Goal: Task Accomplishment & Management: Use online tool/utility

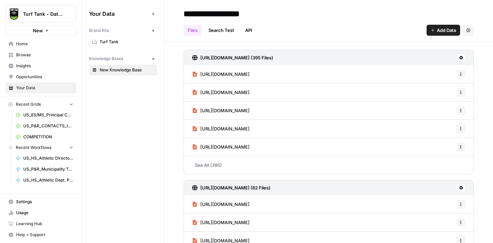
click at [38, 135] on span "COMPETITION" at bounding box center [48, 137] width 50 height 6
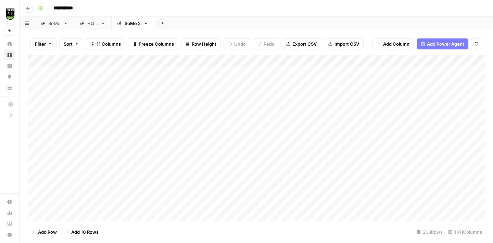
click at [91, 22] on div "HQ 2" at bounding box center [92, 23] width 11 height 7
click at [122, 25] on div "SoMe 2" at bounding box center [129, 23] width 24 height 7
click at [162, 24] on icon "button" at bounding box center [163, 23] width 4 height 4
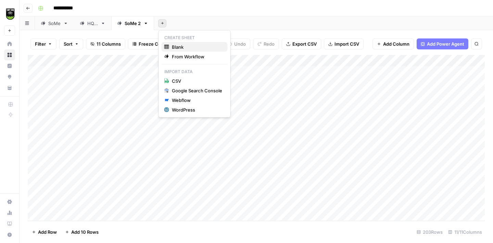
click at [178, 45] on span "Blank" at bounding box center [197, 47] width 50 height 7
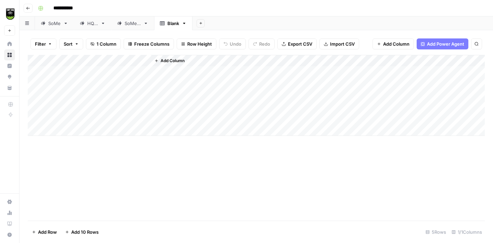
click at [170, 23] on div "Blank" at bounding box center [174, 23] width 12 height 7
click at [175, 22] on input "*******" at bounding box center [177, 23] width 19 height 9
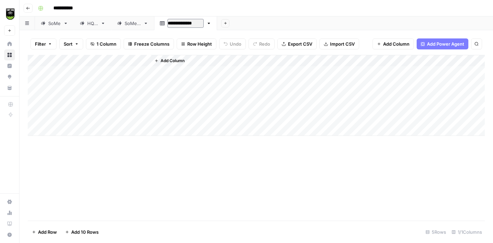
type input "**********"
click at [328, 45] on button "Import CSV" at bounding box center [340, 43] width 40 height 11
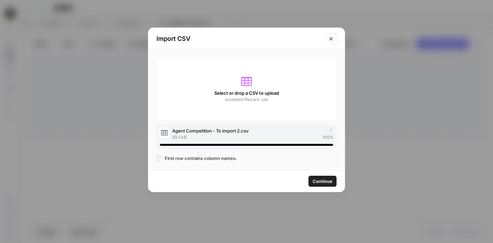
click at [319, 179] on span "Continue" at bounding box center [323, 181] width 20 height 7
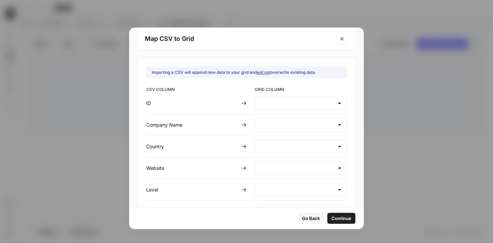
type input "Create new column"
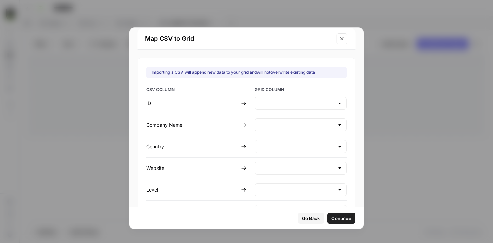
type input "Create new column"
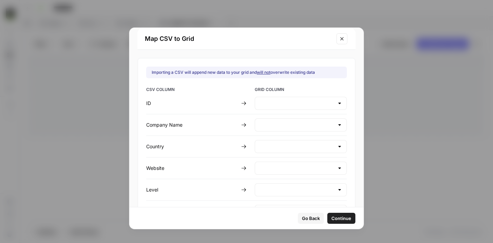
type input "Create new column"
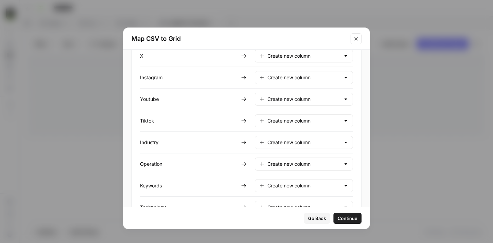
scroll to position [221, 0]
click at [338, 216] on span "Continue" at bounding box center [348, 218] width 20 height 7
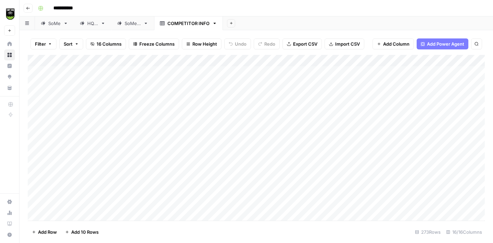
click at [145, 62] on div "Add Column" at bounding box center [257, 138] width 458 height 166
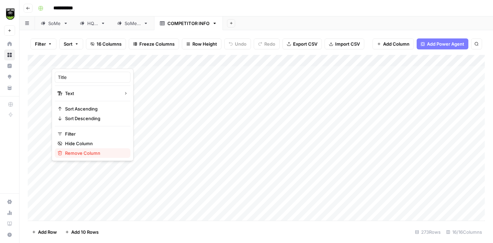
click at [76, 151] on span "Remove Column" at bounding box center [95, 152] width 60 height 7
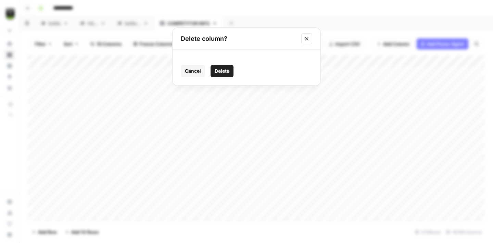
click at [215, 74] on span "Delete" at bounding box center [222, 71] width 15 height 7
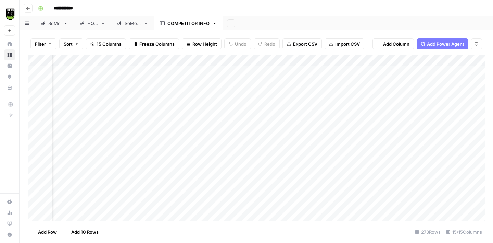
scroll to position [0, 0]
click at [37, 118] on div "Add Column" at bounding box center [257, 138] width 458 height 166
click at [36, 109] on div "Add Column" at bounding box center [257, 138] width 458 height 166
click at [34, 97] on div "Add Column" at bounding box center [257, 138] width 458 height 166
click at [34, 85] on div "Add Column" at bounding box center [257, 138] width 458 height 166
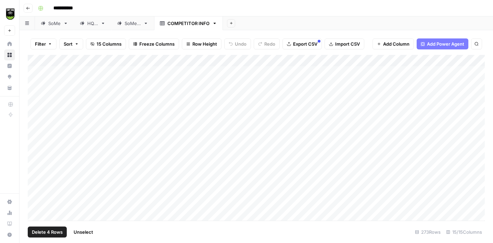
click at [35, 72] on div "Add Column" at bounding box center [257, 138] width 458 height 166
click at [45, 232] on span "Delete 5 Rows" at bounding box center [47, 231] width 31 height 7
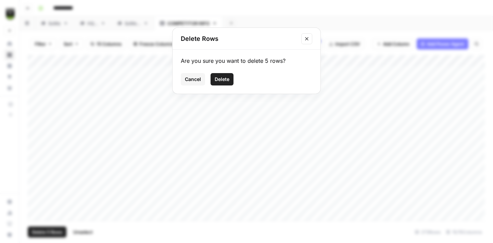
click at [225, 79] on span "Delete" at bounding box center [222, 79] width 15 height 7
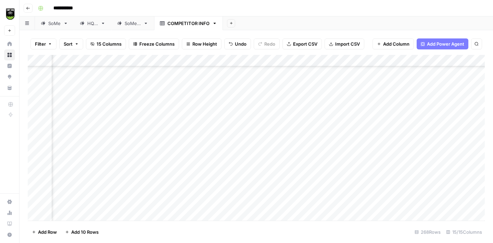
scroll to position [0, 589]
click at [321, 60] on div "Add Column" at bounding box center [257, 138] width 458 height 166
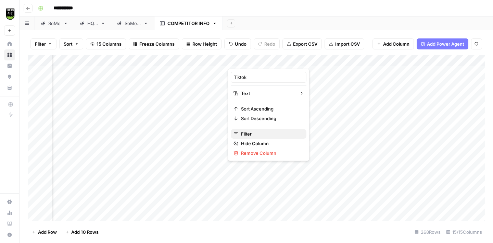
click at [258, 135] on span "Filter" at bounding box center [271, 133] width 60 height 7
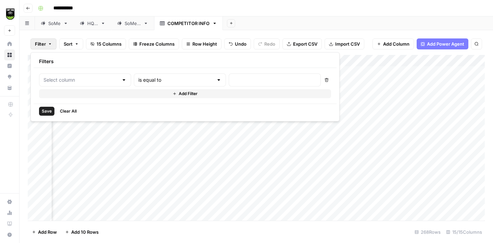
type input "Tiktok"
click at [248, 80] on input "text" at bounding box center [293, 79] width 91 height 7
type input "NONE"
click at [47, 110] on span "Save" at bounding box center [47, 111] width 10 height 6
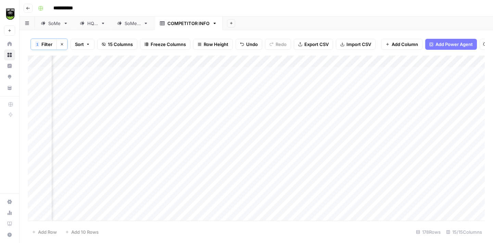
click at [252, 70] on div "Add Column" at bounding box center [257, 138] width 458 height 165
click at [322, 61] on div "Add Column" at bounding box center [257, 138] width 458 height 165
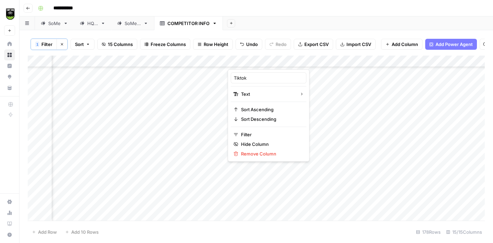
click at [316, 61] on div at bounding box center [277, 63] width 99 height 14
click at [314, 62] on div at bounding box center [277, 63] width 99 height 14
click at [249, 130] on button "Filter" at bounding box center [269, 135] width 76 height 10
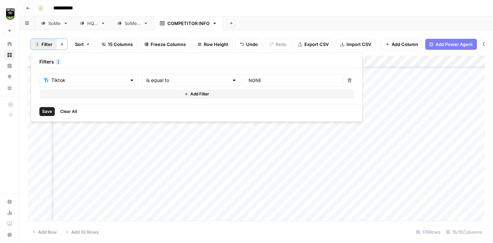
click at [348, 81] on icon "button" at bounding box center [350, 80] width 4 height 4
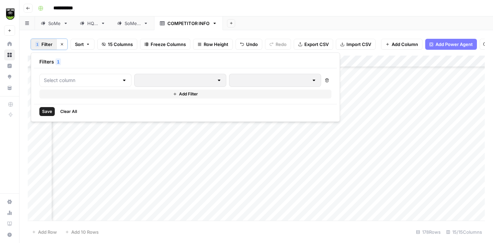
click at [45, 110] on span "Save" at bounding box center [47, 111] width 10 height 6
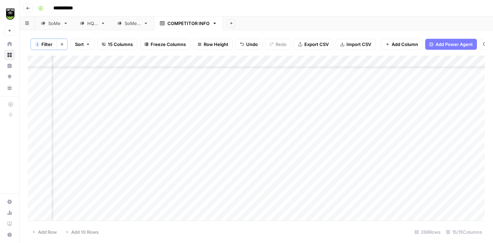
click at [222, 63] on div "Add Column" at bounding box center [257, 138] width 458 height 165
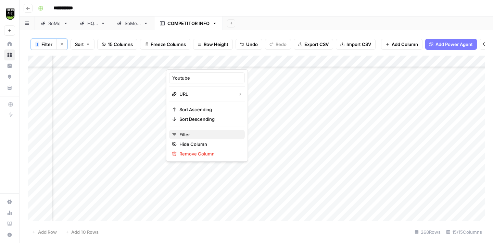
click at [195, 132] on span "Filter" at bounding box center [210, 134] width 60 height 7
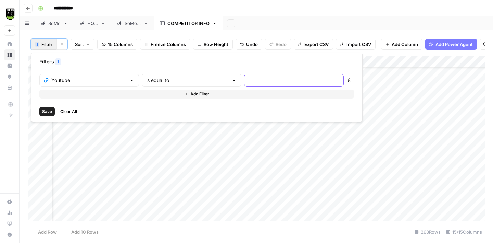
click at [249, 83] on input "text" at bounding box center [294, 80] width 91 height 7
type input "NONE"
click at [47, 110] on span "Save" at bounding box center [47, 111] width 10 height 6
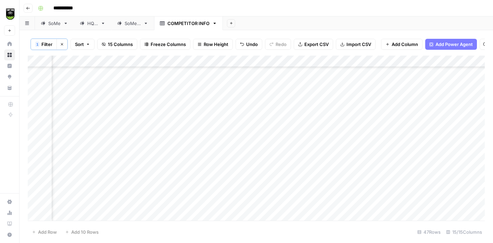
scroll to position [0, 589]
click at [191, 73] on div "Add Column" at bounding box center [257, 138] width 458 height 165
click at [216, 61] on div "Add Column" at bounding box center [257, 138] width 458 height 165
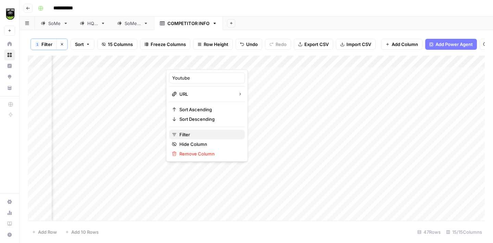
click at [198, 132] on span "Filter" at bounding box center [210, 134] width 60 height 7
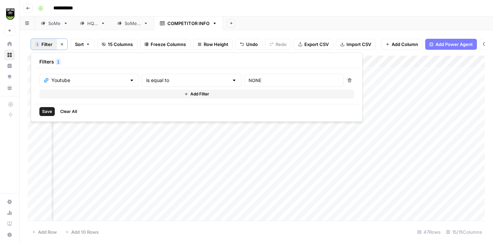
click at [348, 82] on icon "button" at bounding box center [350, 80] width 4 height 4
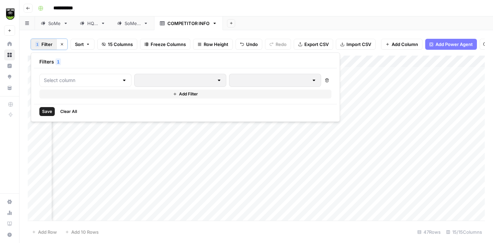
click at [47, 109] on span "Save" at bounding box center [47, 111] width 10 height 6
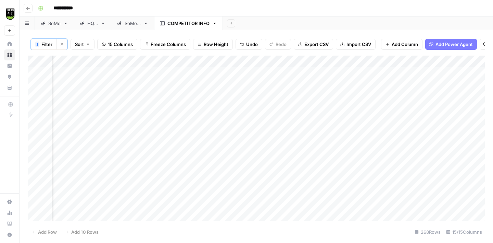
scroll to position [0, 516]
click at [232, 62] on div "Add Column" at bounding box center [257, 138] width 458 height 165
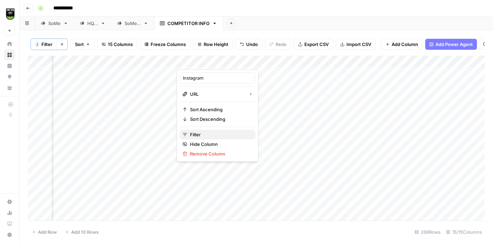
click at [204, 132] on span "Filter" at bounding box center [220, 134] width 60 height 7
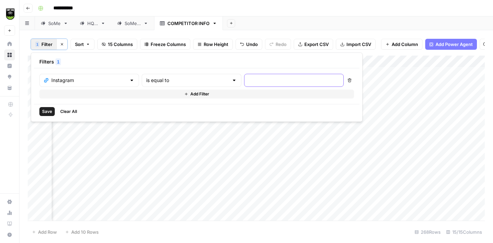
click at [249, 81] on input "text" at bounding box center [294, 80] width 91 height 7
type input "NONE"
click at [46, 109] on span "Save" at bounding box center [47, 111] width 10 height 6
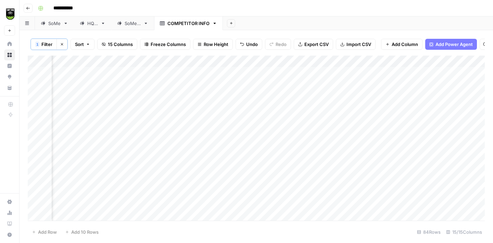
click at [207, 73] on div "Add Column" at bounding box center [257, 138] width 458 height 165
click at [226, 60] on div "Add Column" at bounding box center [257, 138] width 458 height 165
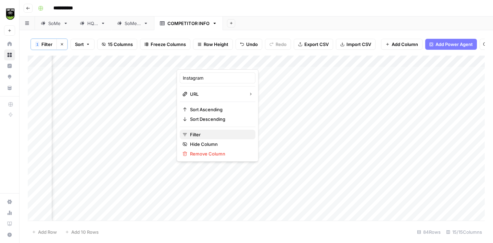
click at [203, 133] on span "Filter" at bounding box center [220, 134] width 60 height 7
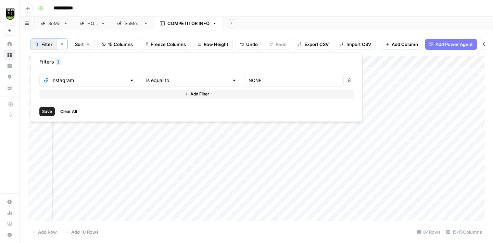
click at [348, 80] on icon "button" at bounding box center [350, 80] width 4 height 4
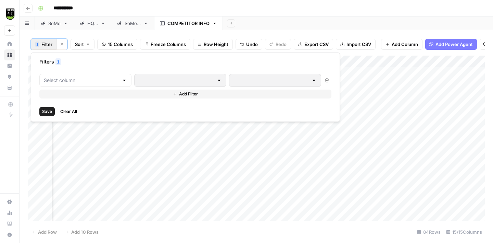
click at [46, 109] on span "Save" at bounding box center [47, 111] width 10 height 6
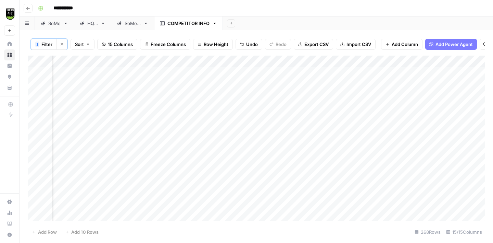
scroll to position [0, 446]
click at [241, 61] on div "Add Column" at bounding box center [257, 138] width 458 height 165
click at [167, 134] on span "Filter" at bounding box center [192, 134] width 60 height 7
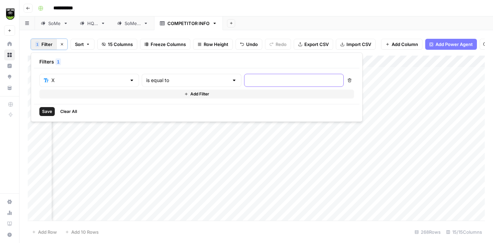
click at [249, 81] on input "text" at bounding box center [294, 80] width 91 height 7
type input "NONE"
click at [47, 111] on span "Save" at bounding box center [47, 111] width 10 height 6
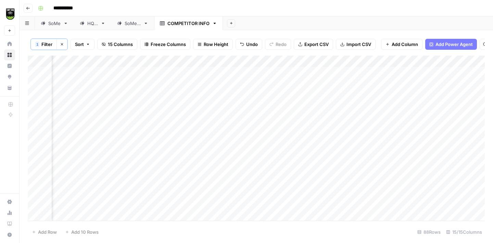
click at [183, 71] on div "Add Column" at bounding box center [257, 138] width 458 height 165
click at [234, 61] on div "Add Column" at bounding box center [257, 138] width 458 height 165
click at [170, 132] on span "Filter" at bounding box center [192, 134] width 60 height 7
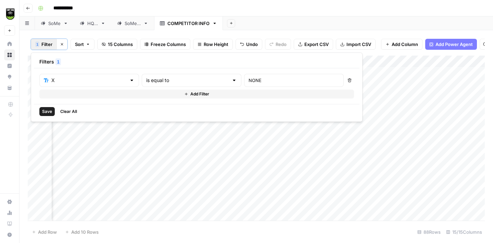
click at [348, 82] on icon "button" at bounding box center [350, 80] width 4 height 4
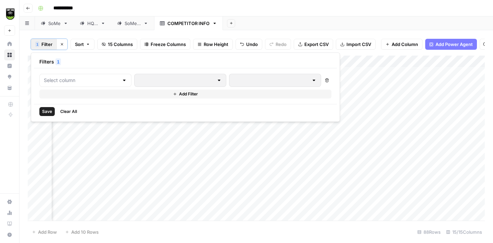
click at [49, 108] on span "Save" at bounding box center [47, 111] width 10 height 6
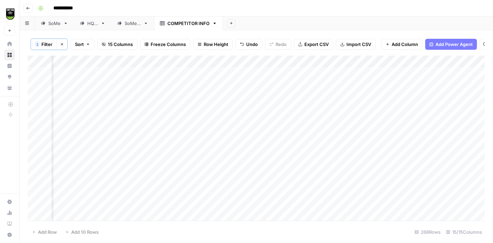
scroll to position [0, 349]
click at [241, 63] on div "Add Column" at bounding box center [257, 138] width 458 height 165
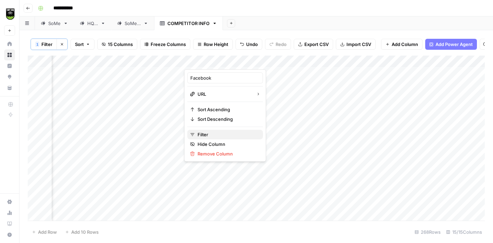
click at [217, 132] on span "Filter" at bounding box center [228, 134] width 60 height 7
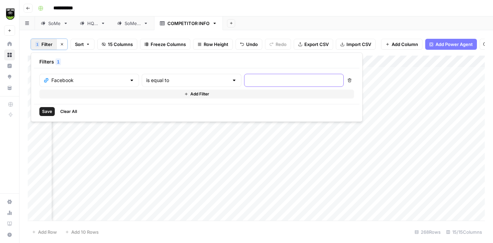
click at [249, 82] on input "text" at bounding box center [294, 80] width 91 height 7
type input "NONE"
click at [45, 111] on span "Save" at bounding box center [47, 111] width 10 height 6
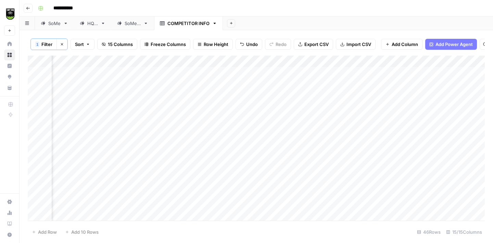
click at [209, 71] on div "Add Column" at bounding box center [257, 138] width 458 height 165
click at [234, 61] on div "Add Column" at bounding box center [257, 138] width 458 height 165
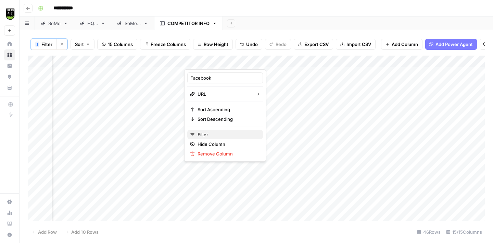
click at [216, 134] on span "Filter" at bounding box center [228, 134] width 60 height 7
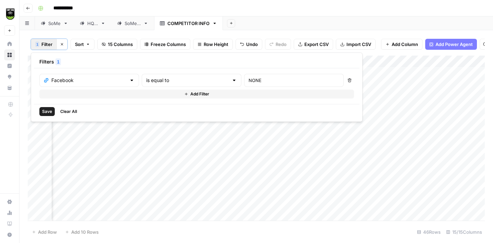
click at [345, 80] on button "Delete" at bounding box center [349, 80] width 9 height 9
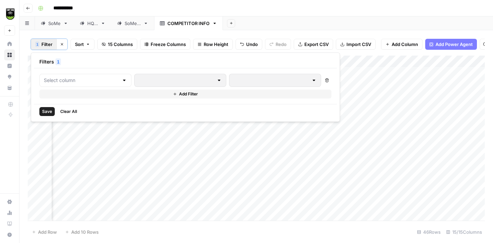
click at [45, 113] on span "Save" at bounding box center [47, 111] width 10 height 6
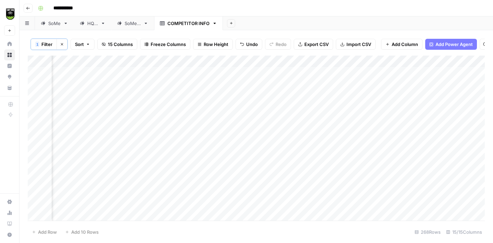
click at [179, 62] on div "Add Column" at bounding box center [257, 138] width 458 height 165
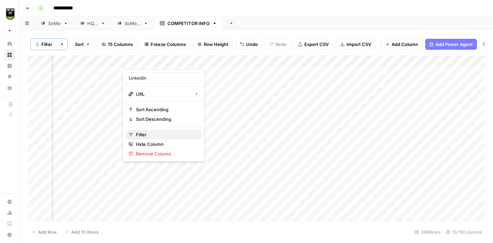
click at [144, 135] on span "Filter" at bounding box center [166, 134] width 60 height 7
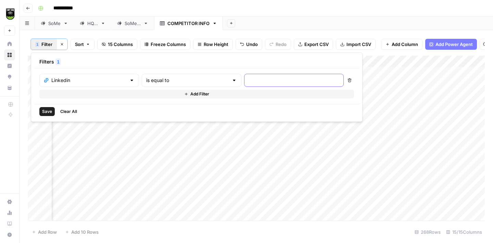
click at [249, 78] on input "text" at bounding box center [294, 80] width 91 height 7
type input "NONE"
click at [46, 110] on span "Save" at bounding box center [47, 111] width 10 height 6
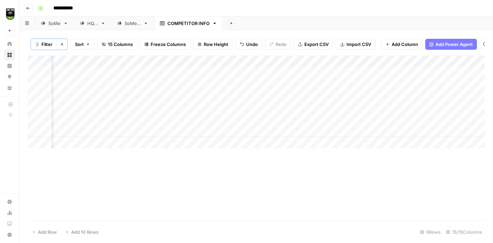
click at [151, 72] on div "Add Column" at bounding box center [257, 102] width 458 height 93
click at [171, 59] on div "Add Column" at bounding box center [257, 102] width 458 height 93
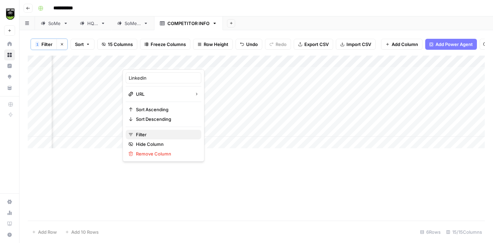
click at [156, 133] on span "Filter" at bounding box center [166, 134] width 60 height 7
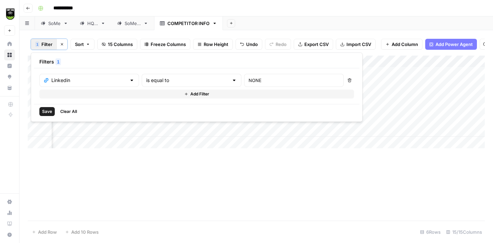
click at [348, 80] on icon "button" at bounding box center [350, 80] width 4 height 4
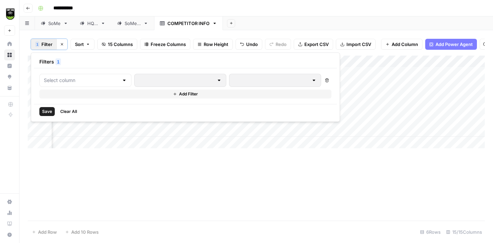
click at [44, 112] on span "Save" at bounding box center [47, 111] width 10 height 6
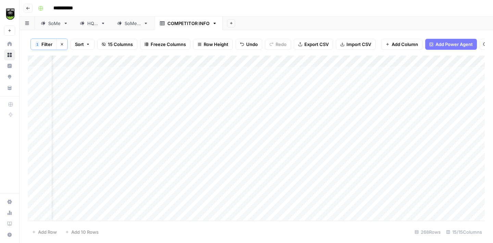
scroll to position [0, 0]
drag, startPoint x: 114, startPoint y: 59, endPoint x: 42, endPoint y: 59, distance: 72.3
click at [42, 59] on div "Add Column" at bounding box center [257, 138] width 458 height 165
drag, startPoint x: 85, startPoint y: 57, endPoint x: 72, endPoint y: 57, distance: 12.7
click at [73, 57] on div "Add Column" at bounding box center [257, 138] width 458 height 165
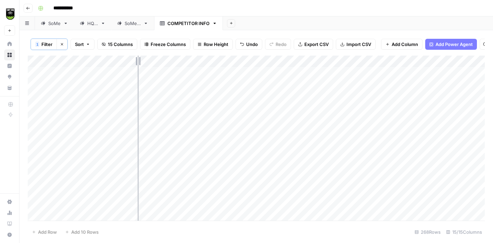
drag, startPoint x: 185, startPoint y: 60, endPoint x: 138, endPoint y: 61, distance: 47.3
click at [138, 61] on div "Add Column" at bounding box center [257, 138] width 458 height 165
drag, startPoint x: 237, startPoint y: 62, endPoint x: 176, endPoint y: 62, distance: 60.7
click at [176, 62] on div "Add Column" at bounding box center [257, 138] width 458 height 165
drag, startPoint x: 238, startPoint y: 62, endPoint x: 213, endPoint y: 59, distance: 25.1
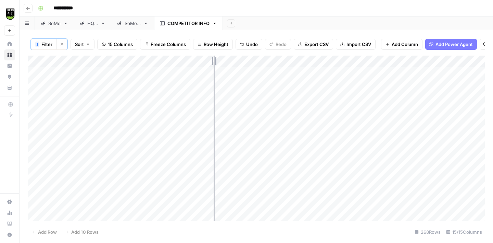
click at [213, 59] on div "Add Column" at bounding box center [257, 138] width 458 height 165
drag, startPoint x: 312, startPoint y: 58, endPoint x: 241, endPoint y: 60, distance: 71.0
click at [241, 60] on div "Add Column" at bounding box center [257, 138] width 458 height 165
drag, startPoint x: 293, startPoint y: 60, endPoint x: 247, endPoint y: 56, distance: 45.7
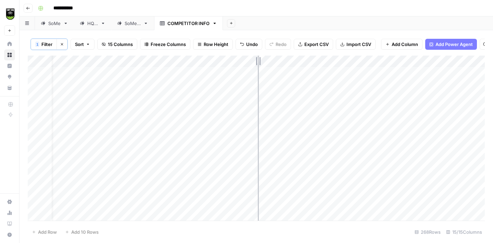
click at [247, 56] on div "Add Column" at bounding box center [257, 138] width 458 height 165
drag, startPoint x: 328, startPoint y: 59, endPoint x: 279, endPoint y: 58, distance: 49.0
click at [279, 58] on div "Add Column" at bounding box center [257, 138] width 458 height 165
drag, startPoint x: 398, startPoint y: 61, endPoint x: 299, endPoint y: 54, distance: 99.3
click at [301, 54] on div "1 Filter Clear filters Sort 15 Columns Freeze Columns Row Height Undo Redo Expo…" at bounding box center [257, 136] width 474 height 212
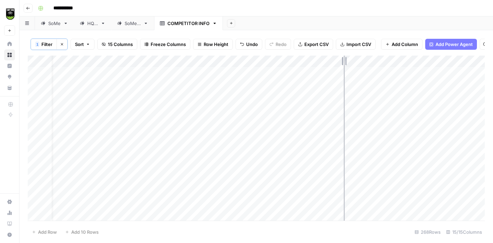
drag, startPoint x: 395, startPoint y: 57, endPoint x: 344, endPoint y: 56, distance: 50.7
click at [344, 56] on div "Add Column" at bounding box center [257, 138] width 458 height 165
drag, startPoint x: 431, startPoint y: 60, endPoint x: 350, endPoint y: 59, distance: 80.5
click at [357, 62] on div "Add Column" at bounding box center [257, 138] width 458 height 165
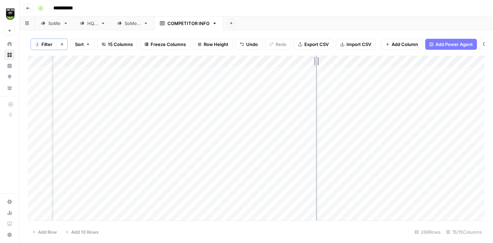
drag, startPoint x: 381, startPoint y: 59, endPoint x: 303, endPoint y: 56, distance: 78.2
click at [304, 57] on div "Add Column" at bounding box center [257, 138] width 458 height 165
drag, startPoint x: 318, startPoint y: 60, endPoint x: 284, endPoint y: 60, distance: 33.6
click at [285, 60] on div "Add Column" at bounding box center [257, 138] width 458 height 165
drag, startPoint x: 416, startPoint y: 58, endPoint x: 322, endPoint y: 66, distance: 93.9
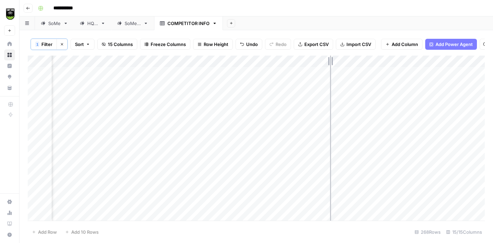
click at [322, 66] on div "Add Column" at bounding box center [257, 138] width 458 height 165
drag, startPoint x: 387, startPoint y: 61, endPoint x: 289, endPoint y: 62, distance: 98.4
click at [289, 62] on div "Add Column" at bounding box center [257, 138] width 458 height 165
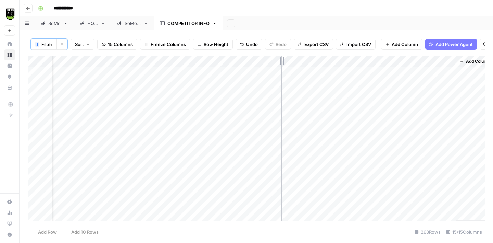
drag, startPoint x: 356, startPoint y: 59, endPoint x: 281, endPoint y: 56, distance: 75.5
click at [281, 56] on div "Add Column" at bounding box center [257, 138] width 458 height 165
drag, startPoint x: 447, startPoint y: 61, endPoint x: 367, endPoint y: 57, distance: 79.6
click at [367, 57] on div "Add Column" at bounding box center [257, 138] width 458 height 165
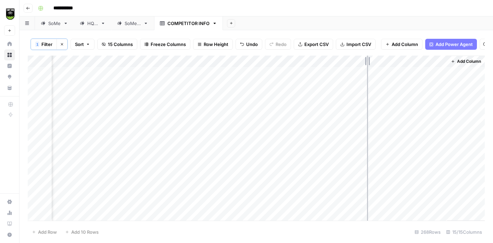
drag, startPoint x: 446, startPoint y: 60, endPoint x: 366, endPoint y: 65, distance: 80.4
click at [367, 65] on div "Add Column" at bounding box center [257, 138] width 458 height 165
click at [283, 7] on div "**********" at bounding box center [260, 8] width 451 height 11
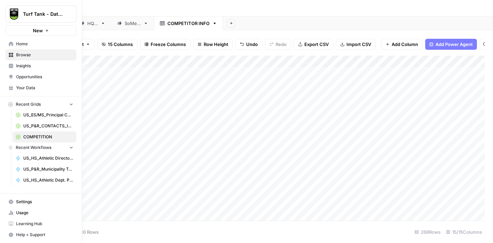
click at [27, 56] on span "Browse" at bounding box center [44, 55] width 57 height 6
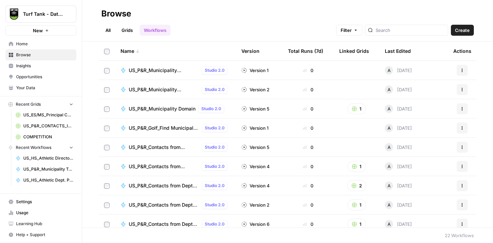
click at [158, 32] on link "Workflows" at bounding box center [155, 30] width 31 height 11
click at [460, 31] on span "Create" at bounding box center [462, 30] width 15 height 7
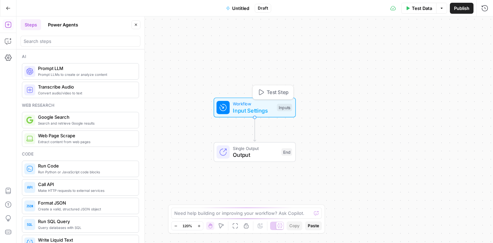
click at [252, 109] on span "Input Settings" at bounding box center [253, 110] width 41 height 8
click at [411, 46] on span "Add Field" at bounding box center [416, 46] width 20 height 7
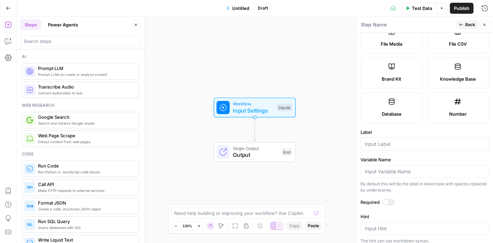
scroll to position [207, 0]
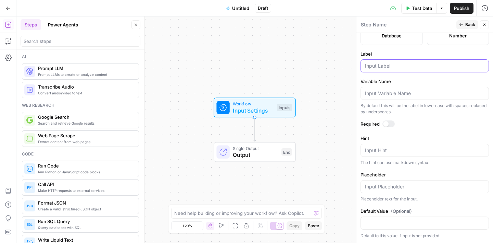
click at [389, 69] on input "Label" at bounding box center [425, 65] width 120 height 7
type input "ID"
click at [472, 23] on span "Back" at bounding box center [471, 25] width 10 height 6
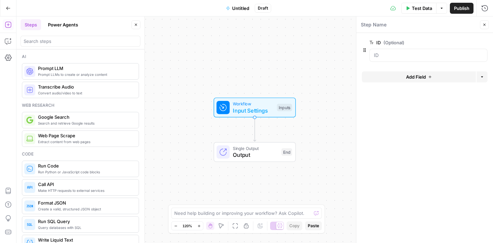
click at [422, 76] on span "Add Field" at bounding box center [416, 76] width 20 height 7
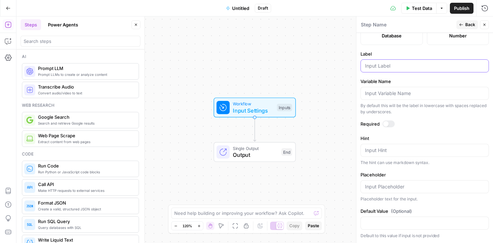
click at [380, 63] on input "Label" at bounding box center [425, 65] width 120 height 7
type input "Company Name"
click at [462, 22] on button "Back" at bounding box center [468, 24] width 22 height 9
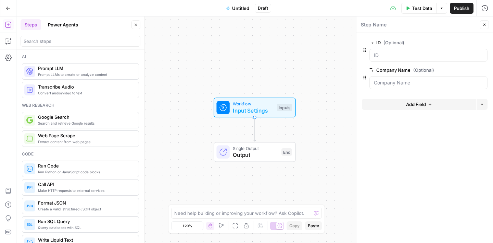
click at [406, 108] on button "Add Field" at bounding box center [419, 104] width 114 height 11
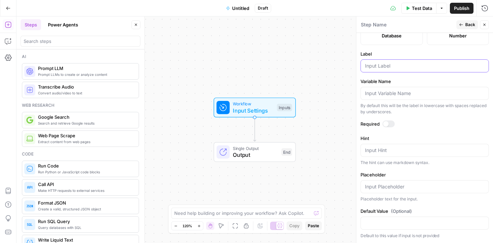
click at [380, 69] on input "Label" at bounding box center [425, 65] width 120 height 7
type input "Country"
click at [466, 23] on span "Back" at bounding box center [471, 25] width 10 height 6
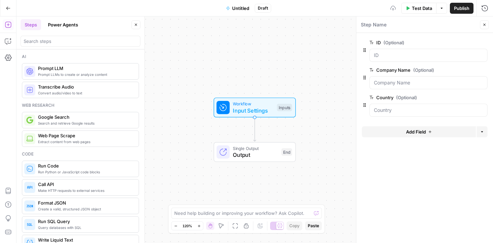
click at [401, 132] on button "Add Field" at bounding box center [419, 131] width 114 height 11
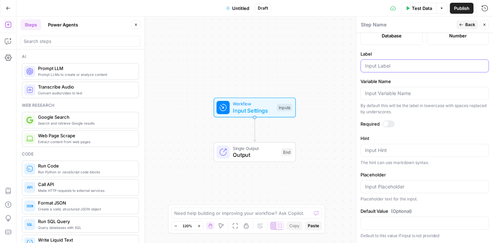
click at [380, 69] on input "Label" at bounding box center [425, 65] width 120 height 7
type input "Website"
click at [392, 77] on form "Input type Short Text Long Text Single Select Multi Select JSON File Text File …" at bounding box center [425, 138] width 137 height 210
click at [464, 25] on button "Back" at bounding box center [468, 24] width 22 height 9
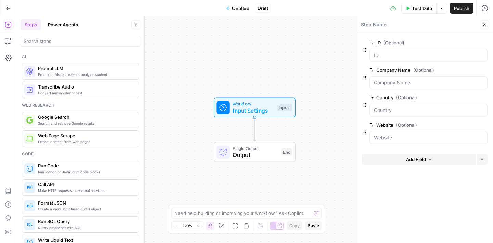
click at [411, 161] on span "Add Field" at bounding box center [416, 159] width 20 height 7
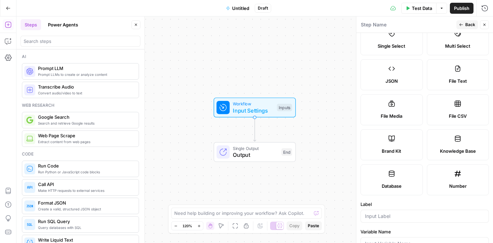
scroll to position [158, 0]
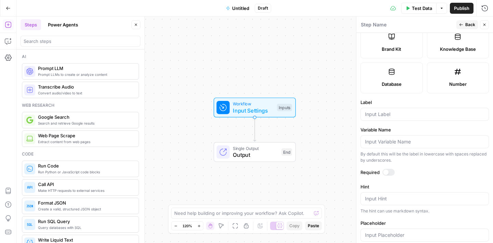
click at [385, 118] on div at bounding box center [425, 114] width 129 height 13
type input "Level"
click at [405, 97] on form "Input type Short Text Long Text Single Select Multi Select JSON File Text File …" at bounding box center [425, 138] width 137 height 210
click at [467, 22] on span "Back" at bounding box center [471, 25] width 10 height 6
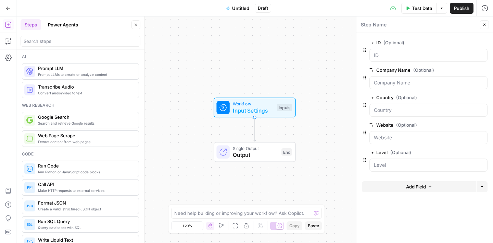
click at [399, 185] on button "Add Field" at bounding box center [419, 186] width 114 height 11
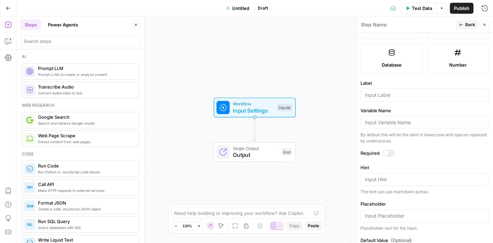
scroll to position [207, 0]
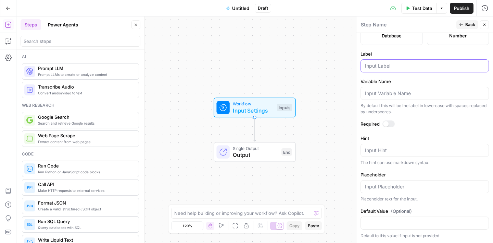
click at [390, 63] on input "Label" at bounding box center [425, 65] width 120 height 7
type input "LinkedIn"
click at [464, 25] on button "Back" at bounding box center [468, 24] width 22 height 9
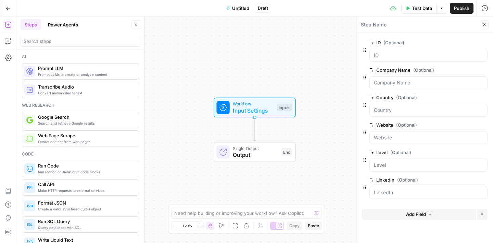
click at [409, 215] on span "Add Field" at bounding box center [416, 213] width 20 height 7
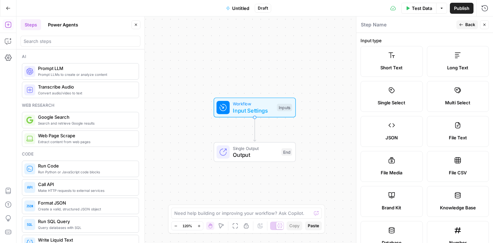
scroll to position [175, 0]
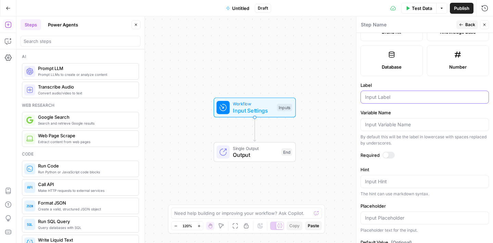
click at [380, 98] on input "Label" at bounding box center [425, 97] width 120 height 7
type input "Facebook"
click at [404, 114] on label "Variable Name" at bounding box center [425, 112] width 129 height 7
click at [404, 121] on input "Variable Name" at bounding box center [425, 124] width 120 height 7
click at [466, 23] on span "Back" at bounding box center [471, 25] width 10 height 6
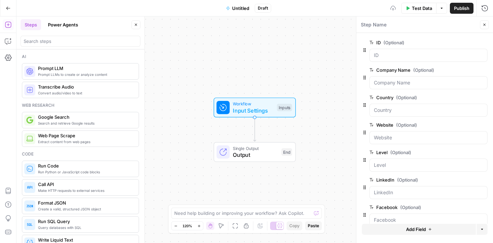
scroll to position [12, 0]
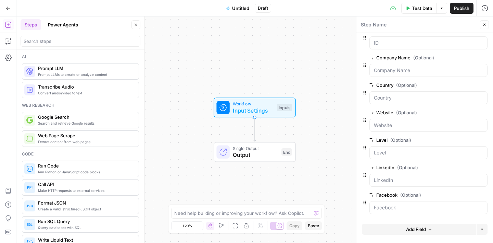
click at [415, 233] on button "Add Field" at bounding box center [419, 228] width 114 height 11
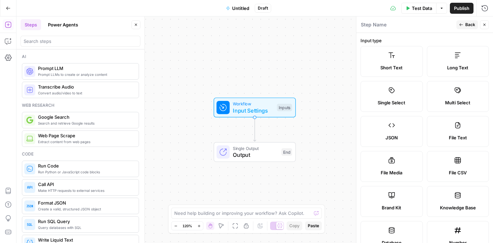
scroll to position [207, 0]
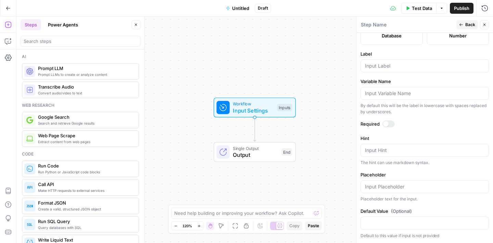
click at [389, 60] on div at bounding box center [425, 65] width 129 height 13
type input "X"
click at [403, 45] on form "Input type Short Text Long Text Single Select Multi Select JSON File Text File …" at bounding box center [425, 138] width 137 height 210
click at [470, 24] on span "Back" at bounding box center [471, 25] width 10 height 6
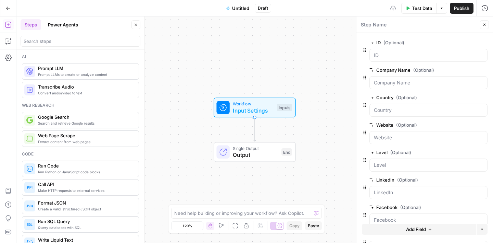
scroll to position [40, 0]
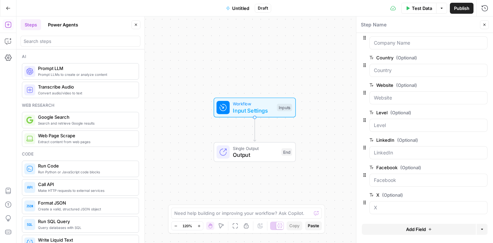
click at [422, 228] on span "Add Field" at bounding box center [416, 228] width 20 height 7
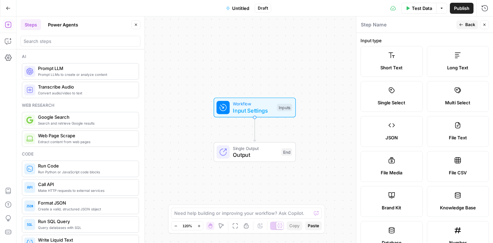
scroll to position [207, 0]
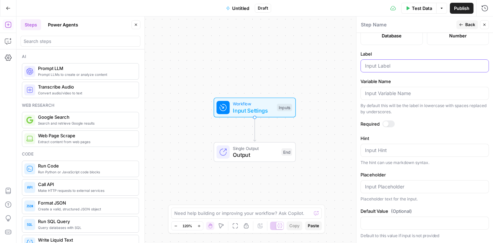
click at [381, 64] on input "Label" at bounding box center [425, 65] width 120 height 7
type input "Instagram"
click at [415, 50] on label "Label" at bounding box center [425, 53] width 129 height 7
click at [415, 62] on input "Instagram" at bounding box center [425, 65] width 120 height 7
click at [467, 27] on span "Back" at bounding box center [471, 25] width 10 height 6
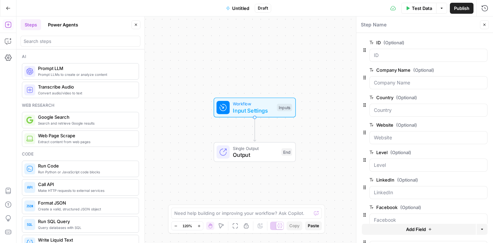
scroll to position [67, 0]
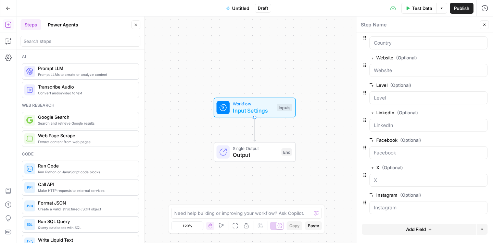
click at [419, 229] on span "Add Field" at bounding box center [416, 228] width 20 height 7
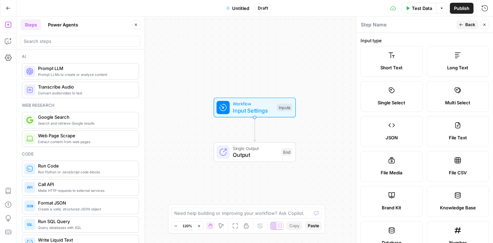
scroll to position [207, 0]
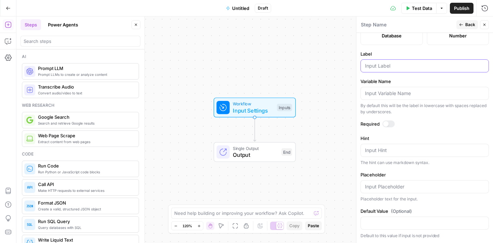
click at [388, 66] on input "Label" at bounding box center [425, 65] width 120 height 7
type input "YouTube"
click at [415, 79] on label "Variable Name" at bounding box center [425, 81] width 129 height 7
click at [415, 90] on input "Variable Name" at bounding box center [425, 93] width 120 height 7
click at [470, 25] on span "Back" at bounding box center [471, 25] width 10 height 6
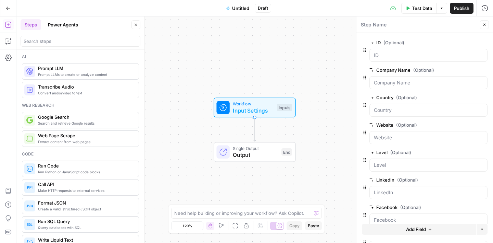
scroll to position [95, 0]
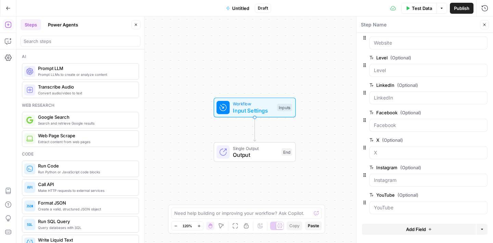
click at [412, 227] on span "Add Field" at bounding box center [416, 228] width 20 height 7
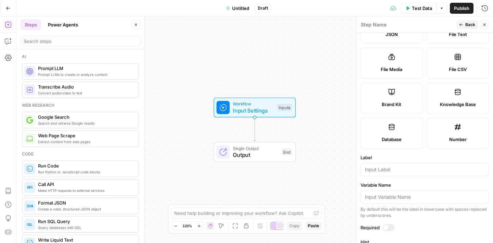
scroll to position [207, 0]
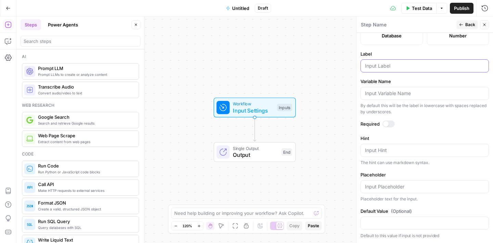
click at [376, 67] on input "Label" at bounding box center [425, 65] width 120 height 7
type input "TikTok"
click at [403, 78] on label "Variable Name" at bounding box center [425, 81] width 129 height 7
click at [403, 90] on input "Variable Name" at bounding box center [425, 93] width 120 height 7
click at [462, 24] on icon "button" at bounding box center [462, 25] width 4 height 4
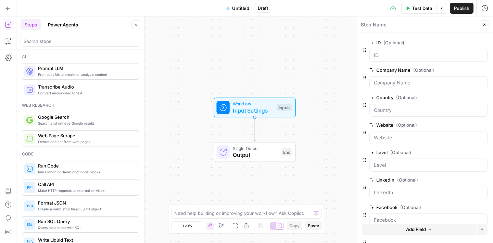
scroll to position [122, 0]
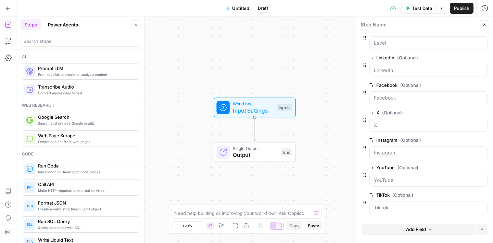
click at [411, 227] on span "Add Field" at bounding box center [416, 228] width 20 height 7
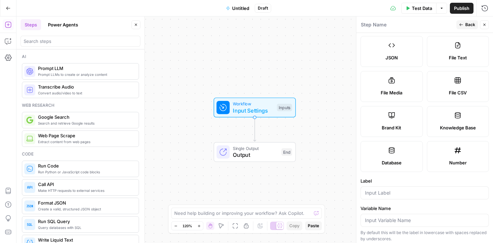
scroll to position [207, 0]
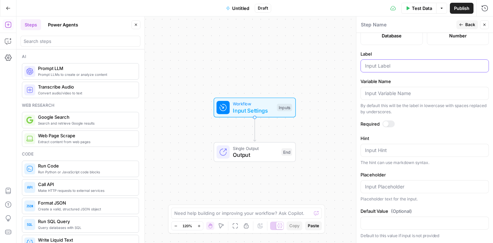
click at [380, 65] on input "Label" at bounding box center [425, 65] width 120 height 7
type input "Industry"
click at [402, 79] on label "Variable Name" at bounding box center [425, 81] width 129 height 7
click at [402, 90] on input "Variable Name" at bounding box center [425, 93] width 120 height 7
click at [466, 26] on span "Back" at bounding box center [471, 25] width 10 height 6
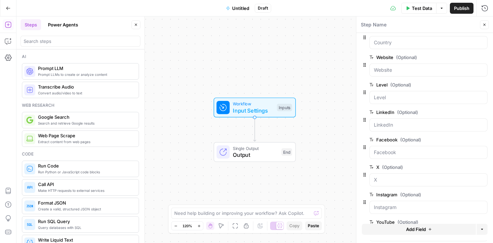
scroll to position [149, 0]
click at [408, 226] on span "Add Field" at bounding box center [416, 228] width 20 height 7
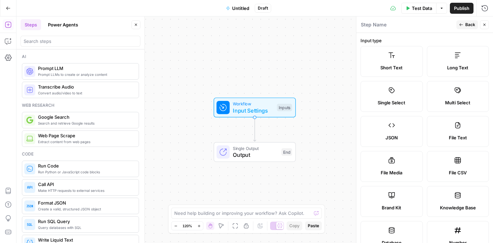
scroll to position [207, 0]
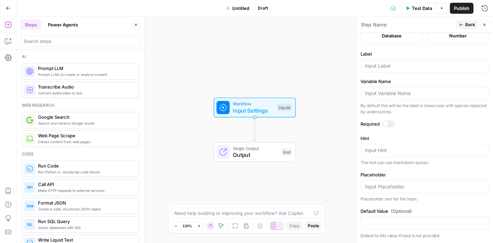
click at [384, 70] on div at bounding box center [425, 65] width 129 height 13
type input "Operation"
click at [464, 24] on button "Back" at bounding box center [468, 24] width 22 height 9
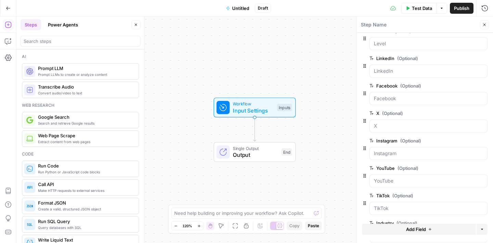
scroll to position [177, 0]
click at [422, 228] on span "Add Field" at bounding box center [416, 228] width 20 height 7
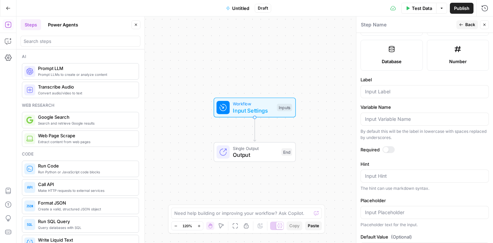
scroll to position [207, 0]
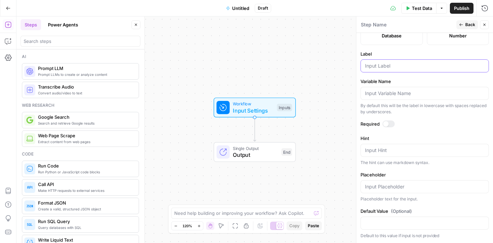
click at [381, 68] on input "Label" at bounding box center [425, 65] width 120 height 7
type input "Keywords"
click at [427, 78] on label "Variable Name" at bounding box center [425, 81] width 129 height 7
click at [427, 90] on input "Variable Name" at bounding box center [425, 93] width 120 height 7
click at [465, 27] on button "Back" at bounding box center [468, 24] width 22 height 9
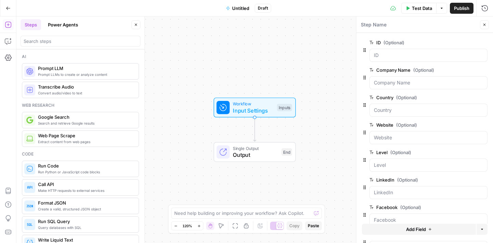
scroll to position [204, 0]
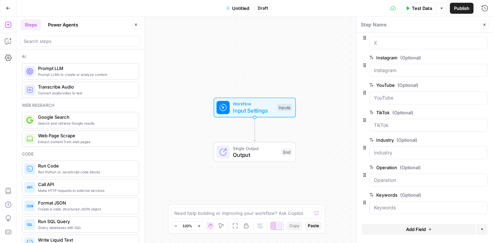
click at [411, 225] on span "Add Field" at bounding box center [416, 228] width 20 height 7
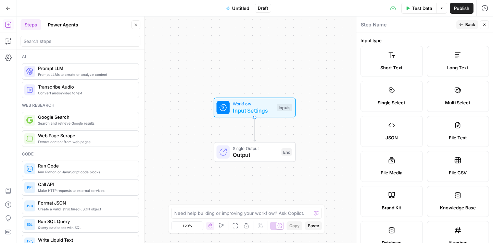
scroll to position [207, 0]
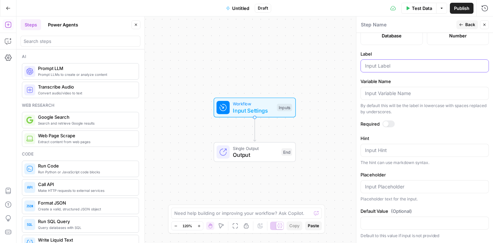
click at [388, 64] on input "Label" at bounding box center [425, 65] width 120 height 7
type input "Technology"
click at [417, 77] on form "Input type Short Text Long Text Single Select Multi Select JSON File Text File …" at bounding box center [425, 138] width 137 height 210
click at [463, 24] on icon "button" at bounding box center [462, 25] width 4 height 4
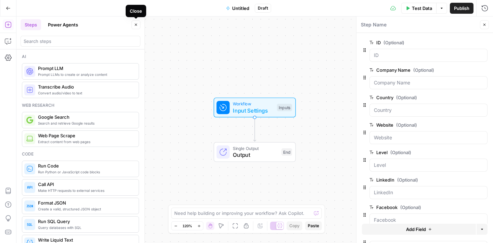
click at [135, 25] on icon "button" at bounding box center [136, 25] width 4 height 4
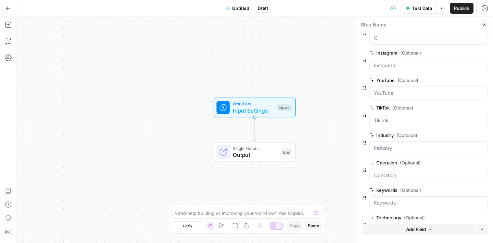
scroll to position [225, 0]
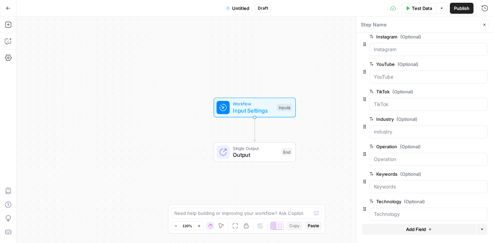
click at [483, 24] on icon "button" at bounding box center [485, 25] width 4 height 4
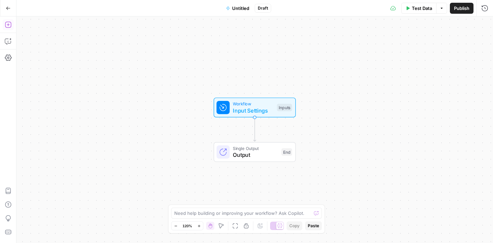
click at [8, 24] on icon "button" at bounding box center [8, 25] width 6 height 6
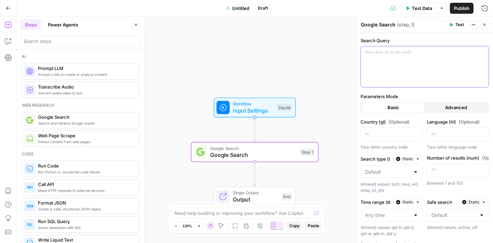
click at [382, 55] on p at bounding box center [425, 52] width 120 height 7
click at [423, 54] on p "**********" at bounding box center [425, 52] width 120 height 7
click at [429, 53] on p "**********" at bounding box center [425, 52] width 120 height 7
click at [463, 52] on p "**********" at bounding box center [425, 52] width 120 height 7
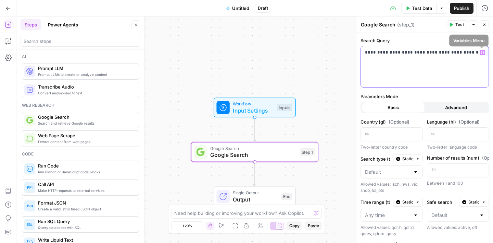
click at [483, 52] on icon "button" at bounding box center [482, 52] width 3 height 3
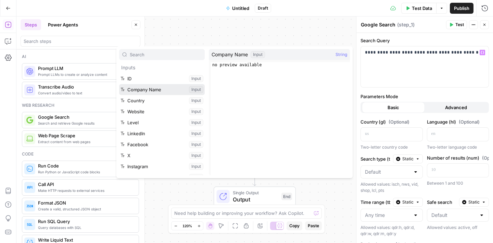
click at [147, 89] on button "Select variable Company Name" at bounding box center [162, 89] width 86 height 11
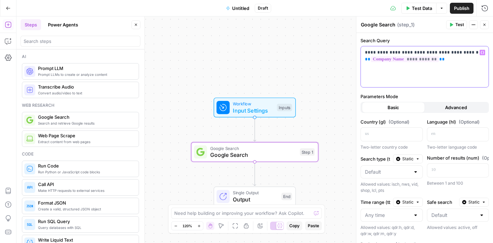
drag, startPoint x: 449, startPoint y: 60, endPoint x: 360, endPoint y: 47, distance: 90.3
click at [360, 47] on div "**********" at bounding box center [424, 129] width 137 height 226
click at [487, 27] on button "Close" at bounding box center [484, 24] width 9 height 9
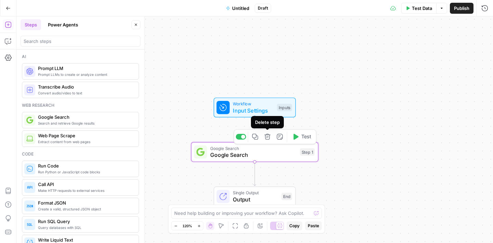
click at [267, 138] on icon "button" at bounding box center [268, 136] width 7 height 7
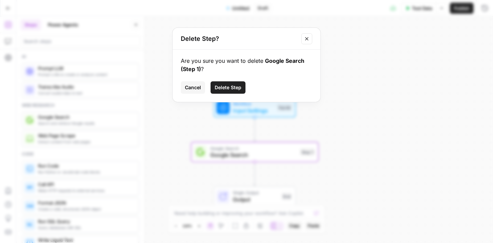
click at [231, 87] on span "Delete Step" at bounding box center [228, 87] width 27 height 7
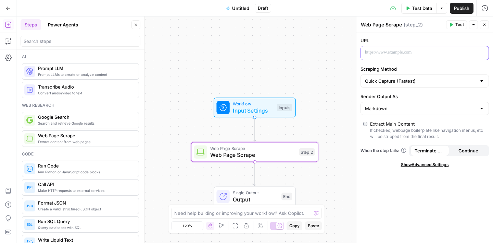
click at [400, 55] on p at bounding box center [419, 52] width 109 height 7
click at [482, 52] on icon "button" at bounding box center [482, 52] width 3 height 3
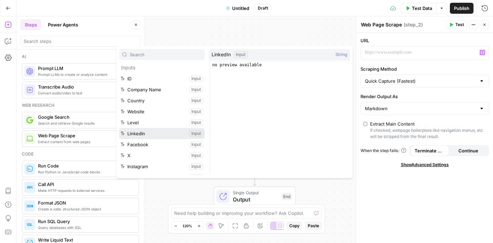
click at [148, 136] on button "Select variable LinkedIn" at bounding box center [162, 133] width 86 height 11
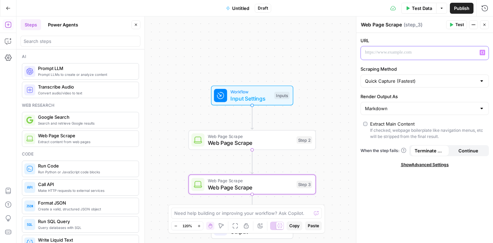
click at [481, 52] on icon "button" at bounding box center [482, 52] width 3 height 3
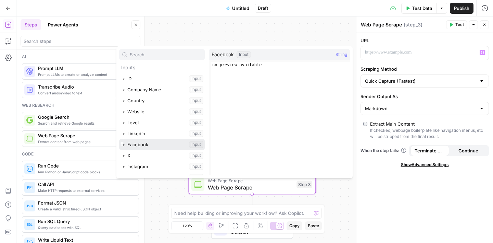
click at [147, 143] on button "Select variable Facebook" at bounding box center [162, 144] width 86 height 11
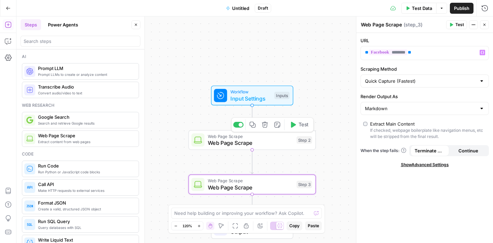
click at [264, 141] on span "Web Page Scrape" at bounding box center [251, 142] width 86 height 8
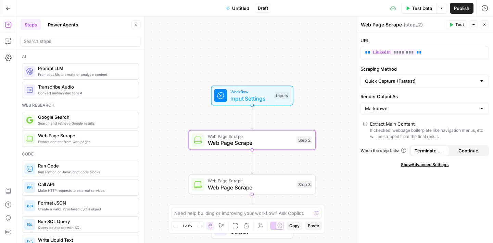
click at [268, 186] on span "Web Page Scrape" at bounding box center [251, 187] width 86 height 8
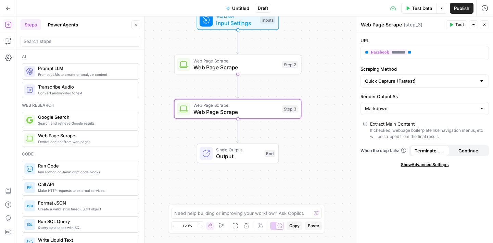
drag, startPoint x: 342, startPoint y: 192, endPoint x: 328, endPoint y: 117, distance: 77.0
click at [328, 117] on div "Workflow Input Settings Inputs Web Page Scrape Web Page Scrape Step 2 Web Page …" at bounding box center [254, 129] width 477 height 226
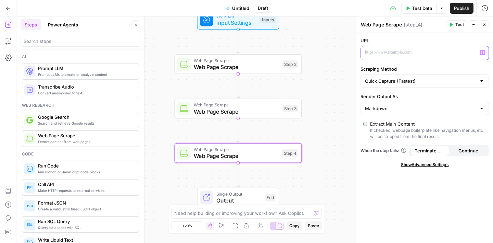
click at [484, 52] on icon "button" at bounding box center [482, 52] width 3 height 3
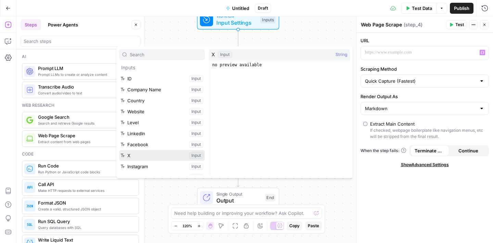
click at [136, 156] on button "Select variable X" at bounding box center [162, 155] width 86 height 11
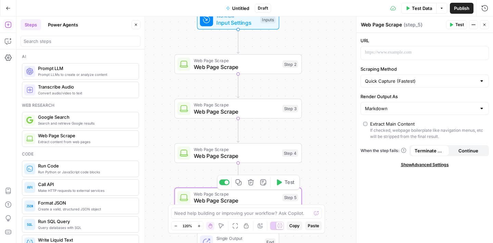
click at [251, 196] on span "Web Page Scrape" at bounding box center [237, 200] width 86 height 8
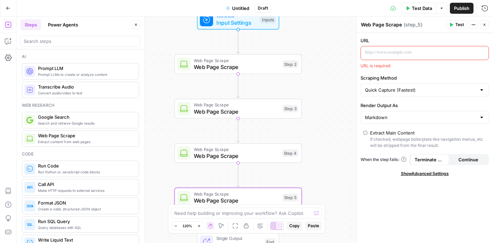
click at [401, 52] on p at bounding box center [419, 52] width 109 height 7
click at [486, 52] on div "“/” to reference Variables Menu" at bounding box center [425, 52] width 128 height 13
click at [484, 52] on icon "button" at bounding box center [482, 52] width 3 height 3
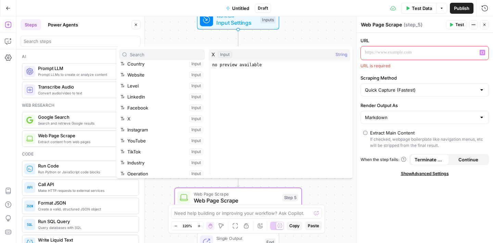
scroll to position [37, 0]
click at [151, 127] on button "Select variable Instagram" at bounding box center [162, 129] width 86 height 11
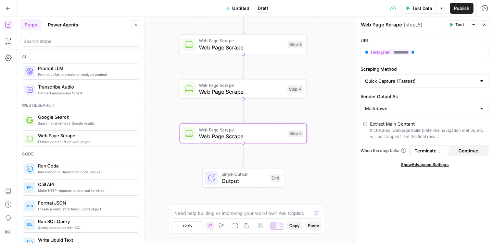
drag, startPoint x: 158, startPoint y: 166, endPoint x: 163, endPoint y: 102, distance: 63.6
click at [163, 102] on div "Workflow Input Settings Inputs Web Page Scrape Web Page Scrape Step 2 Web Page …" at bounding box center [254, 129] width 477 height 226
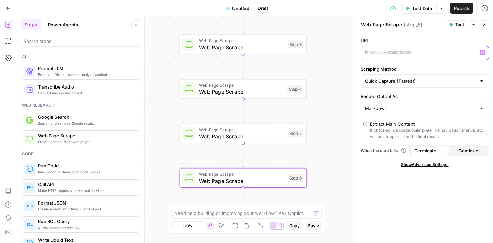
click at [483, 53] on icon "button" at bounding box center [482, 52] width 3 height 3
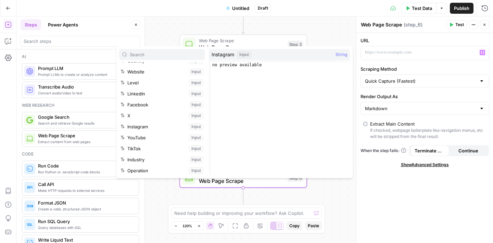
scroll to position [41, 0]
click at [142, 136] on button "Select variable YouTube" at bounding box center [162, 136] width 86 height 11
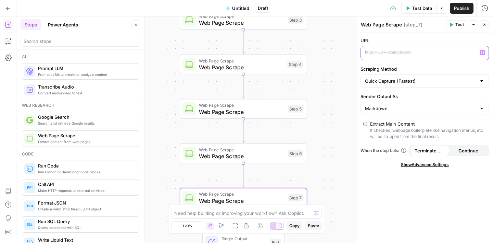
click at [392, 48] on div at bounding box center [419, 52] width 117 height 13
click at [482, 52] on icon "button" at bounding box center [482, 52] width 3 height 3
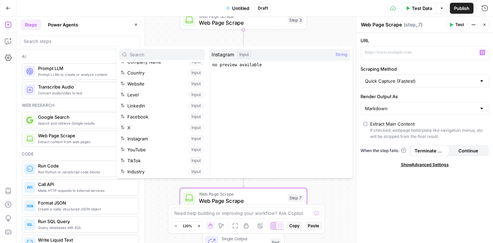
scroll to position [28, 0]
click at [150, 159] on button "Select variable TikTok" at bounding box center [162, 159] width 86 height 11
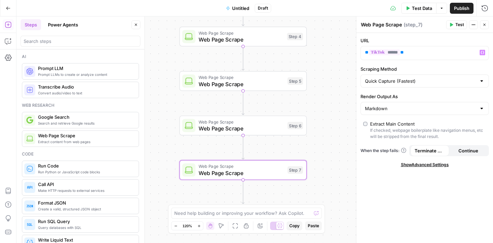
drag, startPoint x: 167, startPoint y: 158, endPoint x: 167, endPoint y: 130, distance: 27.8
click at [167, 130] on div "Workflow Input Settings Inputs Web Page Scrape Web Page Scrape Step 2 Web Page …" at bounding box center [254, 129] width 477 height 226
click at [256, 130] on span "Web Page Scrape" at bounding box center [242, 128] width 86 height 8
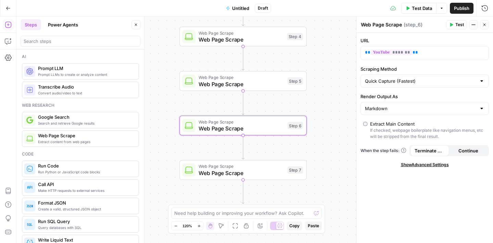
click at [488, 24] on button "Close" at bounding box center [484, 24] width 9 height 9
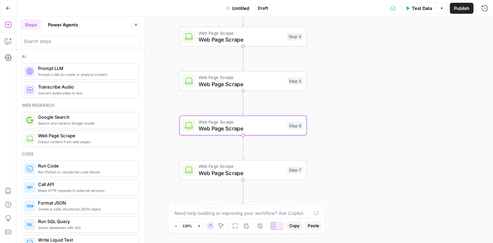
click at [136, 26] on icon "button" at bounding box center [136, 25] width 4 height 4
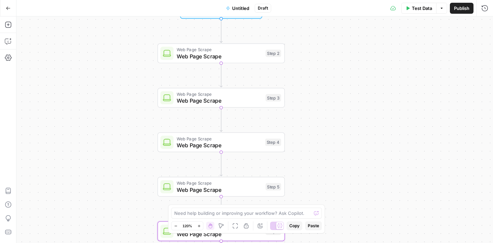
drag, startPoint x: 162, startPoint y: 56, endPoint x: 139, endPoint y: 163, distance: 110.0
click at [139, 163] on div "Workflow Input Settings Inputs Web Page Scrape Web Page Scrape Step 2 Web Page …" at bounding box center [254, 129] width 477 height 226
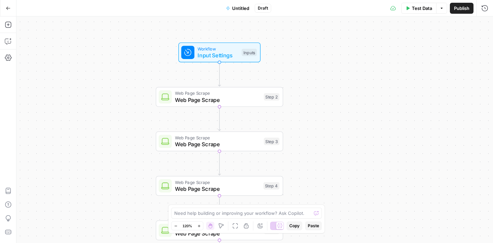
drag, startPoint x: 137, startPoint y: 112, endPoint x: 137, endPoint y: 154, distance: 41.5
click at [137, 154] on div "Workflow Input Settings Inputs Web Page Scrape Web Page Scrape Step 2 Web Page …" at bounding box center [254, 129] width 477 height 226
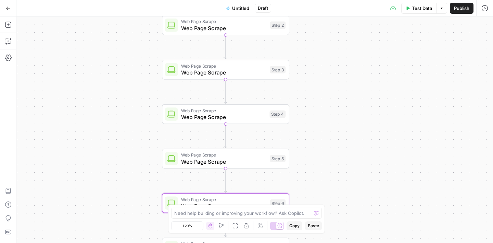
drag, startPoint x: 133, startPoint y: 163, endPoint x: 139, endPoint y: 91, distance: 71.9
click at [139, 91] on div "Workflow Input Settings Inputs Web Page Scrape Web Page Scrape Step 2 Web Page …" at bounding box center [254, 129] width 477 height 226
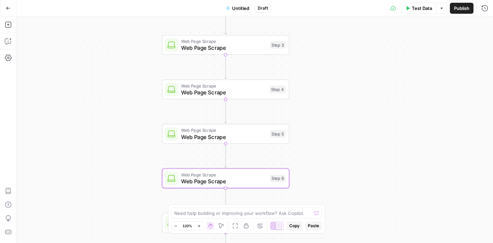
drag, startPoint x: 137, startPoint y: 129, endPoint x: 135, endPoint y: 88, distance: 41.2
click at [135, 88] on div "Workflow Input Settings Inputs Web Page Scrape Web Page Scrape Step 2 Web Page …" at bounding box center [254, 129] width 477 height 226
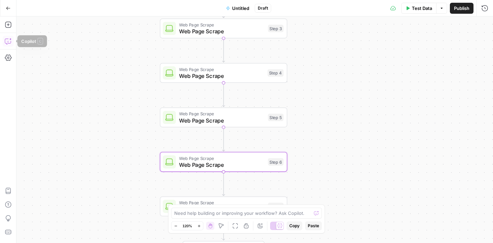
click at [9, 41] on icon "button" at bounding box center [8, 41] width 7 height 7
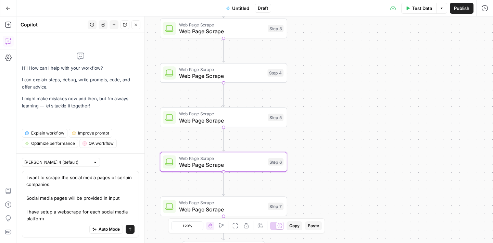
click at [68, 211] on textarea "I want to scrape the social media pages of certain companies. Social media page…" at bounding box center [80, 198] width 108 height 48
click at [54, 218] on textarea "I want to scrape the social media pages of certain companies. Social media page…" at bounding box center [80, 198] width 108 height 48
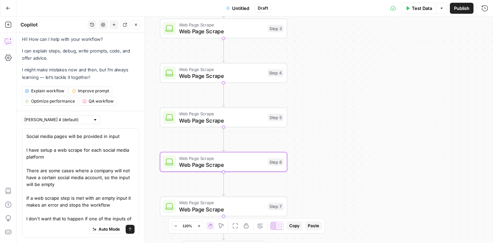
scroll to position [26, 0]
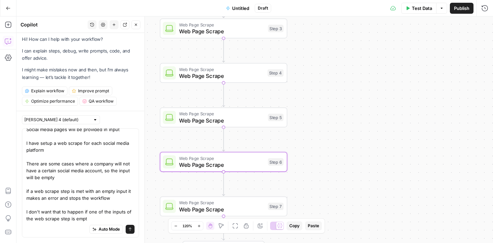
type textarea "I want to scrape the social media pages of certain companies. Social media page…"
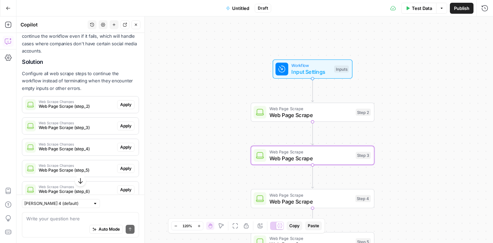
scroll to position [268, 0]
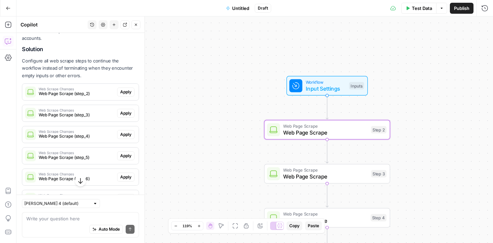
click at [124, 92] on span "Apply" at bounding box center [125, 92] width 11 height 6
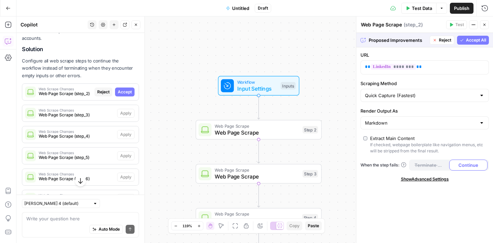
click at [472, 41] on span "Accept All" at bounding box center [476, 40] width 20 height 6
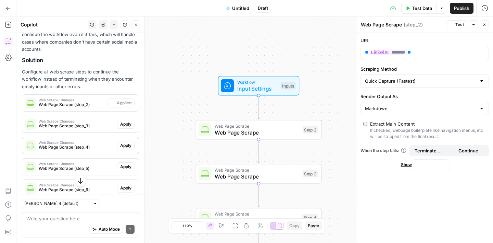
scroll to position [279, 0]
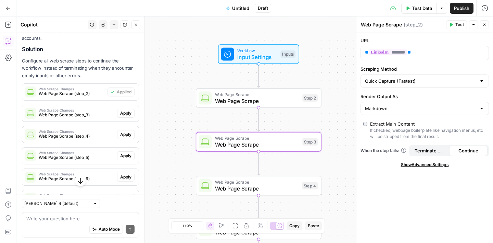
click at [126, 113] on span "Apply" at bounding box center [125, 113] width 11 height 6
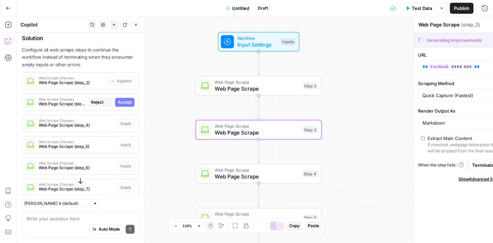
scroll to position [268, 0]
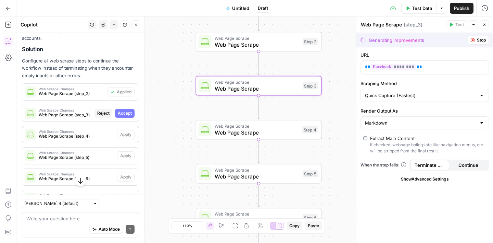
click at [127, 114] on span "Accept" at bounding box center [125, 113] width 14 height 6
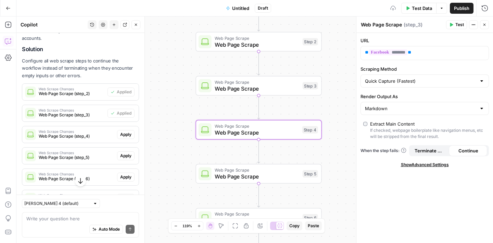
click at [129, 133] on span "Apply" at bounding box center [125, 134] width 11 height 6
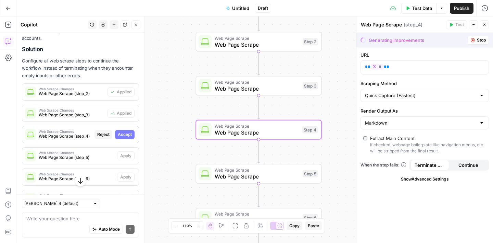
click at [129, 133] on span "Accept" at bounding box center [125, 134] width 14 height 6
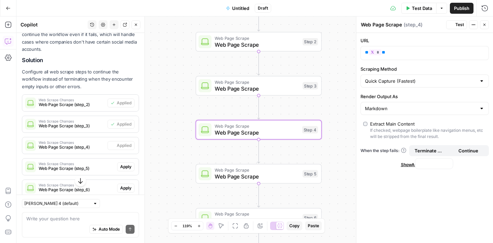
scroll to position [279, 0]
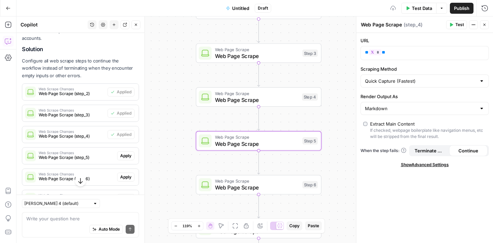
click at [126, 157] on span "Apply" at bounding box center [125, 156] width 11 height 6
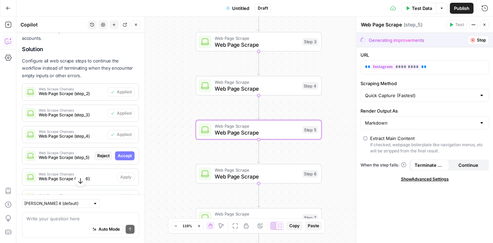
click at [126, 154] on span "Accept" at bounding box center [125, 156] width 14 height 6
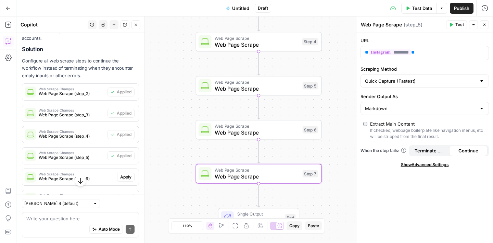
scroll to position [326, 0]
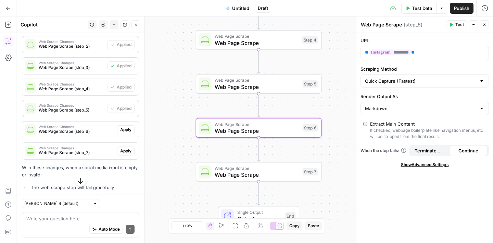
click at [127, 131] on span "Apply" at bounding box center [125, 129] width 11 height 6
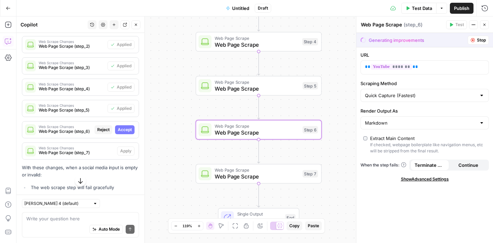
click at [126, 128] on span "Accept" at bounding box center [125, 129] width 14 height 6
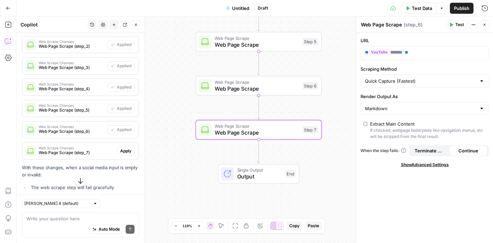
click at [125, 154] on button "Apply" at bounding box center [125, 150] width 17 height 9
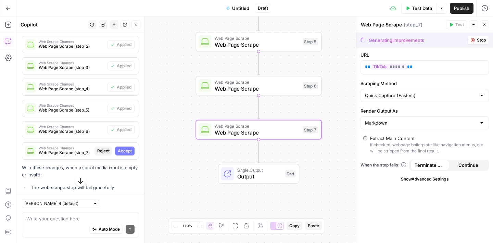
click at [129, 148] on span "Accept" at bounding box center [125, 151] width 14 height 6
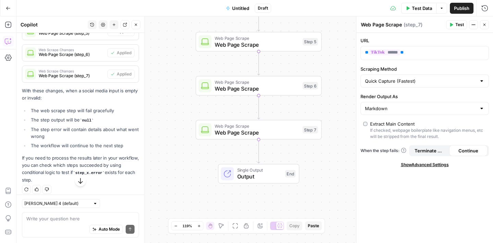
scroll to position [407, 0]
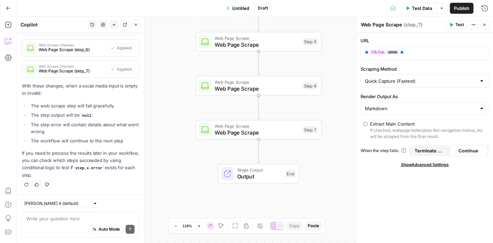
click at [64, 222] on div "Auto Mode Send" at bounding box center [80, 229] width 108 height 15
type textarea "thanks!"
click at [137, 28] on button "Close" at bounding box center [136, 24] width 9 height 9
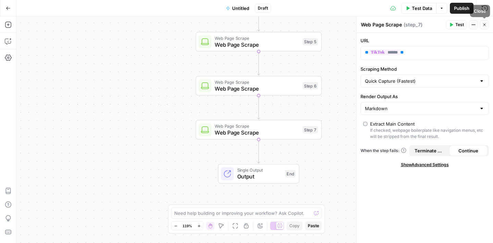
click at [486, 26] on icon "button" at bounding box center [485, 25] width 4 height 4
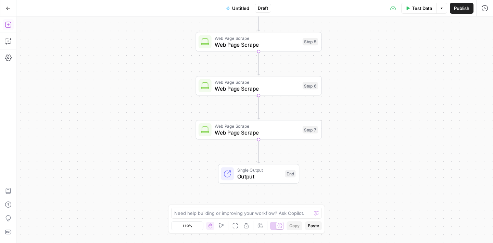
click at [5, 23] on icon "button" at bounding box center [8, 24] width 7 height 7
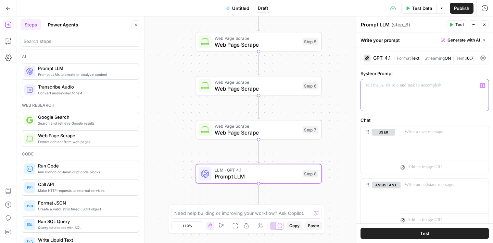
click at [407, 91] on div at bounding box center [425, 95] width 128 height 32
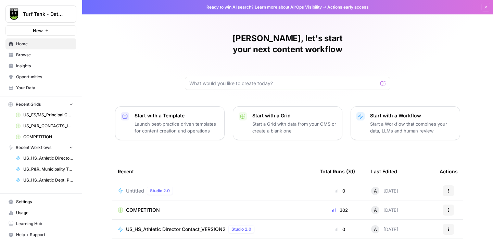
click at [45, 138] on span "COMPETITION" at bounding box center [48, 137] width 50 height 6
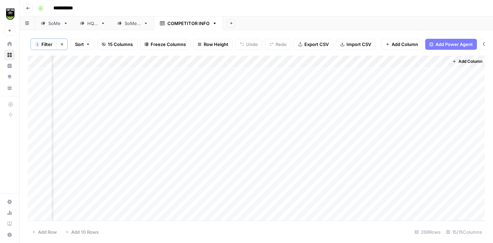
scroll to position [0, 143]
drag, startPoint x: 379, startPoint y: 61, endPoint x: 396, endPoint y: 61, distance: 17.1
click at [397, 61] on div "Add Column" at bounding box center [257, 138] width 458 height 165
drag, startPoint x: 430, startPoint y: 60, endPoint x: 446, endPoint y: 60, distance: 15.1
click at [445, 60] on div "Add Column" at bounding box center [257, 138] width 458 height 165
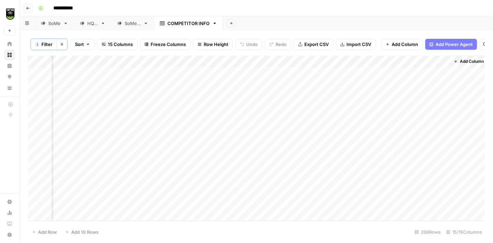
scroll to position [0, 176]
drag, startPoint x: 446, startPoint y: 60, endPoint x: 468, endPoint y: 59, distance: 21.9
click at [468, 59] on div "Add Column" at bounding box center [257, 138] width 458 height 165
click at [126, 84] on div "Add Column" at bounding box center [257, 138] width 458 height 165
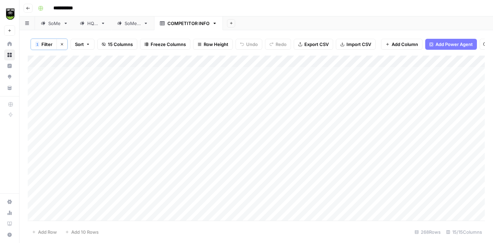
click at [257, 82] on div "Add Column" at bounding box center [257, 138] width 458 height 165
click at [74, 86] on div "Add Column" at bounding box center [257, 138] width 458 height 165
click at [77, 97] on div "Add Column" at bounding box center [257, 138] width 458 height 165
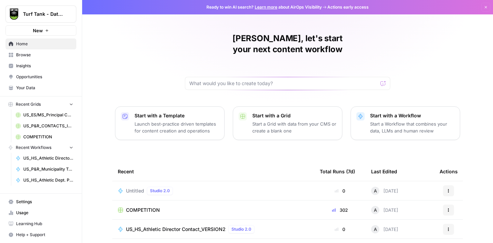
click at [32, 59] on link "Browse" at bounding box center [40, 54] width 71 height 11
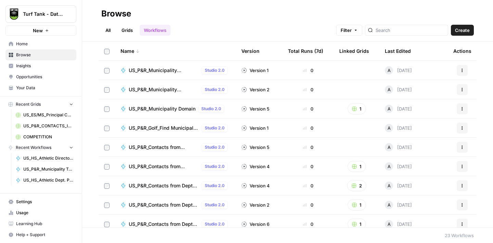
click at [132, 32] on link "Grids" at bounding box center [128, 30] width 20 height 11
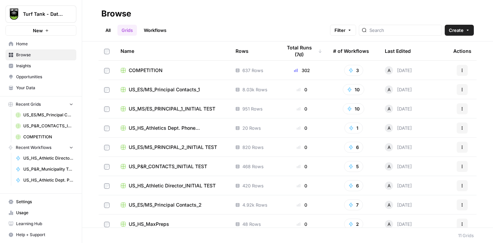
click at [169, 76] on td "COMPETITION" at bounding box center [172, 70] width 115 height 19
click at [148, 71] on span "COMPETITION" at bounding box center [146, 70] width 34 height 7
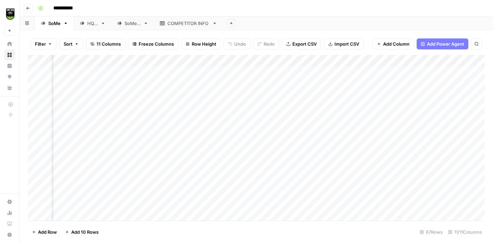
scroll to position [0, 134]
click at [189, 24] on div "COMPETITOR INFO" at bounding box center [189, 23] width 42 height 7
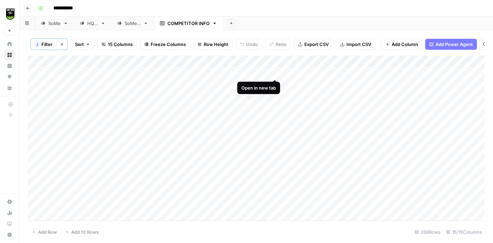
click at [275, 74] on div "Add Column" at bounding box center [257, 138] width 458 height 165
click at [275, 73] on div "Add Column" at bounding box center [257, 138] width 458 height 165
click at [307, 72] on div "Add Column" at bounding box center [257, 138] width 458 height 165
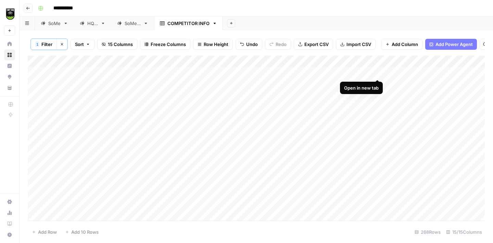
click at [376, 72] on div "Add Column" at bounding box center [257, 138] width 458 height 165
click at [412, 71] on div "Add Column" at bounding box center [257, 138] width 458 height 165
click at [119, 72] on div "Add Column" at bounding box center [257, 138] width 458 height 165
drag, startPoint x: 137, startPoint y: 62, endPoint x: 171, endPoint y: 68, distance: 34.5
click at [171, 68] on div "Add Column" at bounding box center [257, 138] width 458 height 165
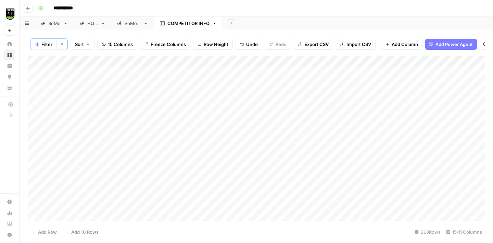
click at [122, 71] on div "Add Column" at bounding box center [257, 138] width 458 height 165
click at [112, 72] on textarea "**********" at bounding box center [141, 73] width 110 height 10
type textarea "**********"
click at [429, 70] on div "Add Column" at bounding box center [257, 138] width 458 height 165
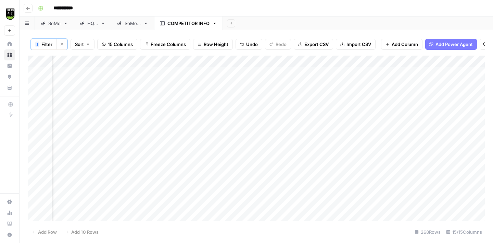
scroll to position [0, 102]
drag, startPoint x: 230, startPoint y: 60, endPoint x: 359, endPoint y: 69, distance: 129.5
click at [359, 69] on div "Add Column" at bounding box center [257, 138] width 458 height 165
drag, startPoint x: 257, startPoint y: 61, endPoint x: 354, endPoint y: 68, distance: 97.2
click at [354, 68] on div "Add Column" at bounding box center [257, 138] width 458 height 165
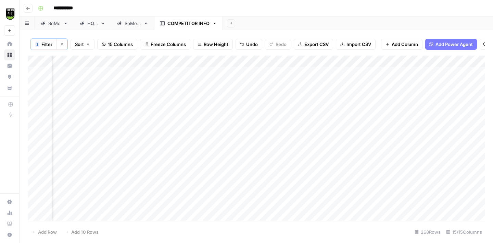
scroll to position [0, 73]
click at [253, 84] on div "Add Column" at bounding box center [257, 138] width 458 height 165
click at [258, 98] on div "Add Column" at bounding box center [257, 138] width 458 height 165
drag, startPoint x: 257, startPoint y: 59, endPoint x: 315, endPoint y: 63, distance: 57.7
click at [315, 63] on div "Add Column" at bounding box center [257, 138] width 458 height 165
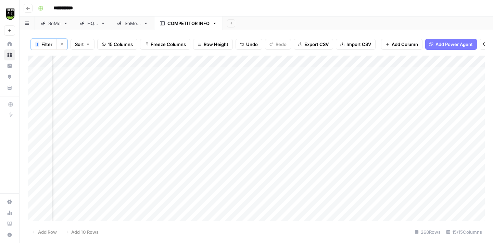
click at [291, 84] on div "Add Column" at bounding box center [257, 138] width 458 height 165
drag, startPoint x: 319, startPoint y: 61, endPoint x: 305, endPoint y: 60, distance: 14.4
click at [305, 60] on div "Add Column" at bounding box center [257, 138] width 458 height 165
drag, startPoint x: 360, startPoint y: 61, endPoint x: 335, endPoint y: 58, distance: 24.9
click at [335, 58] on div "Add Column" at bounding box center [257, 138] width 458 height 165
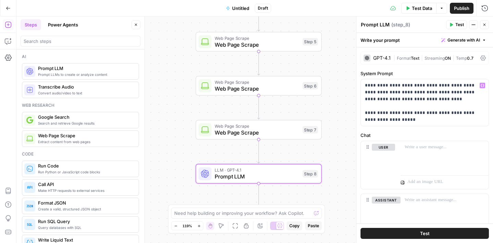
click at [407, 120] on p "**********" at bounding box center [425, 102] width 120 height 41
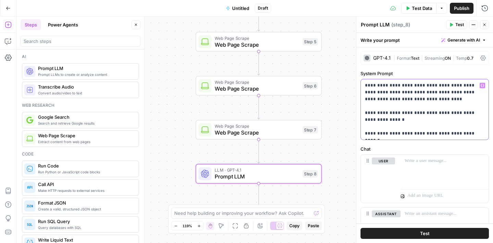
click at [482, 85] on icon "button" at bounding box center [482, 85] width 3 height 3
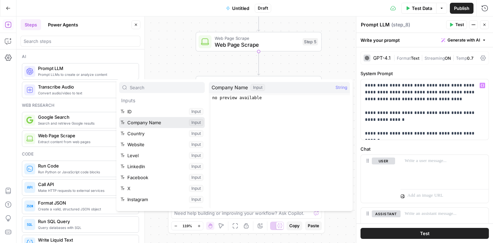
click at [162, 121] on button "Select variable Company Name" at bounding box center [162, 122] width 86 height 11
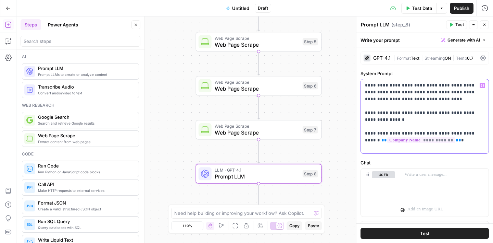
click at [485, 85] on button "Variables Menu" at bounding box center [482, 85] width 5 height 5
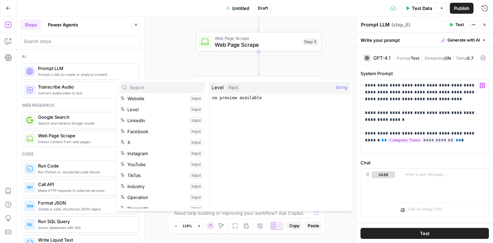
scroll to position [139, 0]
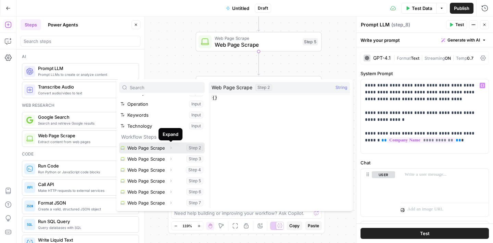
click at [175, 147] on button "Expand" at bounding box center [171, 147] width 9 height 9
click at [197, 147] on button "Select variable Web Page Scrape" at bounding box center [162, 147] width 86 height 11
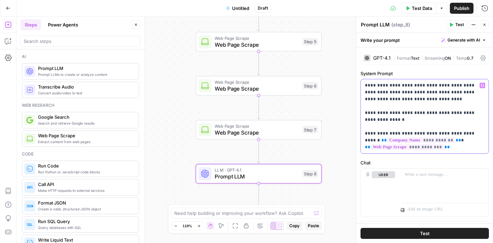
click at [457, 148] on p "**********" at bounding box center [425, 116] width 120 height 69
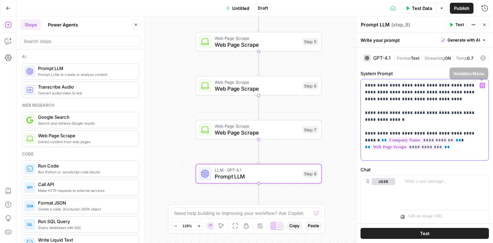
click at [481, 85] on icon "button" at bounding box center [482, 85] width 3 height 3
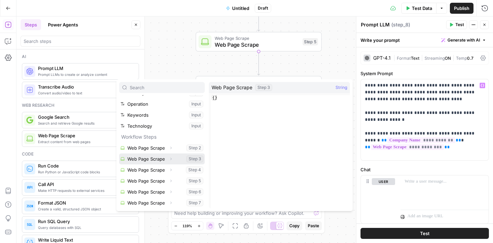
click at [194, 159] on button "Select variable Web Page Scrape" at bounding box center [162, 158] width 86 height 11
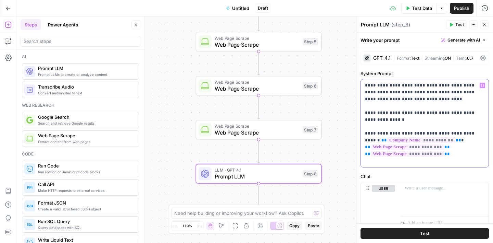
click at [484, 84] on icon "button" at bounding box center [482, 85] width 3 height 3
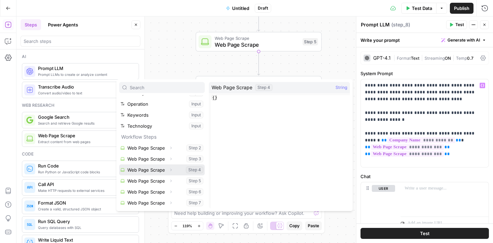
click at [196, 171] on button "Select variable Web Page Scrape" at bounding box center [162, 169] width 86 height 11
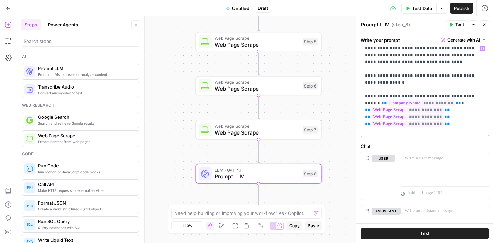
scroll to position [34, 0]
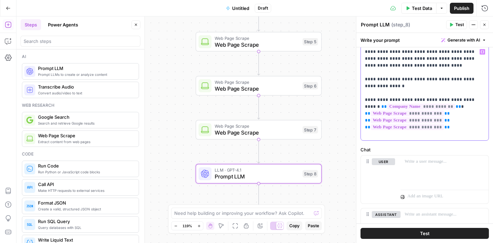
click at [482, 52] on icon "button" at bounding box center [482, 51] width 3 height 3
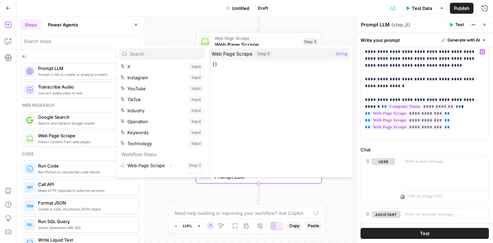
scroll to position [132, 0]
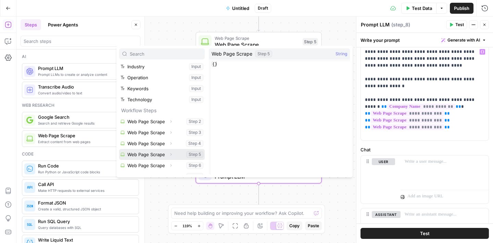
click at [196, 154] on button "Select variable Web Page Scrape" at bounding box center [162, 154] width 86 height 11
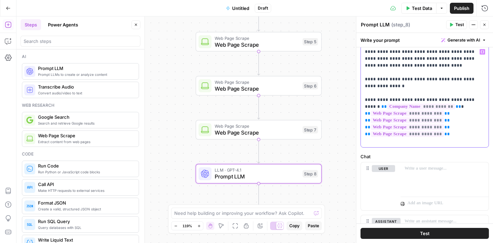
click at [482, 53] on icon "button" at bounding box center [482, 51] width 3 height 3
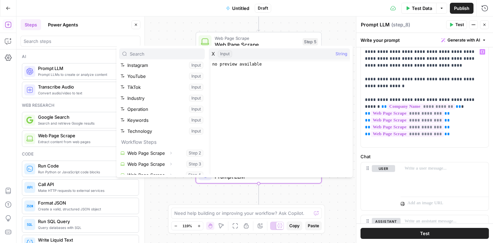
scroll to position [139, 0]
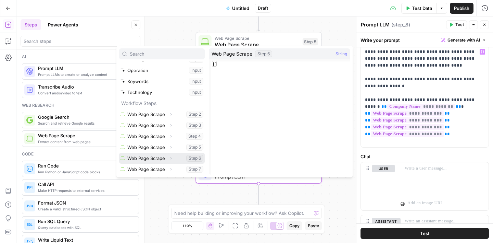
click at [196, 159] on button "Select variable Web Page Scrape" at bounding box center [162, 158] width 86 height 11
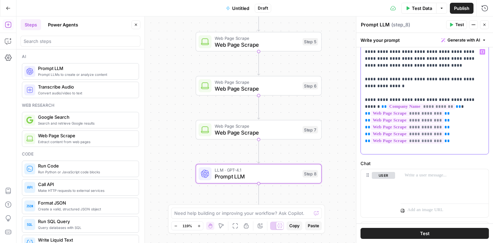
click at [482, 53] on icon "button" at bounding box center [482, 51] width 3 height 3
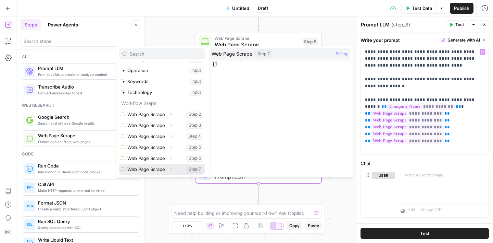
click at [195, 168] on button "Select variable Web Page Scrape" at bounding box center [162, 168] width 86 height 11
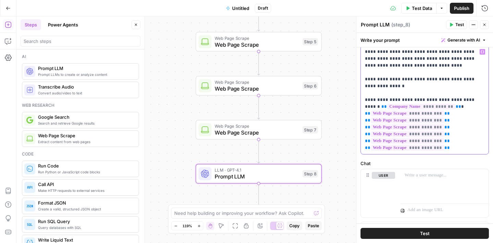
click at [460, 107] on p "**********" at bounding box center [425, 99] width 120 height 103
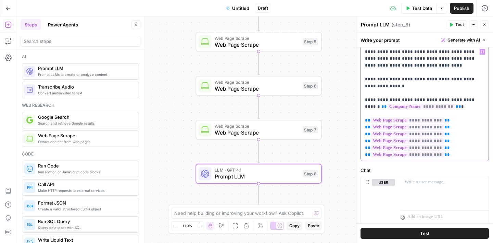
scroll to position [55, 0]
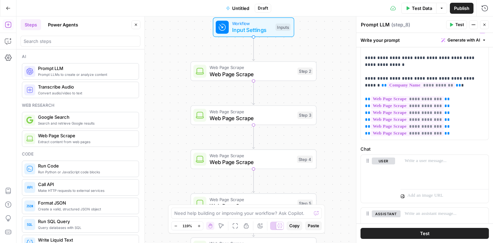
click at [274, 76] on span "Web Page Scrape" at bounding box center [252, 74] width 85 height 8
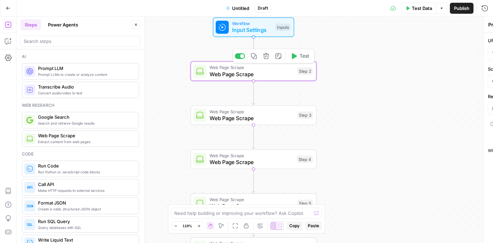
type textarea "Web Page Scrape"
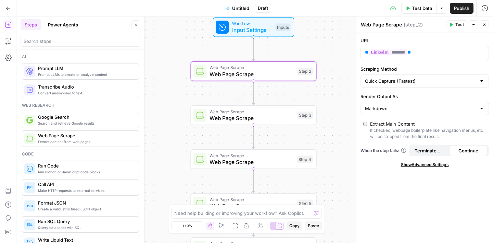
click at [278, 119] on span "Web Page Scrape" at bounding box center [252, 118] width 85 height 8
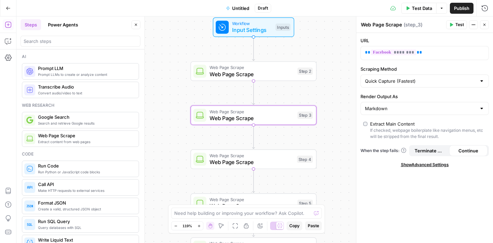
click at [484, 24] on icon "button" at bounding box center [485, 25] width 4 height 4
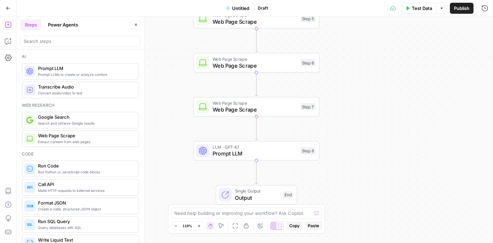
click at [270, 155] on span "Prompt LLM" at bounding box center [255, 153] width 85 height 8
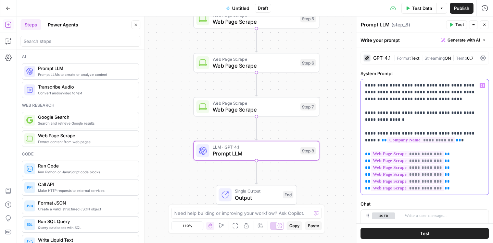
click at [453, 152] on p "**********" at bounding box center [425, 137] width 120 height 110
click at [484, 86] on icon "button" at bounding box center [482, 85] width 3 height 3
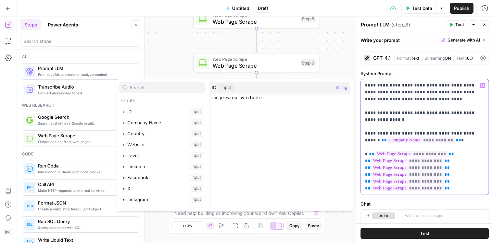
click at [368, 152] on p "**********" at bounding box center [425, 137] width 120 height 110
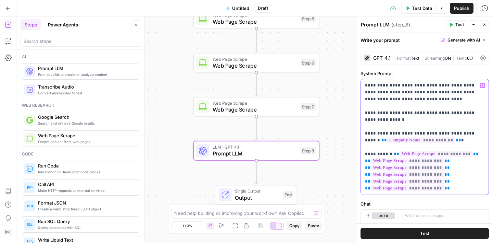
drag, startPoint x: 447, startPoint y: 139, endPoint x: 365, endPoint y: 140, distance: 81.6
click at [365, 140] on p "**********" at bounding box center [425, 137] width 120 height 110
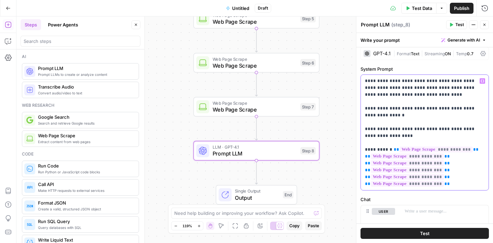
scroll to position [7, 0]
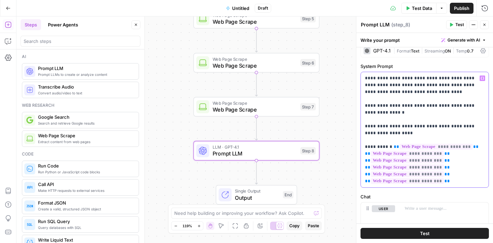
click at [365, 154] on span "**" at bounding box center [367, 153] width 5 height 4
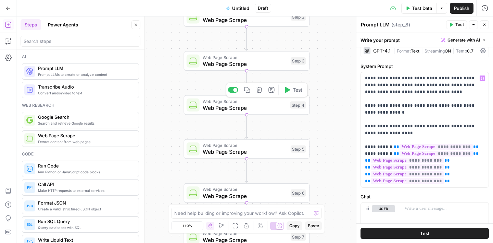
click at [286, 103] on span "Web Page Scrape" at bounding box center [245, 101] width 84 height 7
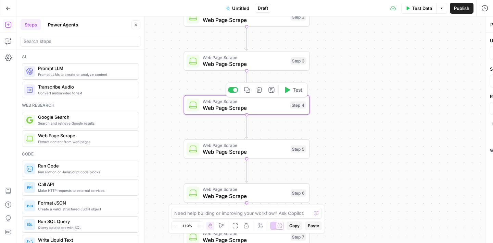
type textarea "Web Page Scrape"
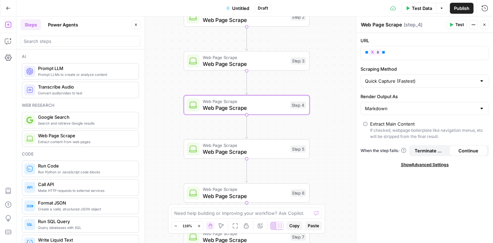
click at [278, 151] on span "Web Page Scrape" at bounding box center [245, 152] width 85 height 8
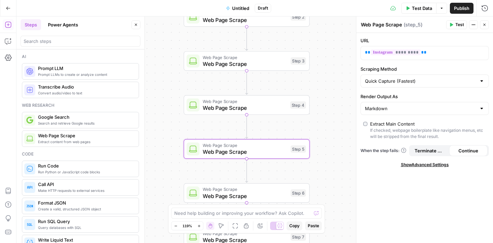
click at [486, 25] on icon "button" at bounding box center [485, 25] width 2 height 2
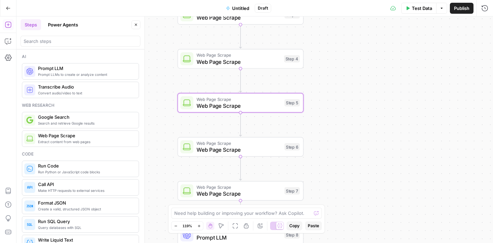
drag, startPoint x: 364, startPoint y: 163, endPoint x: 358, endPoint y: 117, distance: 46.3
click at [358, 117] on div "Workflow Input Settings Inputs Web Page Scrape Web Page Scrape Step 2 Web Page …" at bounding box center [254, 129] width 477 height 226
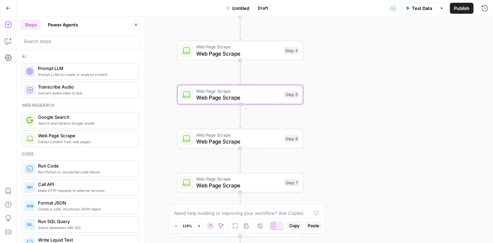
drag, startPoint x: 330, startPoint y: 201, endPoint x: 320, endPoint y: 150, distance: 51.2
click at [320, 150] on div "Workflow Input Settings Inputs Web Page Scrape Web Page Scrape Step 2 Web Page …" at bounding box center [254, 129] width 477 height 226
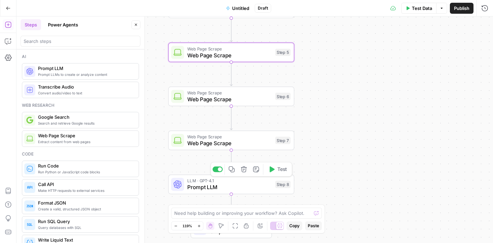
click at [256, 181] on span "LLM · GPT-4.1" at bounding box center [229, 180] width 85 height 7
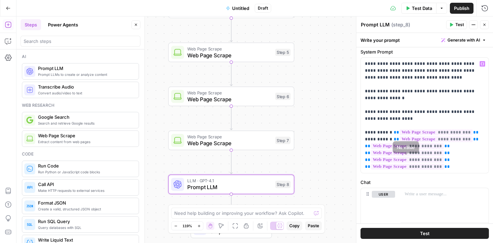
scroll to position [26, 0]
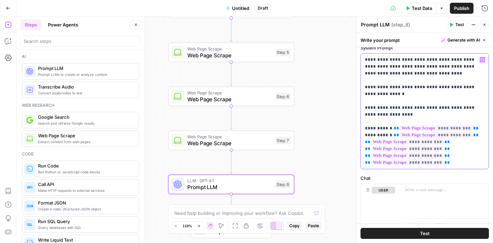
click at [386, 134] on p "**********" at bounding box center [425, 111] width 120 height 110
click at [462, 142] on p "**********" at bounding box center [425, 111] width 120 height 110
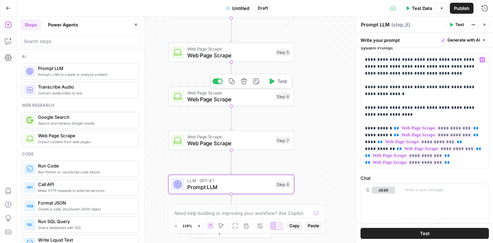
click at [257, 97] on span "Web Page Scrape" at bounding box center [229, 99] width 85 height 8
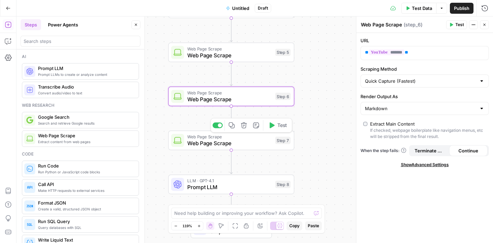
click at [256, 137] on span "Web Page Scrape" at bounding box center [229, 136] width 85 height 7
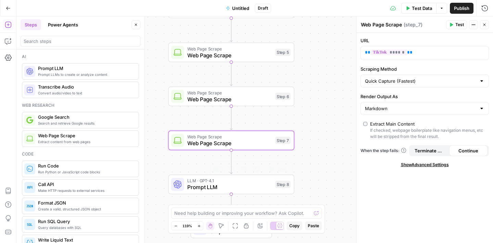
drag, startPoint x: 254, startPoint y: 185, endPoint x: 259, endPoint y: 180, distance: 7.0
click at [254, 185] on span "Prompt LLM" at bounding box center [229, 187] width 85 height 8
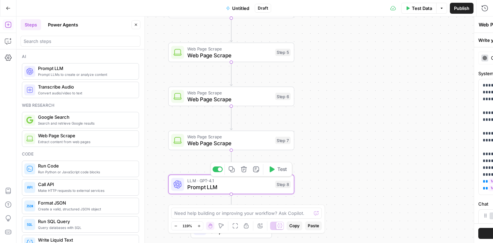
type textarea "Prompt LLM"
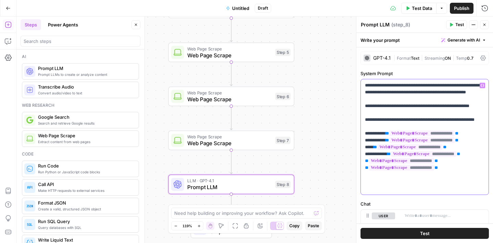
click at [479, 176] on p "**********" at bounding box center [425, 137] width 120 height 110
click at [479, 180] on p "**********" at bounding box center [425, 137] width 120 height 110
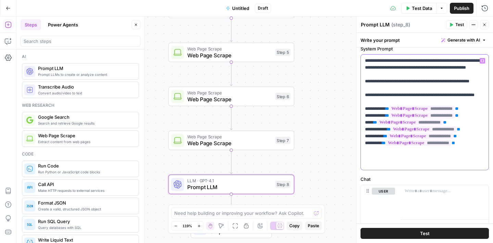
scroll to position [26, 0]
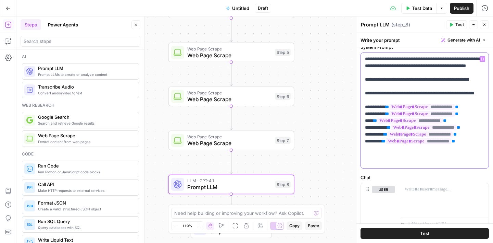
click at [390, 114] on p "**********" at bounding box center [425, 111] width 120 height 110
click at [392, 114] on p "**********" at bounding box center [425, 111] width 120 height 110
click at [481, 58] on icon "button" at bounding box center [482, 58] width 3 height 3
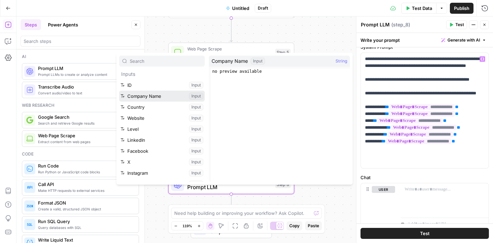
click at [156, 96] on button "Select variable Company Name" at bounding box center [162, 95] width 86 height 11
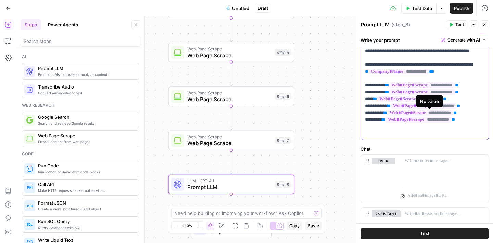
scroll to position [56, 0]
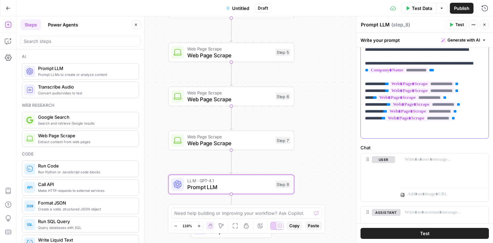
click at [471, 131] on p "**********" at bounding box center [425, 81] width 120 height 110
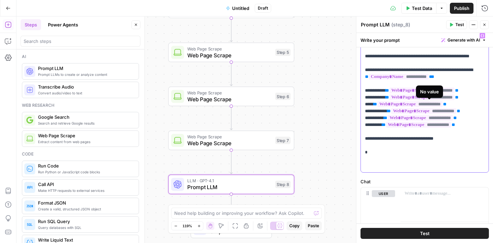
scroll to position [51, 0]
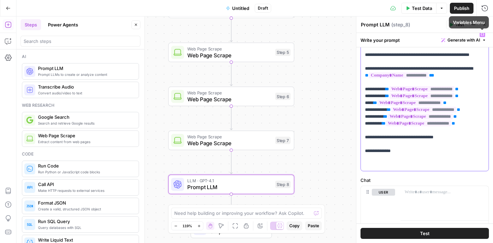
click at [484, 34] on span "Variables Menu" at bounding box center [484, 34] width 0 height 0
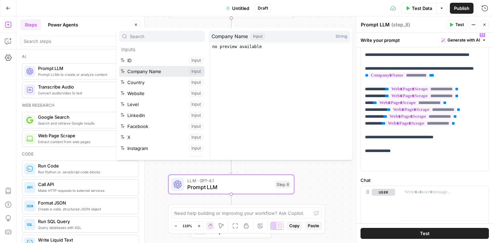
click at [154, 72] on button "Select variable Company Name" at bounding box center [162, 71] width 86 height 11
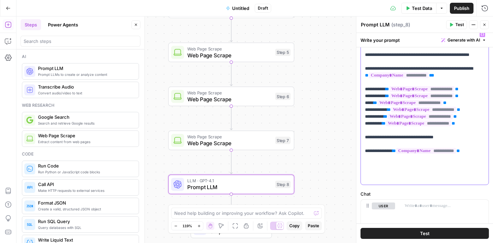
click at [366, 171] on p "**********" at bounding box center [425, 106] width 120 height 151
click at [379, 171] on p "**********" at bounding box center [425, 106] width 120 height 151
click at [467, 170] on p "**********" at bounding box center [425, 106] width 120 height 151
click at [481, 33] on icon "button" at bounding box center [482, 34] width 3 height 3
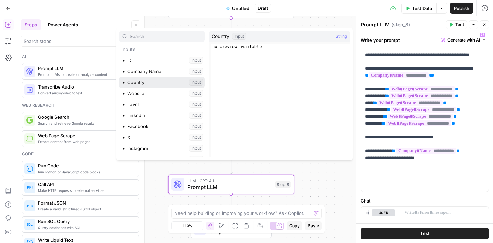
click at [157, 83] on button "Select variable Country" at bounding box center [162, 82] width 86 height 11
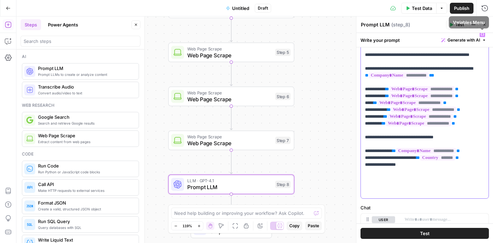
click at [483, 34] on icon "button" at bounding box center [482, 34] width 3 height 3
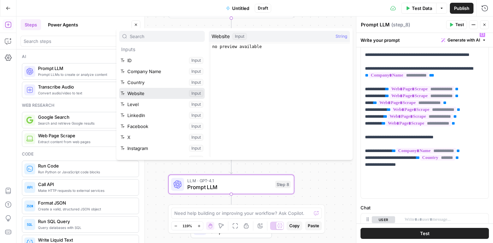
click at [146, 93] on button "Select variable Website" at bounding box center [162, 93] width 86 height 11
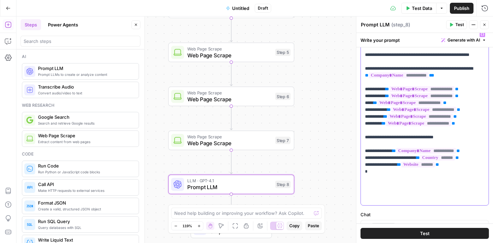
click at [482, 34] on icon "button" at bounding box center [482, 34] width 3 height 3
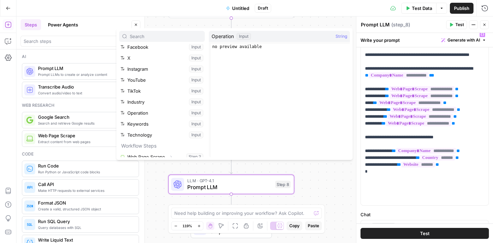
scroll to position [86, 0]
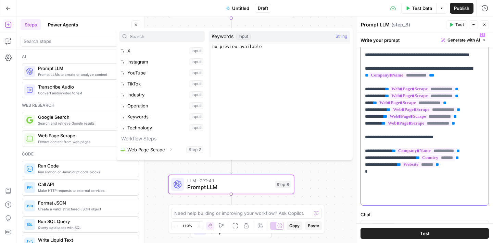
click at [379, 192] on p "**********" at bounding box center [425, 116] width 120 height 171
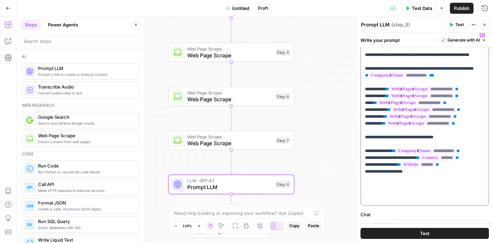
click at [370, 193] on p "**********" at bounding box center [425, 116] width 120 height 171
click at [460, 192] on p "**********" at bounding box center [425, 116] width 120 height 171
click at [484, 36] on button "Variables Menu" at bounding box center [482, 34] width 5 height 5
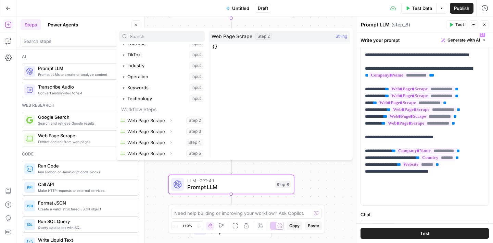
scroll to position [97, 0]
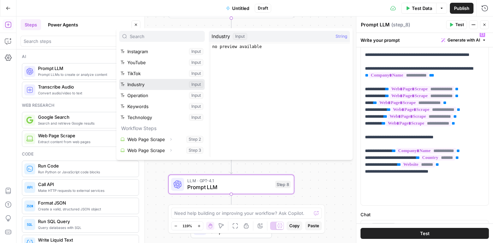
click at [150, 87] on button "Select variable Industry" at bounding box center [162, 84] width 86 height 11
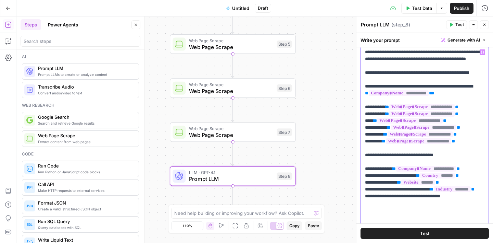
scroll to position [29, 0]
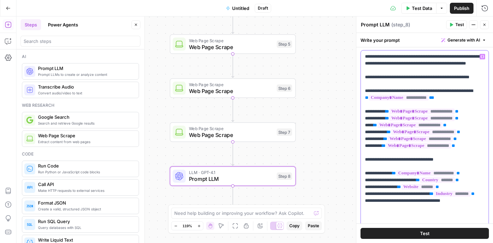
click at [484, 57] on icon "button" at bounding box center [482, 56] width 3 height 3
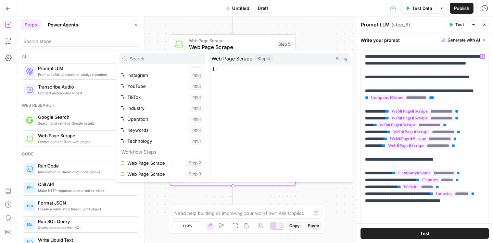
scroll to position [114, 0]
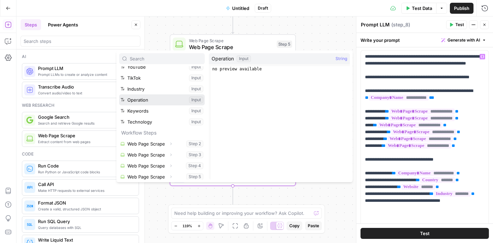
click at [145, 101] on button "Select variable Operation" at bounding box center [162, 99] width 86 height 11
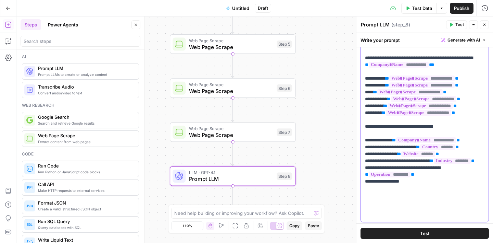
scroll to position [9, 0]
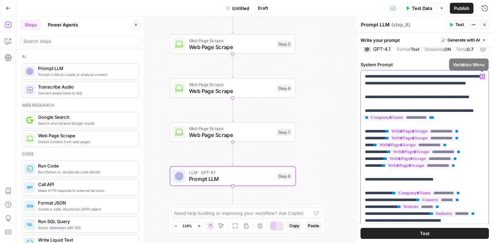
click at [483, 77] on icon "button" at bounding box center [482, 76] width 3 height 3
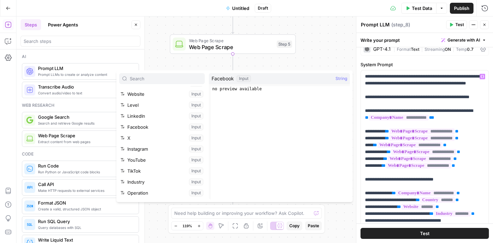
scroll to position [84, 0]
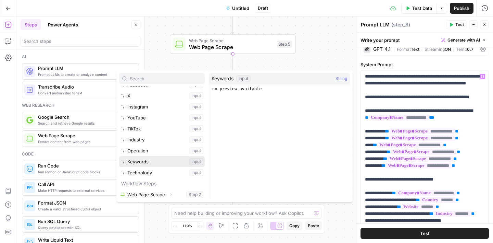
click at [158, 159] on button "Select variable Keywords" at bounding box center [162, 161] width 86 height 11
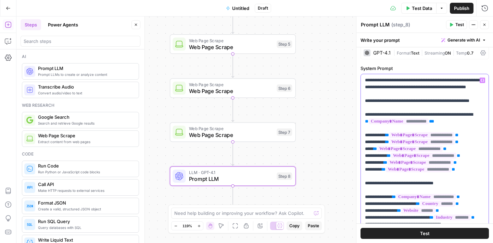
scroll to position [0, 0]
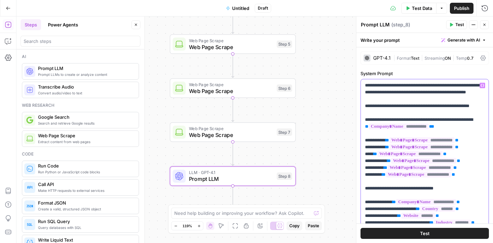
click at [484, 86] on icon "button" at bounding box center [482, 85] width 3 height 3
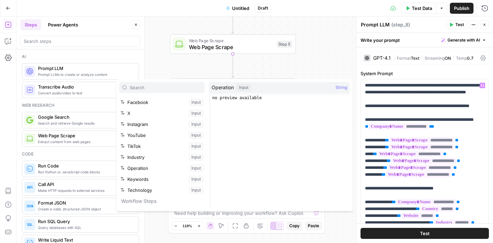
scroll to position [96, 0]
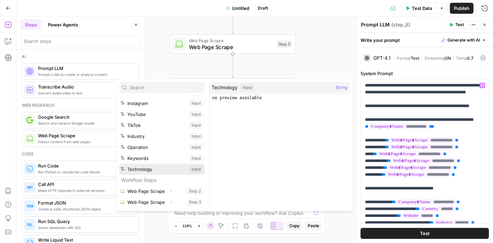
click at [162, 170] on button "Select variable Technology" at bounding box center [162, 168] width 86 height 11
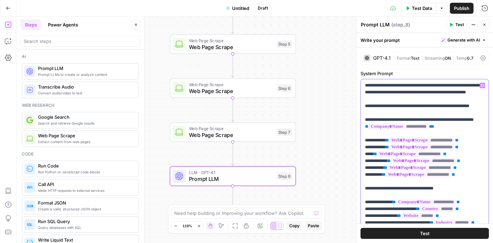
click at [437, 94] on p "**********" at bounding box center [425, 188] width 120 height 212
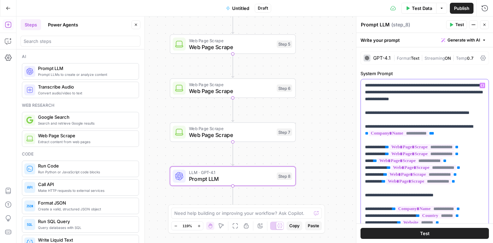
click at [368, 92] on p "**********" at bounding box center [425, 188] width 120 height 212
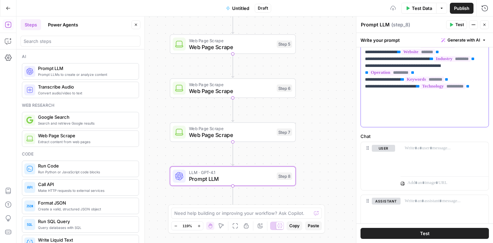
scroll to position [174, 0]
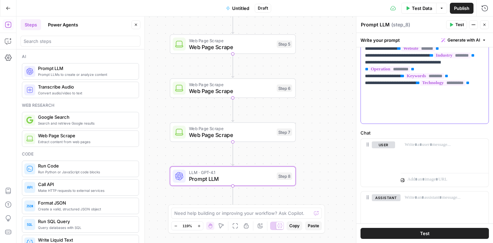
click at [456, 111] on p "**********" at bounding box center [425, 14] width 120 height 212
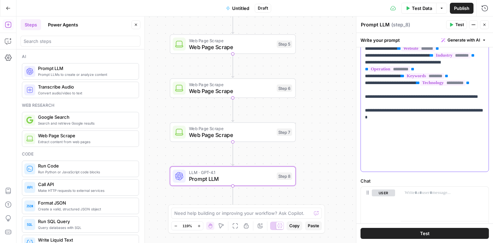
click at [387, 145] on p "**********" at bounding box center [425, 38] width 120 height 260
click at [371, 146] on p "**********" at bounding box center [425, 38] width 120 height 260
click at [369, 145] on p "**********" at bounding box center [425, 38] width 120 height 260
click at [401, 144] on p "**********" at bounding box center [425, 38] width 120 height 260
click at [372, 146] on p "**********" at bounding box center [425, 38] width 120 height 260
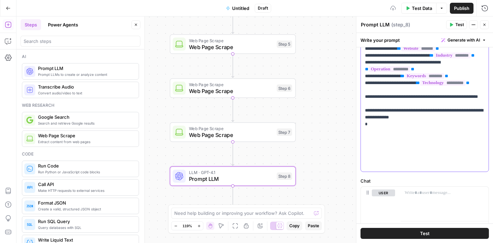
click at [389, 145] on p "**********" at bounding box center [425, 38] width 120 height 260
click at [444, 150] on p "**********" at bounding box center [425, 38] width 120 height 260
click at [383, 158] on p "**********" at bounding box center [425, 38] width 120 height 260
click at [445, 152] on p "**********" at bounding box center [425, 38] width 120 height 260
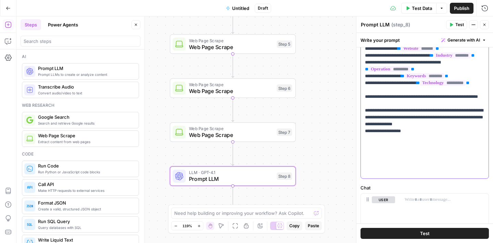
click at [427, 158] on p "**********" at bounding box center [425, 41] width 120 height 267
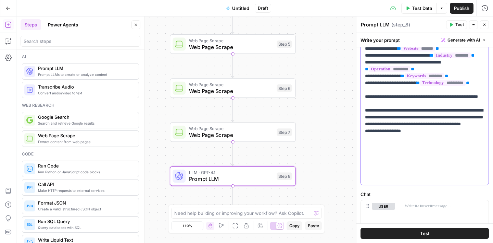
click at [379, 164] on p "**********" at bounding box center [425, 45] width 120 height 274
click at [438, 166] on p "**********" at bounding box center [425, 45] width 120 height 274
click at [381, 160] on p "**********" at bounding box center [425, 45] width 120 height 274
click at [445, 151] on p "**********" at bounding box center [425, 45] width 120 height 274
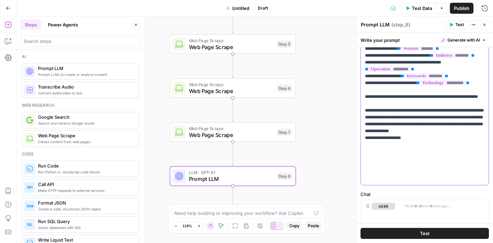
scroll to position [7, 0]
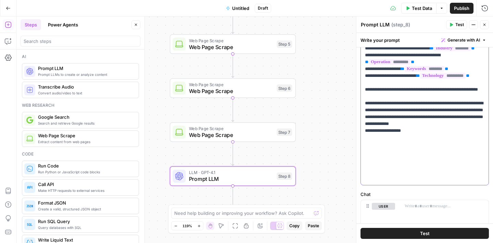
click at [419, 171] on p "**********" at bounding box center [425, 41] width 120 height 281
click at [438, 180] on p "**********" at bounding box center [425, 45] width 120 height 288
click at [438, 179] on p "**********" at bounding box center [425, 45] width 120 height 288
drag, startPoint x: 446, startPoint y: 144, endPoint x: 449, endPoint y: 161, distance: 17.3
click at [449, 161] on p "**********" at bounding box center [425, 45] width 120 height 288
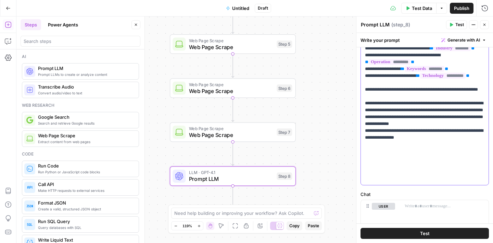
copy p "**********"
click at [466, 182] on p "**********" at bounding box center [425, 45] width 120 height 288
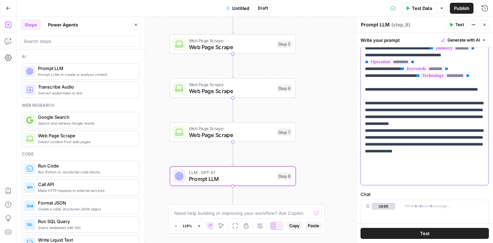
scroll to position [35, 0]
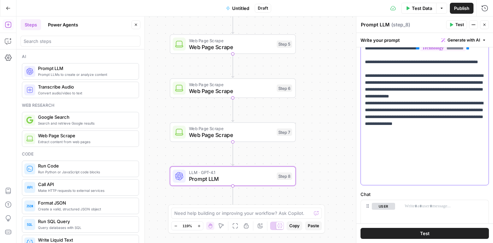
click at [369, 159] on p "**********" at bounding box center [425, 28] width 120 height 308
click at [471, 166] on p "**********" at bounding box center [425, 28] width 120 height 308
drag, startPoint x: 461, startPoint y: 152, endPoint x: 461, endPoint y: 169, distance: 17.5
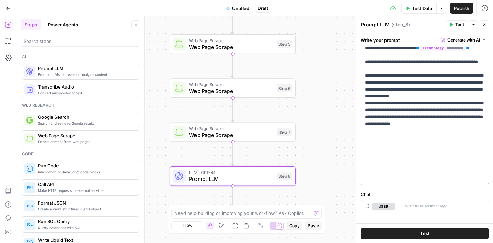
click at [461, 169] on p "**********" at bounding box center [425, 28] width 120 height 308
copy p "**********"
drag, startPoint x: 446, startPoint y: 116, endPoint x: 449, endPoint y: 134, distance: 18.5
click at [449, 134] on p "**********" at bounding box center [425, 28] width 120 height 308
click at [376, 143] on p "**********" at bounding box center [425, 28] width 120 height 308
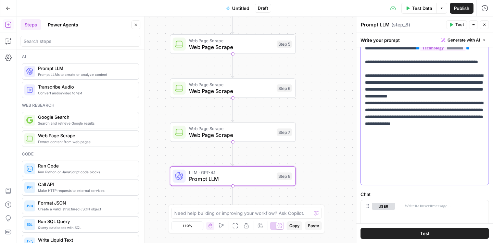
click at [400, 144] on p "**********" at bounding box center [425, 28] width 120 height 308
click at [409, 172] on p "**********" at bounding box center [425, 28] width 120 height 308
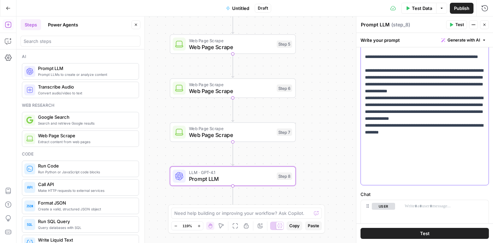
click at [419, 173] on p "**********" at bounding box center [425, 29] width 120 height 322
click at [439, 175] on p "**********" at bounding box center [425, 29] width 120 height 322
click at [401, 147] on p "**********" at bounding box center [425, 29] width 120 height 322
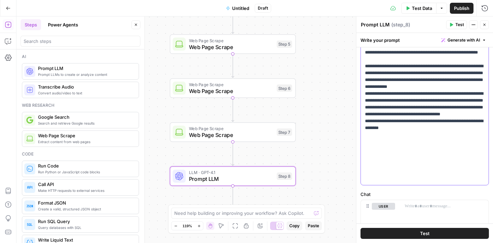
scroll to position [45, 0]
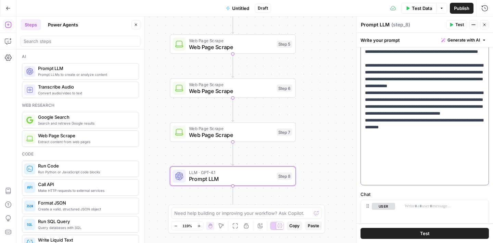
drag, startPoint x: 429, startPoint y: 101, endPoint x: 446, endPoint y: 124, distance: 29.1
click at [446, 124] on p "**********" at bounding box center [425, 24] width 120 height 322
copy p "**********"
click at [428, 174] on p "**********" at bounding box center [425, 24] width 120 height 322
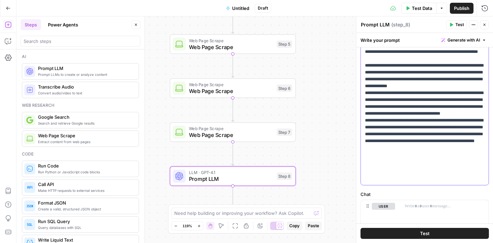
click at [418, 172] on p "**********" at bounding box center [425, 38] width 120 height 350
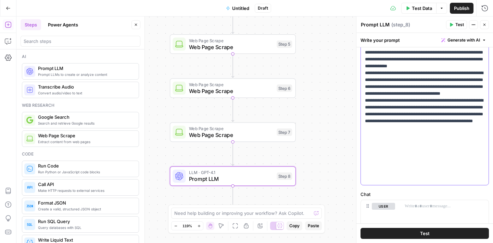
scroll to position [76, 0]
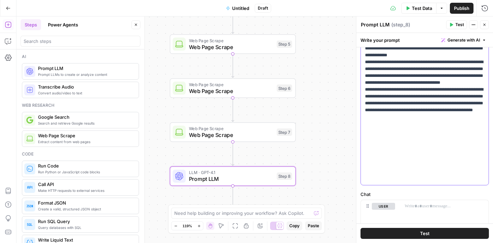
click at [370, 180] on p "**********" at bounding box center [425, 7] width 120 height 350
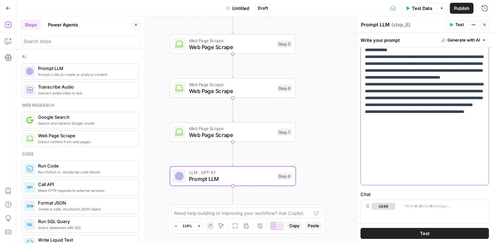
click at [400, 174] on p "**********" at bounding box center [425, 5] width 120 height 356
click at [395, 181] on p "**********" at bounding box center [425, 5] width 120 height 356
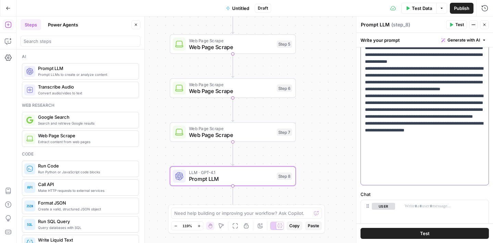
drag, startPoint x: 365, startPoint y: 83, endPoint x: 429, endPoint y: 72, distance: 65.3
click at [429, 72] on div "**********" at bounding box center [425, 44] width 128 height 279
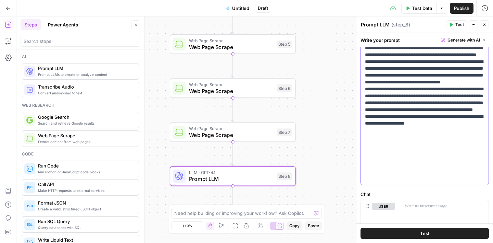
click at [417, 76] on p "**********" at bounding box center [425, 14] width 120 height 350
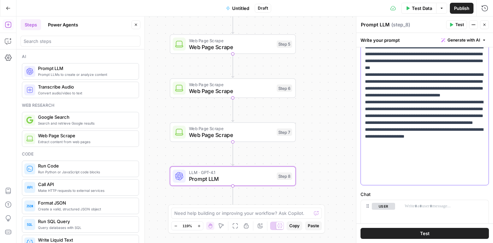
drag, startPoint x: 409, startPoint y: 88, endPoint x: 461, endPoint y: 101, distance: 53.0
click at [461, 101] on p "**********" at bounding box center [425, 20] width 120 height 350
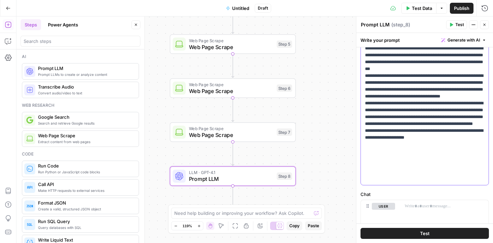
scroll to position [175, 0]
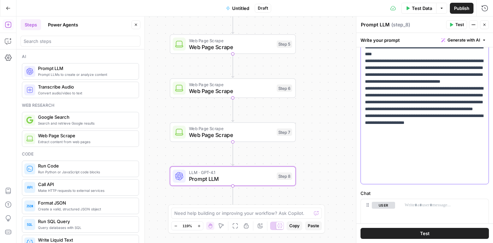
click at [458, 179] on p "**********" at bounding box center [425, 13] width 120 height 336
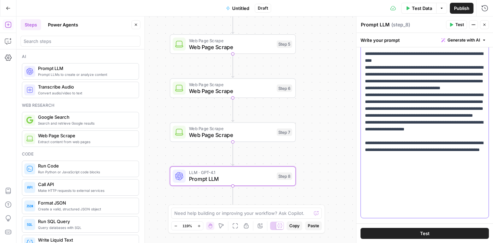
scroll to position [146, 0]
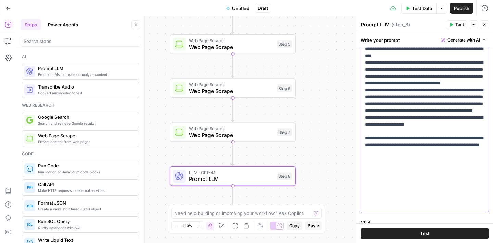
drag, startPoint x: 401, startPoint y: 104, endPoint x: 441, endPoint y: 106, distance: 40.5
click at [441, 106] on p "**********" at bounding box center [425, 28] width 120 height 363
drag, startPoint x: 381, startPoint y: 112, endPoint x: 440, endPoint y: 124, distance: 60.6
click at [440, 124] on p "**********" at bounding box center [425, 28] width 120 height 363
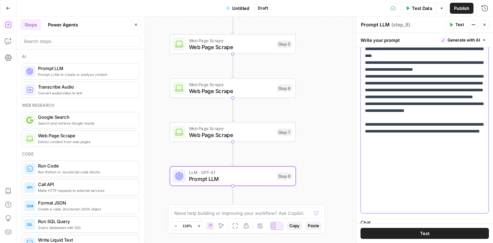
scroll to position [166, 0]
click at [411, 112] on p "**********" at bounding box center [425, 18] width 120 height 343
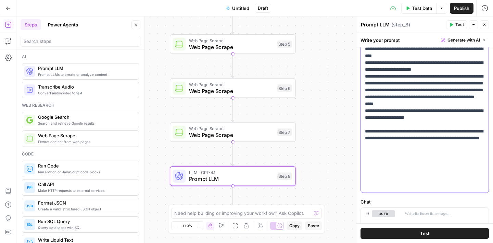
drag, startPoint x: 446, startPoint y: 118, endPoint x: 366, endPoint y: 127, distance: 80.3
click at [366, 127] on p "**********" at bounding box center [425, 18] width 120 height 343
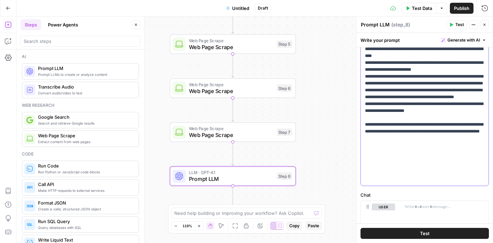
drag, startPoint x: 409, startPoint y: 125, endPoint x: 464, endPoint y: 136, distance: 56.6
click at [464, 136] on p "**********" at bounding box center [425, 15] width 120 height 336
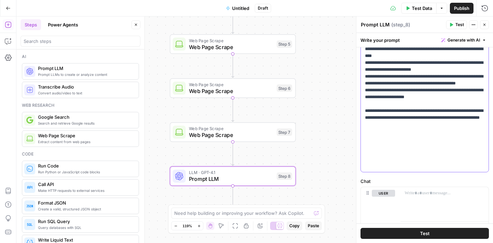
drag, startPoint x: 386, startPoint y: 139, endPoint x: 443, endPoint y: 141, distance: 57.3
click at [443, 141] on p "**********" at bounding box center [425, 8] width 120 height 322
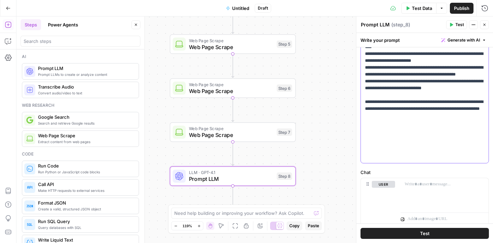
scroll to position [196, 0]
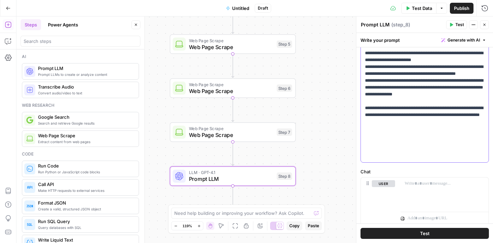
click at [400, 136] on p "**********" at bounding box center [425, 1] width 120 height 329
click at [390, 135] on p "**********" at bounding box center [425, 1] width 120 height 329
click at [447, 137] on p "**********" at bounding box center [425, 1] width 120 height 329
click at [450, 135] on p "**********" at bounding box center [425, 1] width 120 height 329
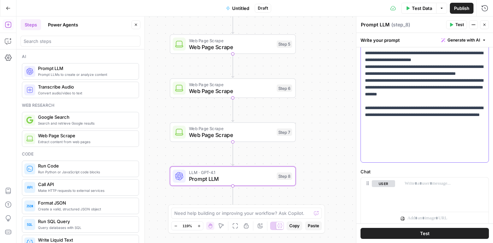
click at [415, 137] on p "**********" at bounding box center [425, 1] width 120 height 329
click at [440, 137] on p "**********" at bounding box center [425, 1] width 120 height 329
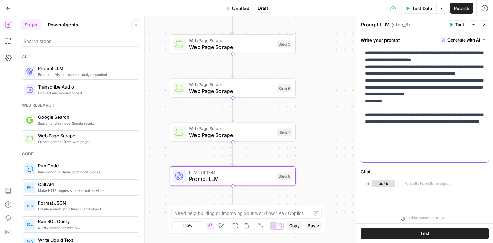
click at [398, 139] on p "**********" at bounding box center [425, 5] width 120 height 336
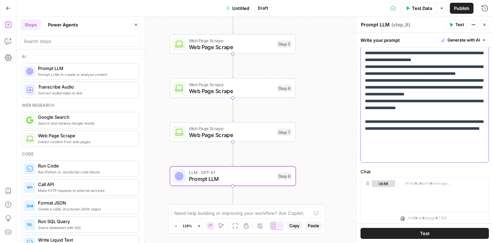
click at [399, 143] on p "**********" at bounding box center [425, 8] width 120 height 343
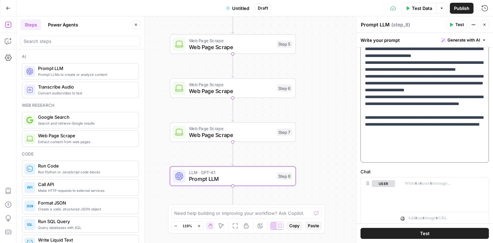
scroll to position [76, 0]
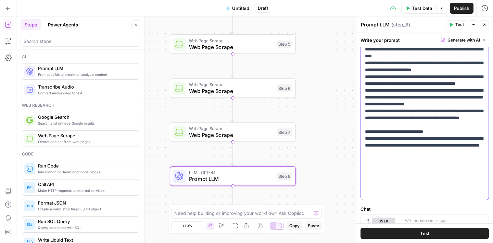
scroll to position [158, 0]
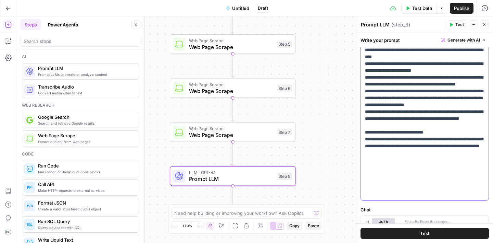
click at [452, 64] on p "**********" at bounding box center [425, 26] width 120 height 356
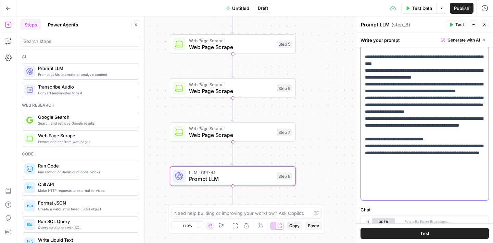
drag, startPoint x: 455, startPoint y: 64, endPoint x: 378, endPoint y: 72, distance: 76.8
click at [378, 72] on p "**********" at bounding box center [425, 26] width 120 height 356
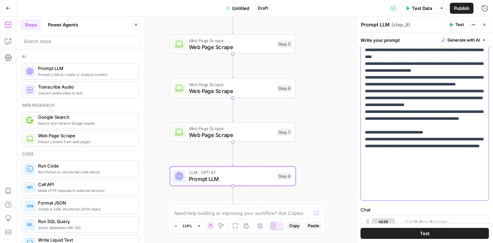
drag, startPoint x: 366, startPoint y: 63, endPoint x: 389, endPoint y: 63, distance: 22.3
click at [366, 63] on p "**********" at bounding box center [425, 26] width 120 height 356
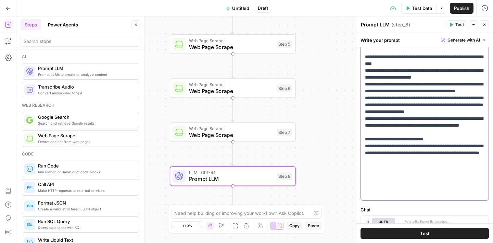
click at [458, 63] on p "**********" at bounding box center [425, 29] width 120 height 363
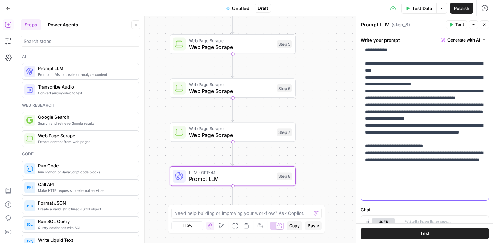
drag, startPoint x: 443, startPoint y: 70, endPoint x: 475, endPoint y: 77, distance: 32.2
click at [475, 77] on p "**********" at bounding box center [425, 29] width 120 height 363
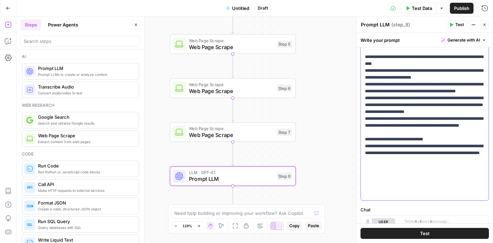
click at [367, 83] on p "**********" at bounding box center [425, 26] width 120 height 356
click at [368, 98] on p "**********" at bounding box center [425, 26] width 120 height 356
click at [367, 112] on p "**********" at bounding box center [425, 26] width 120 height 356
click at [367, 132] on p "**********" at bounding box center [425, 26] width 120 height 356
click at [368, 151] on p "**********" at bounding box center [425, 26] width 120 height 356
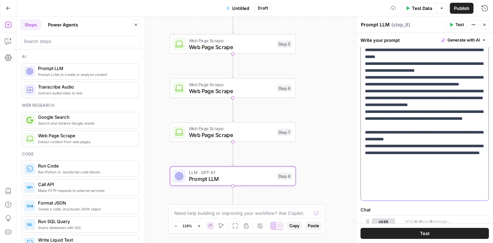
scroll to position [89, 0]
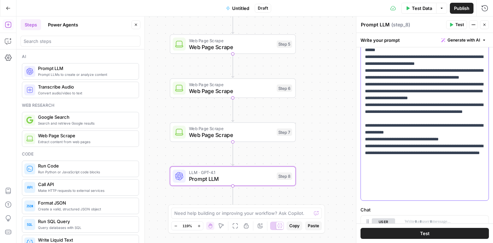
click at [447, 178] on p "**********" at bounding box center [425, 19] width 120 height 370
click at [479, 179] on p "**********" at bounding box center [425, 19] width 120 height 370
click at [365, 186] on p "**********" at bounding box center [425, 19] width 120 height 370
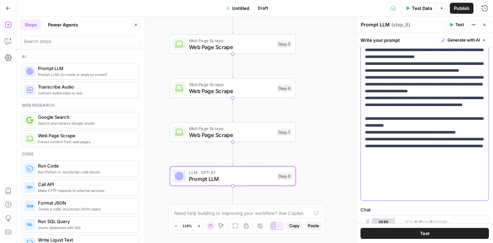
click at [392, 187] on p "**********" at bounding box center [425, 12] width 120 height 370
click at [470, 180] on p "**********" at bounding box center [425, 12] width 120 height 370
click at [420, 187] on p "**********" at bounding box center [425, 12] width 120 height 370
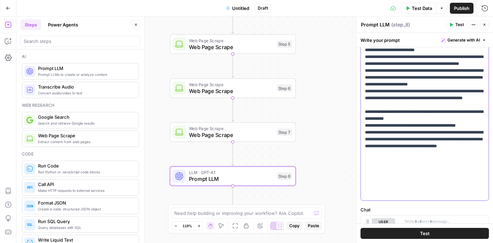
click at [378, 187] on p "**********" at bounding box center [425, 8] width 120 height 377
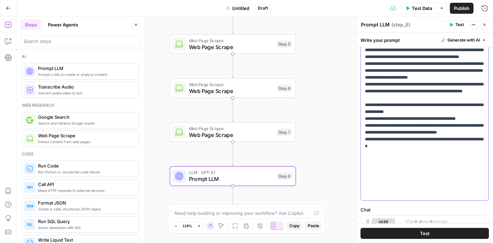
click at [387, 181] on p "**********" at bounding box center [425, 6] width 120 height 384
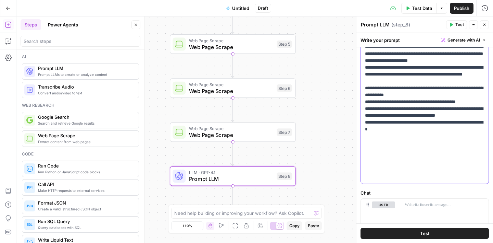
scroll to position [176, 0]
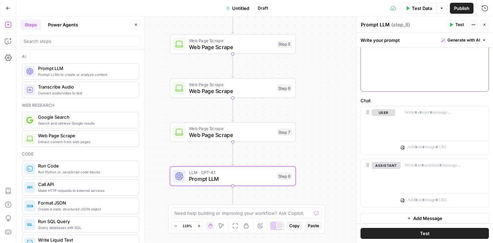
scroll to position [271, 0]
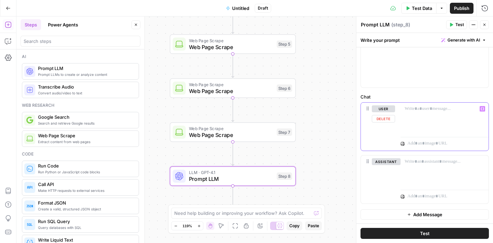
click at [419, 114] on div at bounding box center [445, 118] width 88 height 32
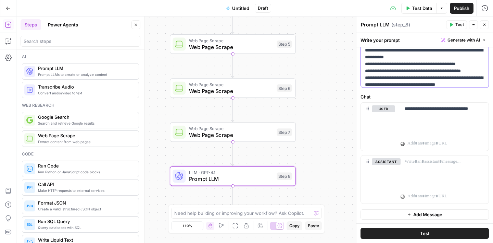
scroll to position [51, 0]
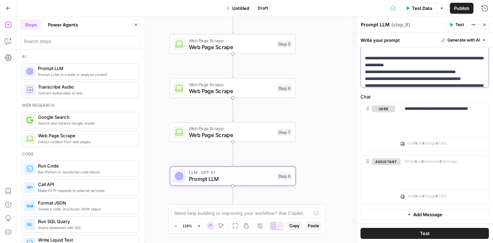
scroll to position [53, 0]
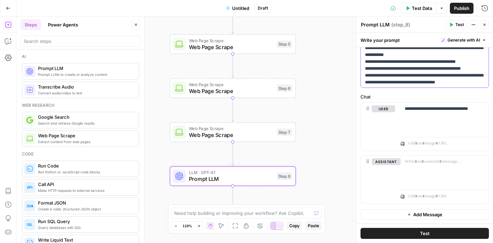
scroll to position [78, 0]
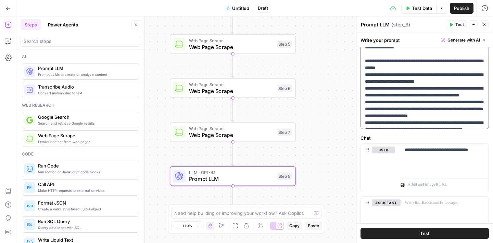
scroll to position [229, 0]
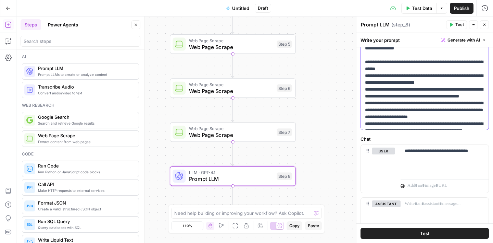
click at [410, 77] on p "**********" at bounding box center [425, 72] width 120 height 439
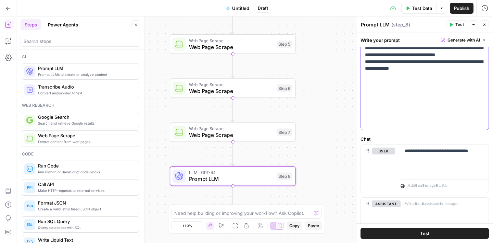
scroll to position [164, 0]
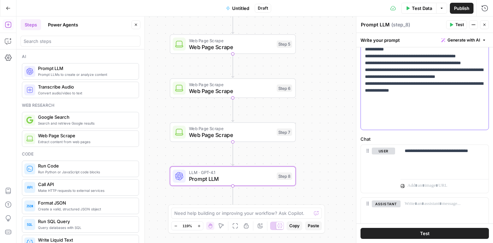
scroll to position [135, 0]
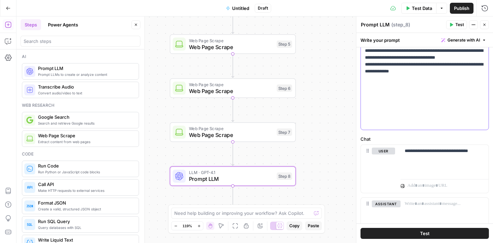
scroll to position [166, 0]
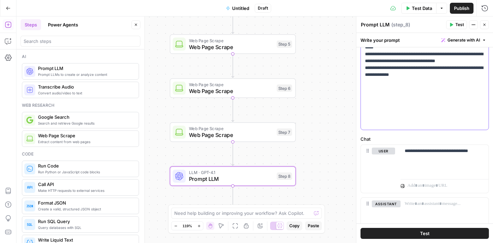
scroll to position [172, 0]
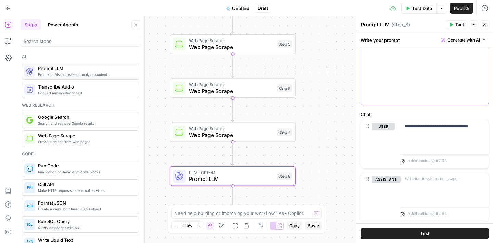
scroll to position [241, 0]
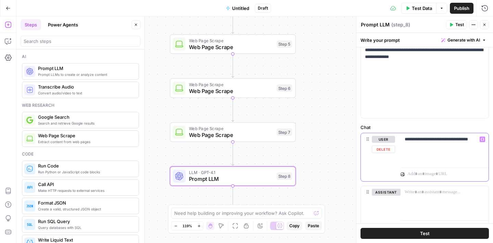
click at [435, 147] on p "**********" at bounding box center [445, 143] width 80 height 14
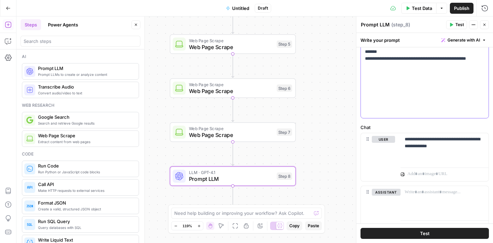
scroll to position [197, 0]
drag, startPoint x: 421, startPoint y: 98, endPoint x: 367, endPoint y: 94, distance: 54.6
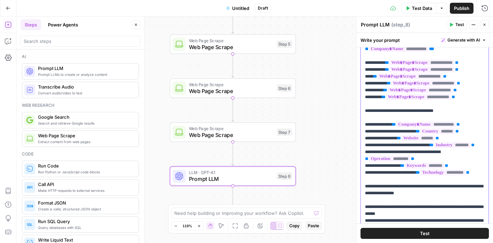
scroll to position [0, 0]
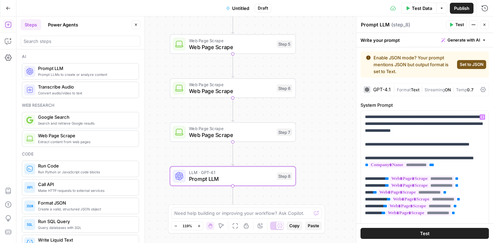
click at [474, 63] on span "Set to JSON" at bounding box center [472, 64] width 24 height 6
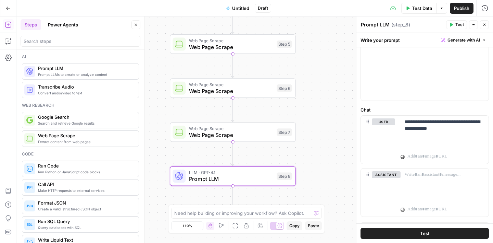
scroll to position [271, 0]
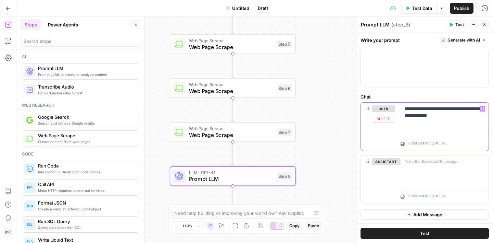
click at [460, 115] on p "**********" at bounding box center [445, 112] width 80 height 14
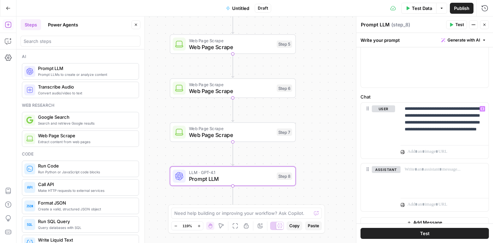
click at [435, 25] on div "Prompt LLM Prompt LLM ( step_8 )" at bounding box center [403, 25] width 84 height 8
click at [420, 9] on span "Test Data" at bounding box center [422, 8] width 20 height 7
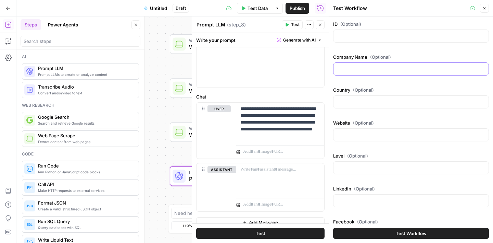
click at [349, 68] on input "Company Name (Optional)" at bounding box center [411, 68] width 147 height 7
paste input "Tiny Mobile Robots Denmark https://tinymobilerobots.com/ Level 1"
click at [387, 68] on input "Tiny Mobile Robots Denmark https://tinymobilerobots.com/ Level 1" at bounding box center [411, 68] width 147 height 7
type input "Tiny Mobile Robots"
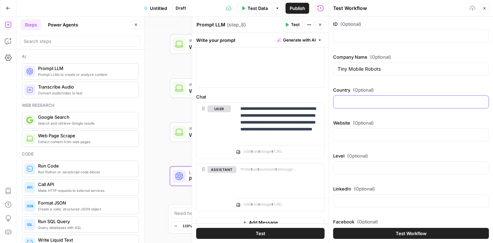
click at [396, 101] on input "Country (Optional)" at bounding box center [411, 101] width 147 height 7
paste input "Denmark https://tinymobilerobots.com/ Level 1"
click at [360, 101] on input "Denmark https://tinymobilerobots.com/ Level 1" at bounding box center [411, 101] width 147 height 7
type input "Denmark"
click at [354, 136] on input "Website (Optional)" at bounding box center [411, 134] width 147 height 7
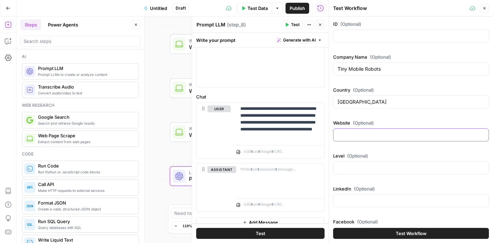
paste input "https://tinymobilerobots.com/ Level 1"
drag, startPoint x: 408, startPoint y: 135, endPoint x: 428, endPoint y: 135, distance: 19.5
click at [408, 135] on input "https://tinymobilerobots.com/ Level 1" at bounding box center [411, 134] width 147 height 7
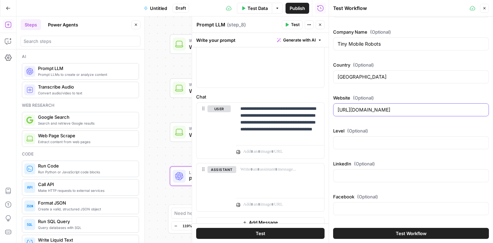
scroll to position [25, 0]
type input "https://tinymobilerobots.com/"
click at [368, 140] on input "Level (Optional)" at bounding box center [411, 142] width 147 height 7
paste input "Level 1"
type input "Level 1"
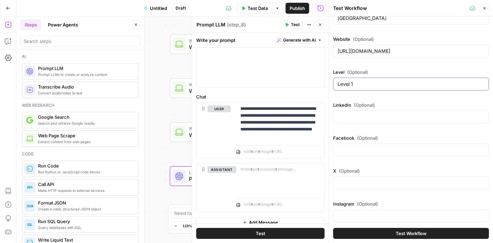
scroll to position [74, 0]
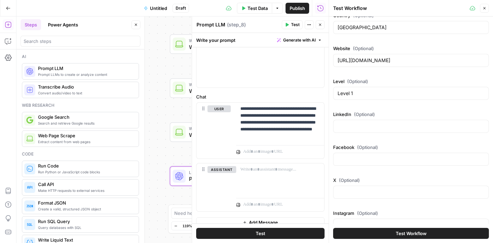
click at [355, 131] on div at bounding box center [411, 126] width 156 height 13
paste input "https://www.linkedin.com/company/tinymobilerobots/ https://www.facebook.com/tin…"
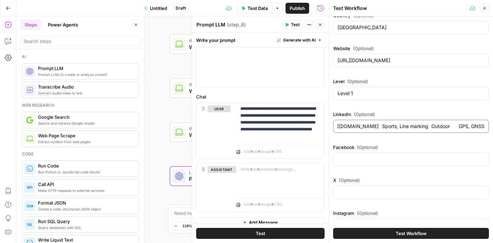
scroll to position [0, 0]
click at [462, 126] on input "https://www.linkedin.com/company/tinymobilerobots/ https://www.facebook.com/tin…" at bounding box center [411, 126] width 147 height 7
type input "https://www.linkedin.com/company/tinymobilerobots/"
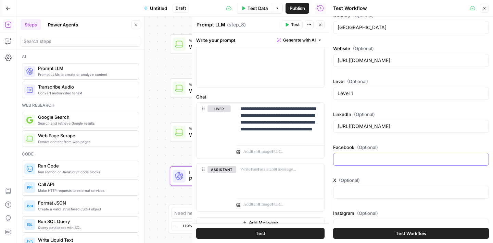
click at [381, 157] on input "Facebook (Optional)" at bounding box center [411, 159] width 147 height 7
paste input "https://www.facebook.com/tinymobilerobots/ https://x.com/tmr_robots https://www…"
click at [447, 159] on input "https://www.facebook.com/tinymobilerobots/ https://x.com/tmr_robots https://www…" at bounding box center [411, 159] width 147 height 7
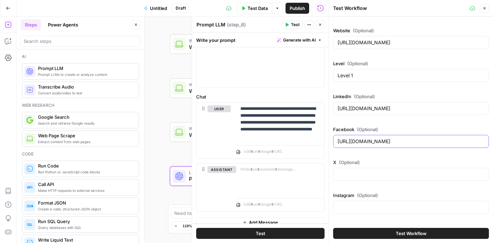
type input "https://www.facebook.com/tinymobilerobots/"
click at [363, 169] on div at bounding box center [411, 174] width 156 height 13
paste input "https://x.com/tmr_robots https://www.instagram.com/tinymobilerobots/ https://ww…"
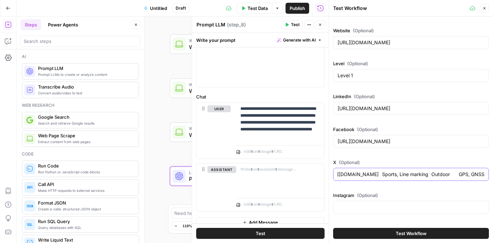
scroll to position [0, 0]
click at [395, 174] on input "https://x.com/tmr_robots https://www.instagram.com/tinymobilerobots/ https://ww…" at bounding box center [411, 174] width 147 height 7
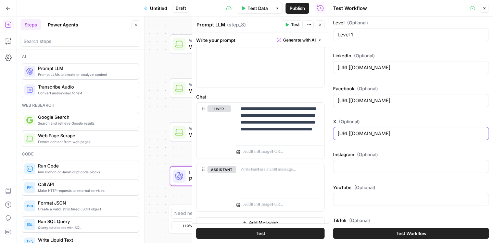
scroll to position [135, 0]
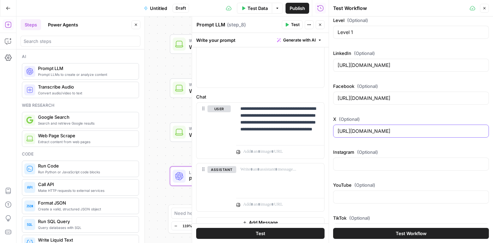
type input "https://x.com/tmr_robots"
click at [353, 163] on input "Instagram (Optional)" at bounding box center [411, 163] width 147 height 7
paste input "https://www.instagram.com/tinymobilerobots/ https://www.youtube.com/@tinymobile…"
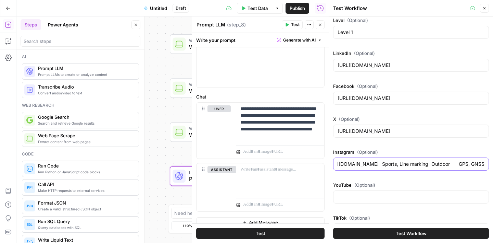
scroll to position [0, 0]
click at [447, 163] on input "https://www.instagram.com/tinymobilerobots/ https://www.youtube.com/@tinymobile…" at bounding box center [411, 163] width 147 height 7
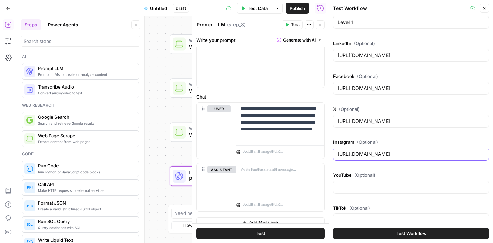
scroll to position [147, 0]
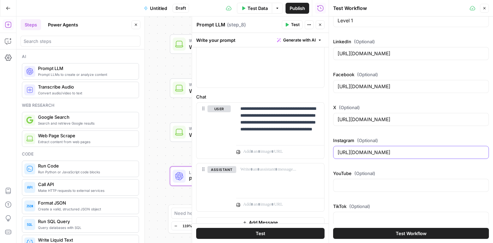
type input "https://www.instagram.com/tinymobilerobots/"
click at [364, 180] on div at bounding box center [411, 185] width 156 height 13
paste input "https://www.youtube.com/@tinymobilerobots1472 https://www.tiktok.com/@tinymobil…"
click at [457, 183] on input "https://www.youtube.com/@tinymobilerobots1472 https://www.tiktok.com/@tinymobil…" at bounding box center [411, 185] width 147 height 7
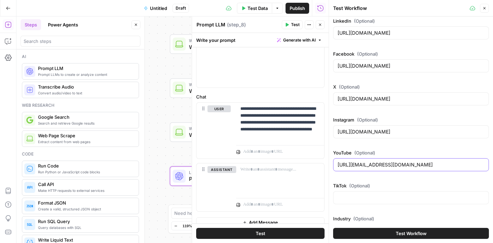
scroll to position [168, 0]
type input "https://www.youtube.com/@tinymobilerobots1472"
click at [370, 195] on input "TikTok (Optional)" at bounding box center [411, 196] width 147 height 7
paste input "https://www.tiktok.com/@tinymobilerobots Sports, Line marking Outdoor GPS, GNSS"
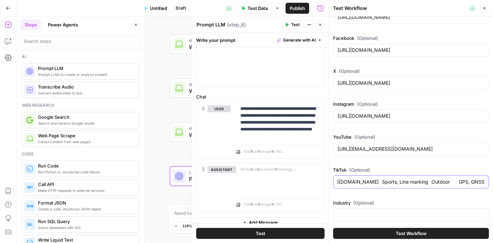
scroll to position [0, 0]
click at [439, 184] on input "https://www.tiktok.com/@tinymobilerobots Sports, Line marking Outdoor GPS, GNSS" at bounding box center [411, 181] width 147 height 7
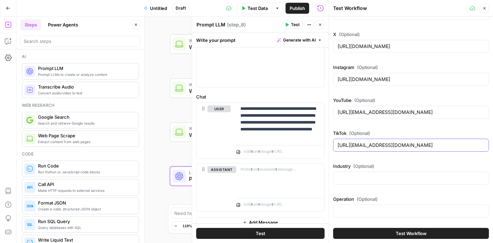
type input "https://www.tiktok.com/@tinymobilerobots"
click at [359, 180] on input "Industry (Optional)" at bounding box center [411, 177] width 147 height 7
paste input "Sports, Line marking Outdoor GPS, GNSS"
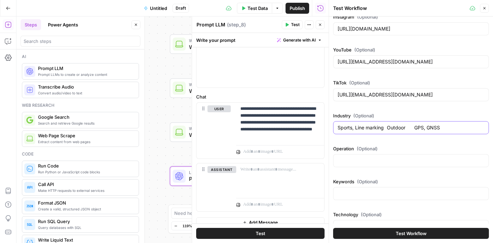
click at [392, 127] on input "Sports, Line marking Outdoor GPS, GNSS" at bounding box center [411, 127] width 147 height 7
type input "Sports, Line marking"
click at [341, 160] on input "Operation (Optional)" at bounding box center [411, 160] width 147 height 7
paste input "Outdoor GPS, GNSS"
click at [366, 161] on input "Outdoor GPS, GNSS" at bounding box center [411, 160] width 147 height 7
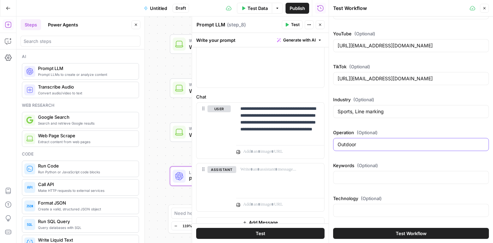
type input "Outdoor"
click at [354, 206] on div at bounding box center [411, 210] width 156 height 13
paste input "GPS, GNSS"
click at [338, 209] on input "GPS, GNSS" at bounding box center [411, 210] width 147 height 7
type input "GPS, GNSS"
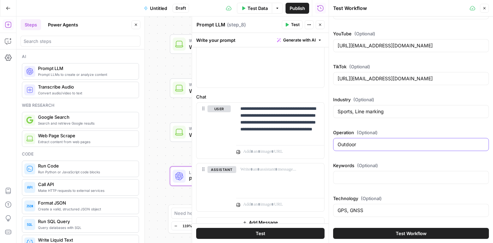
click at [371, 145] on input "Outdoor" at bounding box center [411, 144] width 147 height 7
click at [338, 144] on input "Outdoor" at bounding box center [411, 144] width 147 height 7
click at [428, 108] on input "Sports, Line marking" at bounding box center [411, 111] width 147 height 7
click at [343, 114] on input "Sports, Line marking" at bounding box center [411, 111] width 147 height 7
type input "Sports, Line marking"
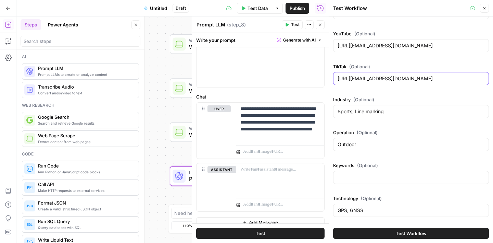
click at [453, 79] on input "https://www.tiktok.com/@tinymobilerobots" at bounding box center [411, 78] width 147 height 7
click at [343, 80] on input "https://www.tiktok.com/@tinymobilerobots" at bounding box center [411, 78] width 147 height 7
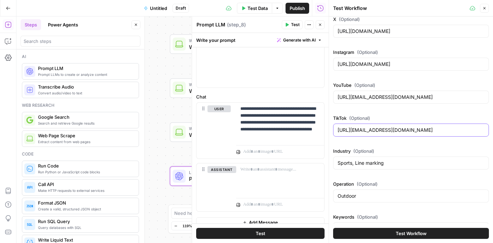
scroll to position [231, 0]
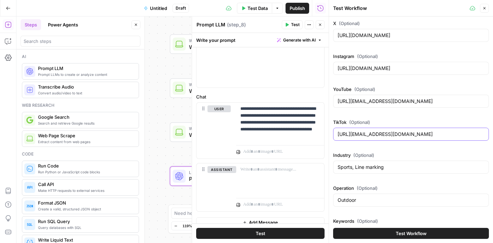
type input "https://www.tiktok.com/@tinymobilerobots"
click at [464, 101] on input "https://www.youtube.com/@tinymobilerobots1472" at bounding box center [411, 101] width 147 height 7
click at [343, 101] on input "https://www.youtube.com/@tinymobilerobots1472" at bounding box center [411, 101] width 147 height 7
type input "https://www.youtube.com/@tinymobilerobots1472"
click at [461, 69] on input "https://www.instagram.com/tinymobilerobots/" at bounding box center [411, 68] width 147 height 7
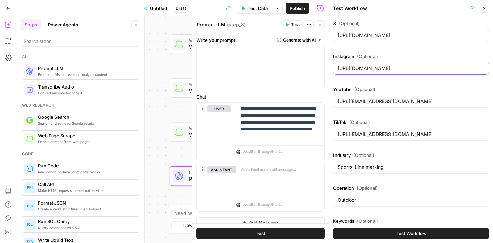
click at [343, 69] on input "https://www.instagram.com/tinymobilerobots/" at bounding box center [411, 68] width 147 height 7
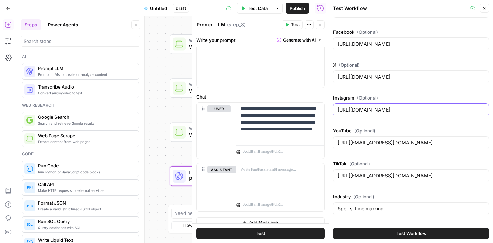
scroll to position [177, 0]
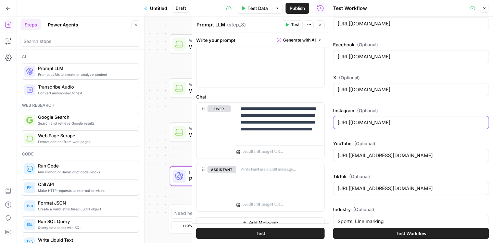
type input "https://www.instagram.com/tinymobilerobots/"
click at [419, 88] on input "https://x.com/tmr_robots" at bounding box center [411, 89] width 147 height 7
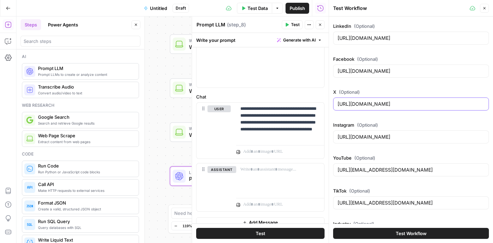
click at [339, 104] on input "https://x.com/tmr_robots" at bounding box center [411, 103] width 147 height 7
click at [338, 72] on input "https://www.facebook.com/tinymobilerobots/" at bounding box center [411, 71] width 147 height 7
click at [452, 71] on input "https://www.facebook.com/tinymobilerobots/" at bounding box center [411, 71] width 147 height 7
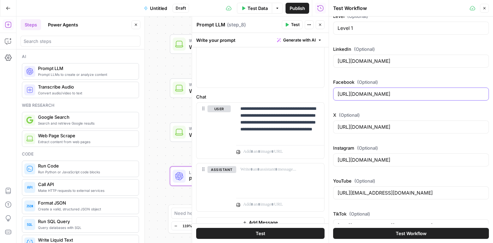
scroll to position [131, 0]
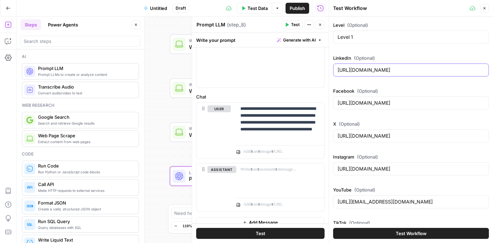
click at [472, 71] on input "https://www.linkedin.com/company/tinymobilerobots/" at bounding box center [411, 69] width 147 height 7
click at [339, 70] on input "https://www.linkedin.com/company/tinymobilerobots/" at bounding box center [411, 69] width 147 height 7
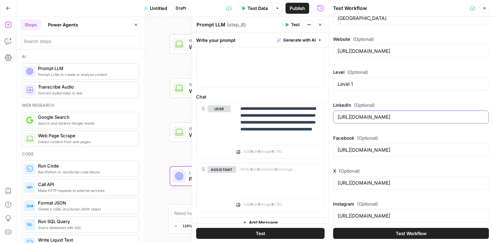
scroll to position [81, 0]
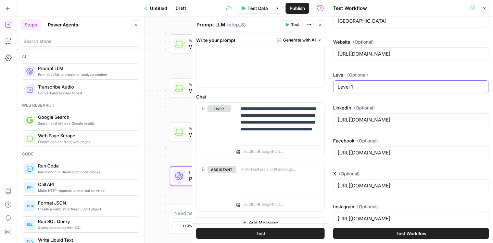
click at [367, 89] on input "Level 1" at bounding box center [411, 86] width 147 height 7
drag, startPoint x: 337, startPoint y: 88, endPoint x: 357, endPoint y: 88, distance: 20.6
click at [337, 88] on div "Level 1" at bounding box center [411, 86] width 156 height 13
type input "Level 1"
click at [338, 86] on input "Level 1" at bounding box center [411, 86] width 147 height 7
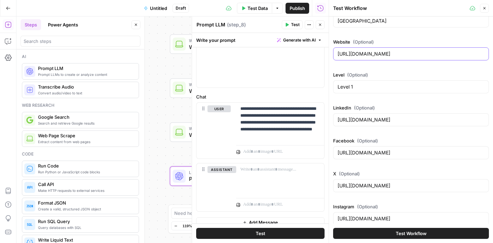
click at [339, 54] on input "https://tinymobilerobots.com/" at bounding box center [411, 53] width 147 height 7
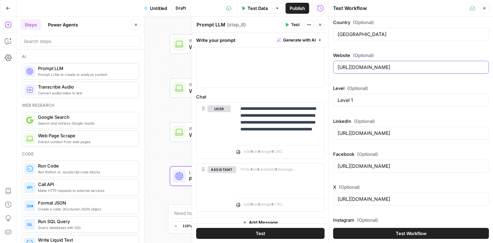
scroll to position [54, 0]
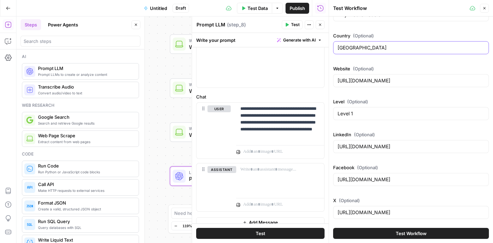
click at [339, 48] on input "Denmark" at bounding box center [411, 47] width 147 height 7
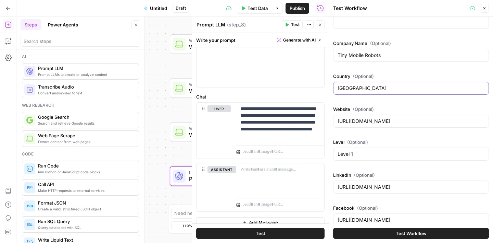
scroll to position [0, 0]
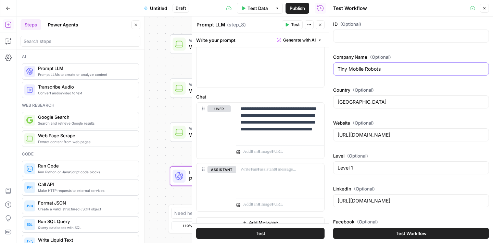
click at [338, 69] on input "Tiny Mobile Robots" at bounding box center [411, 68] width 147 height 7
click at [359, 37] on input "ID (Optional)" at bounding box center [411, 36] width 147 height 7
paste input "357"
type input "357"
click at [395, 21] on label "ID (Optional)" at bounding box center [411, 24] width 156 height 7
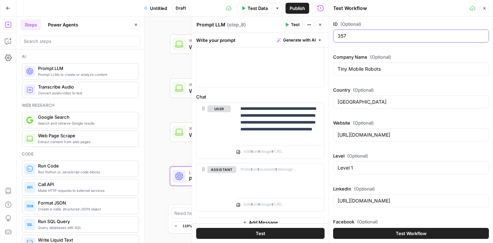
click at [395, 33] on input "357" at bounding box center [411, 36] width 147 height 7
click at [319, 26] on icon "button" at bounding box center [320, 25] width 4 height 4
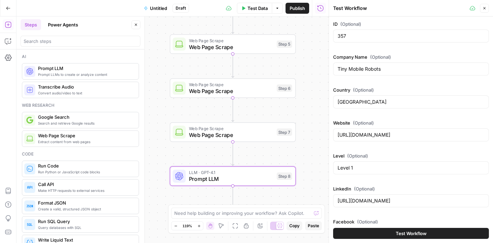
click at [409, 232] on span "Test Workflow" at bounding box center [411, 233] width 31 height 7
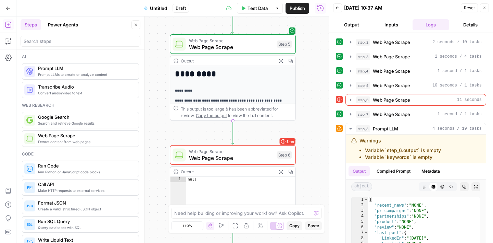
click at [243, 89] on p "*********" at bounding box center [233, 91] width 116 height 6
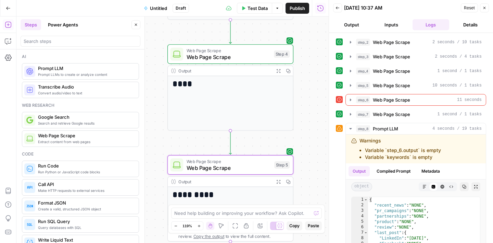
drag, startPoint x: 317, startPoint y: 77, endPoint x: 312, endPoint y: 216, distance: 138.6
click at [312, 216] on body "**********" at bounding box center [246, 121] width 493 height 243
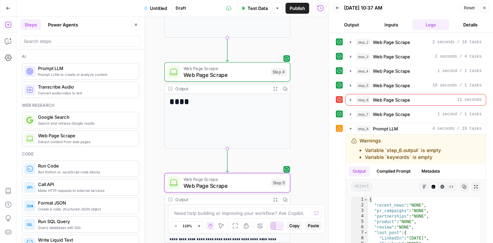
click at [242, 74] on span "Web Page Scrape" at bounding box center [226, 75] width 84 height 8
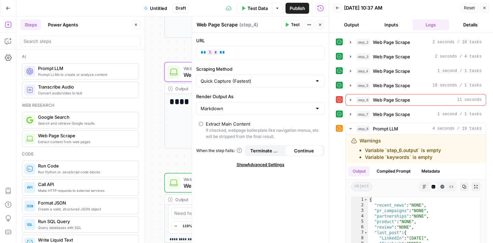
click at [166, 39] on div "**********" at bounding box center [172, 129] width 313 height 226
click at [323, 24] on button "Close" at bounding box center [320, 24] width 9 height 9
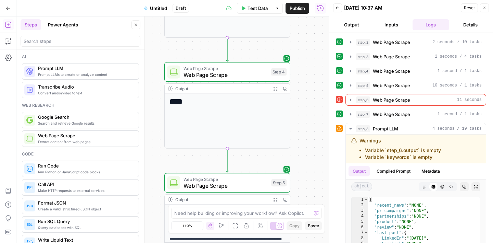
click at [486, 6] on icon "button" at bounding box center [485, 8] width 4 height 4
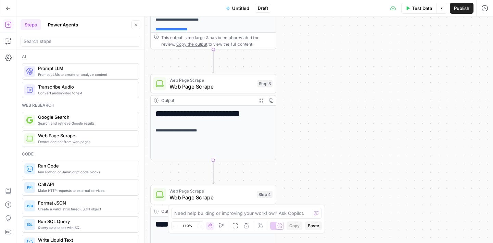
drag, startPoint x: 337, startPoint y: 65, endPoint x: 322, endPoint y: 186, distance: 122.1
click at [322, 187] on div "**********" at bounding box center [254, 129] width 477 height 226
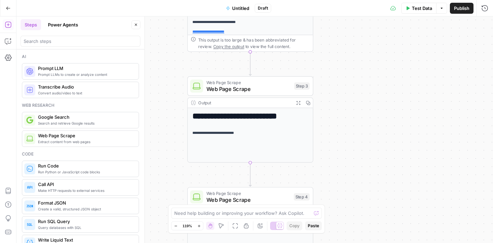
drag, startPoint x: 341, startPoint y: 110, endPoint x: 378, endPoint y: 112, distance: 37.1
click at [378, 112] on div "**********" at bounding box center [254, 129] width 477 height 226
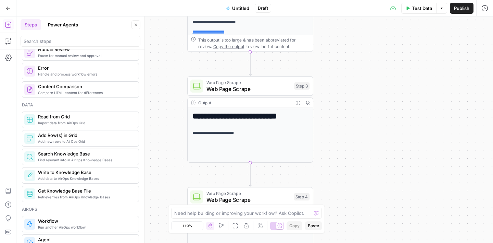
scroll to position [214, 0]
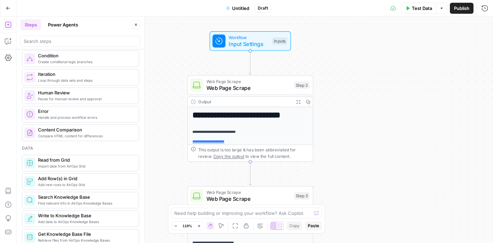
drag, startPoint x: 367, startPoint y: 93, endPoint x: 367, endPoint y: 202, distance: 109.7
click at [367, 202] on div "**********" at bounding box center [254, 129] width 477 height 226
click at [263, 69] on icon "button" at bounding box center [263, 69] width 7 height 7
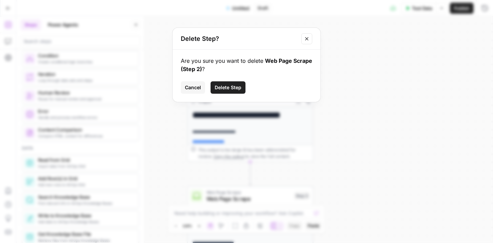
click at [309, 36] on icon "Close modal" at bounding box center [306, 38] width 5 height 5
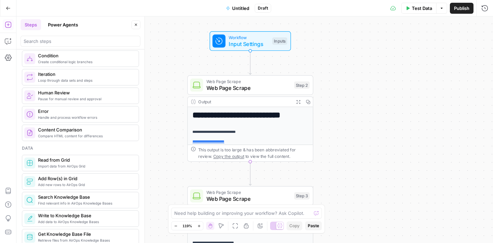
click at [415, 10] on span "Test Data" at bounding box center [422, 8] width 20 height 7
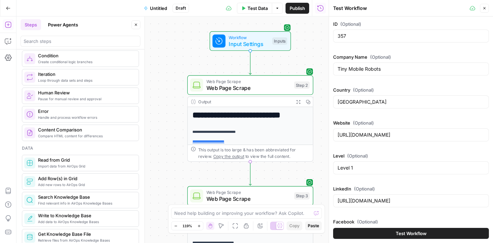
click at [354, 31] on div "357" at bounding box center [411, 35] width 156 height 13
click at [352, 35] on input "357" at bounding box center [411, 36] width 147 height 7
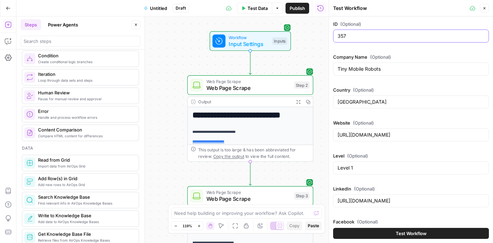
click at [352, 35] on input "357" at bounding box center [411, 36] width 147 height 7
paste input "8 Turf Tank Denmark https://turftank.com/us/ Level 1 https://www.linkedin.com/c…"
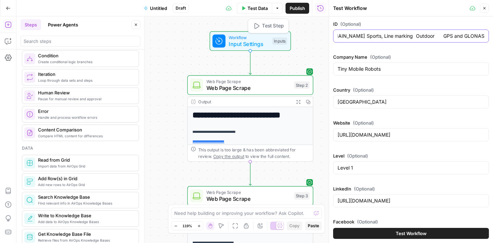
scroll to position [0, 0]
click at [349, 34] on input "358 Turf Tank Denmark https://turftank.com/us/ Level 1 https://www.linkedin.com…" at bounding box center [411, 36] width 147 height 7
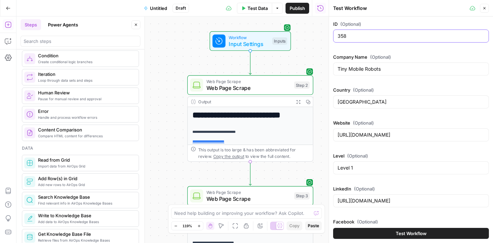
type input "358"
click at [349, 69] on input "Tiny Mobile Robots" at bounding box center [411, 68] width 147 height 7
paste input "urf Tank Denmark https://turftank.com/us/ Level 1 https://www.linkedin.com/comp…"
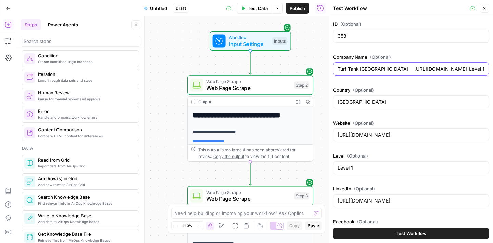
click at [364, 70] on input "Turf Tank Denmark https://turftank.com/us/ Level 1 https://www.linkedin.com/com…" at bounding box center [411, 68] width 147 height 7
type input "Turf Tank"
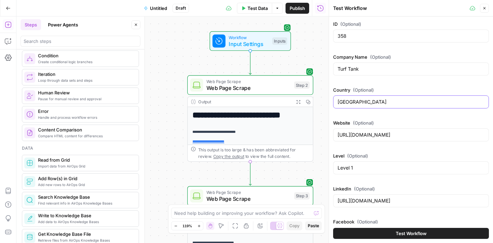
click at [352, 99] on input "Denmark" at bounding box center [411, 101] width 147 height 7
click at [352, 100] on input "Denmark" at bounding box center [411, 101] width 147 height 7
paste input "https://turftank.com/us/ Level 1 https://www.linkedin.com/company/turf-tank-eu …"
click at [359, 103] on input "Denmark https://turftank.com/us/ Level 1 https://www.linkedin.com/company/turf-…" at bounding box center [411, 101] width 147 height 7
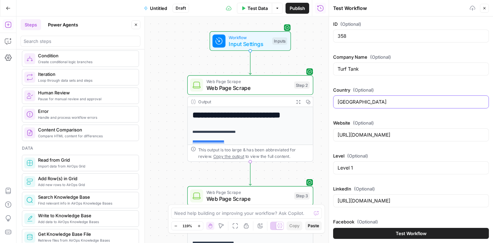
type input "Denmark"
click at [352, 134] on input "https://tinymobilerobots.com/" at bounding box center [411, 134] width 147 height 7
paste input "urftank.com/us/ Level 1 https://www.linkedin.com/company/turf-tank-eu https://w…"
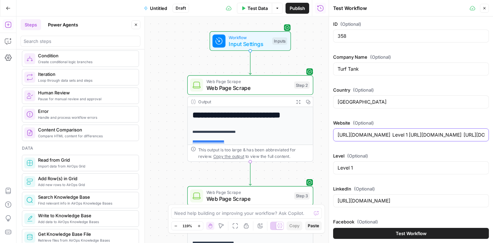
click at [399, 136] on input "https://turftank.com/us/ Level 1 https://www.linkedin.com/company/turf-tank-eu …" at bounding box center [411, 134] width 147 height 7
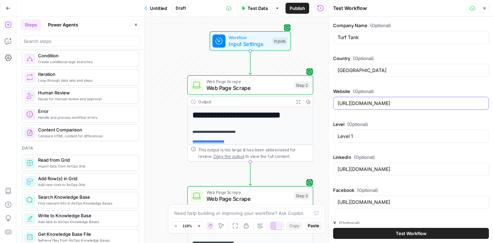
scroll to position [44, 0]
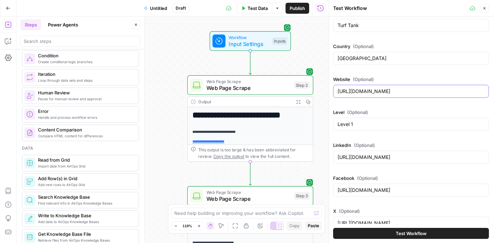
type input "https://turftank.com/us/"
click at [375, 156] on input "https://www.linkedin.com/company/tinymobilerobots/" at bounding box center [411, 157] width 147 height 7
paste input "Level 1 https://www.linkedin.com/company/turf-tank-eu https://www.facebook.com/…"
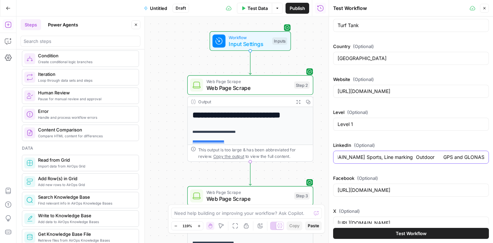
scroll to position [0, 0]
click at [354, 158] on input "Level 1 https://www.linkedin.com/company/turf-tank-eu https://www.facebook.com/…" at bounding box center [411, 157] width 147 height 7
click at [453, 158] on input "https://www.linkedin.com/company/turf-tank-eu https://www.facebook.com/TurfTank…" at bounding box center [411, 157] width 147 height 7
type input "https://www.linkedin.com/company/turf-tank-eu"
click at [451, 173] on div "ID (Optional) 358 Company Name (Optional) Turf Tank Country (Optional) Denmark …" at bounding box center [411, 219] width 156 height 485
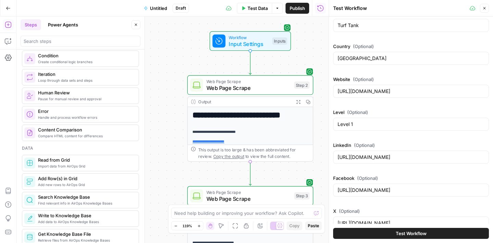
scroll to position [59, 0]
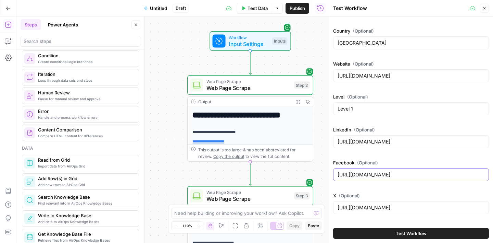
click at [416, 172] on input "https://www.facebook.com/tinymobilerobots/" at bounding box center [411, 174] width 147 height 7
paste input "TurfTank/ https://x.com/turf_tank?lang=en https://www.instagram.com/turftank/?h…"
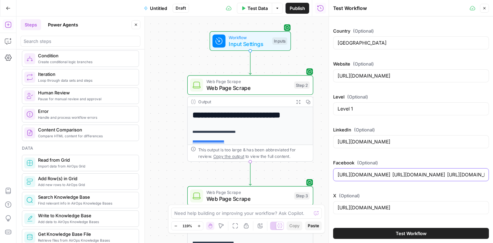
click at [425, 175] on input "https://www.facebook.com/TurfTank/ https://x.com/turf_tank?lang=en https://www.…" at bounding box center [411, 174] width 147 height 7
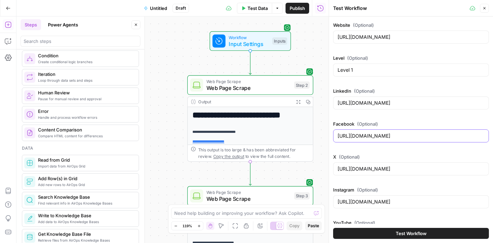
scroll to position [98, 0]
type input "https://www.facebook.com/TurfTank/"
click at [378, 169] on input "https://x.com/tmr_robots" at bounding box center [411, 167] width 147 height 7
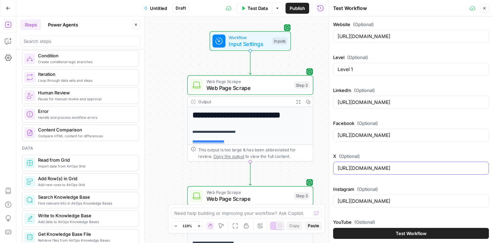
paste input "urf_tank?lang=en https://www.instagram.com/turftank/?hl=en https://www.youtube.…"
click at [413, 169] on input "https://x.com/turf_tank?lang=en https://www.instagram.com/turftank/?hl=en https…" at bounding box center [411, 167] width 147 height 7
type input "https://x.com/turf_tank?lang=en"
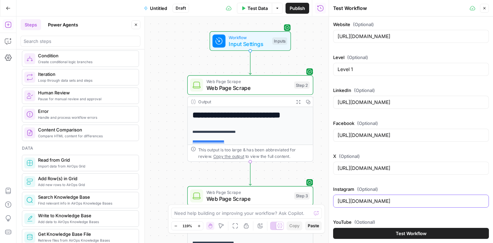
click at [398, 198] on input "https://www.instagram.com/tinymobilerobots/" at bounding box center [411, 200] width 147 height 7
paste input "urftank/?hl=en https://www.youtube.com/channel/UCLAgkVAbFfq0FWBCwDL6Bjg https:/…"
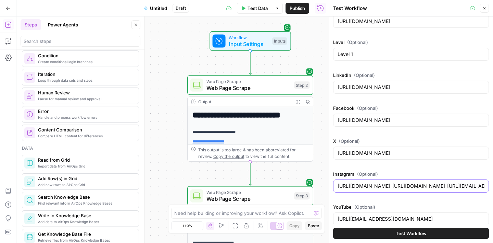
click at [439, 185] on input "https://www.instagram.com/turftank/?hl=en https://www.youtube.com/channel/UCLAg…" at bounding box center [411, 185] width 147 height 7
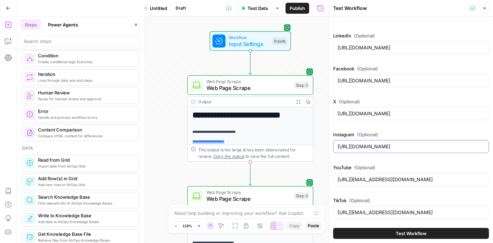
type input "https://www.instagram.com/turftank/?hl=en"
click at [402, 178] on input "https://www.youtube.com/@tinymobilerobots1472" at bounding box center [411, 179] width 147 height 7
paste input "channel/UCLAgkVAbFfq0FWBCwDL6Bjg https://www.tiktok.com/@turftank.official?lang…"
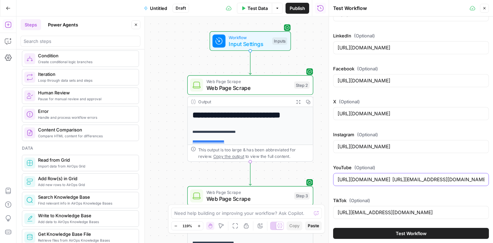
click at [450, 179] on input "https://www.youtube.com/channel/UCLAgkVAbFfq0FWBCwDL6Bjg https://www.tiktok.com…" at bounding box center [411, 179] width 147 height 7
type input "https://www.youtube.com/channel/UCLAgkVAbFfq0FWBCwDL6Bjg"
click at [364, 210] on input "https://www.tiktok.com/@tinymobilerobots" at bounding box center [411, 212] width 147 height 7
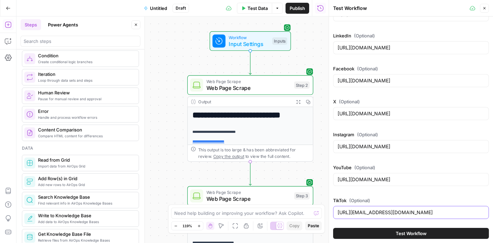
paste input "urftank.official?lang=en Sports, Line marking Outdoor GPS and GLONAS"
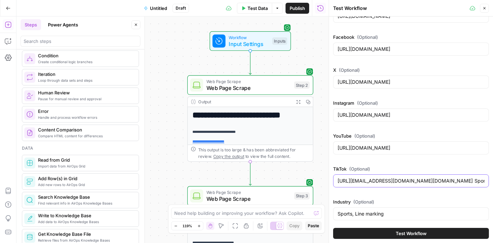
drag, startPoint x: 458, startPoint y: 182, endPoint x: 467, endPoint y: 181, distance: 9.6
click at [458, 182] on input "https://www.tiktok.com/@turftank.official?lang=en Sports, Line marking Outdoor …" at bounding box center [411, 180] width 147 height 7
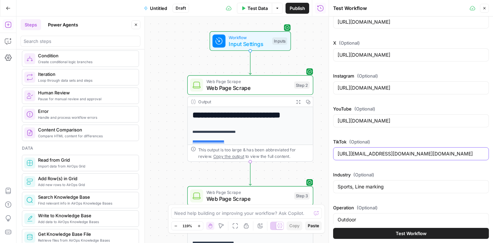
type input "https://www.tiktok.com/@turftank.official?lang=en"
click at [368, 185] on input "Sports, Line marking" at bounding box center [411, 186] width 147 height 7
paste input "Outdoor GPS and GLONAS"
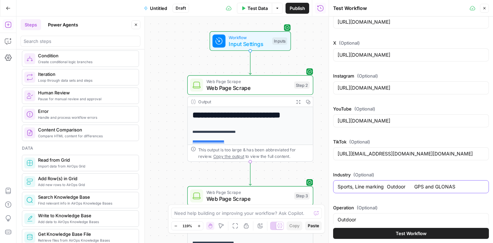
click at [386, 188] on input "Sports, Line marking Outdoor GPS and GLONAS" at bounding box center [411, 186] width 147 height 7
type input "Sports, Line marking"
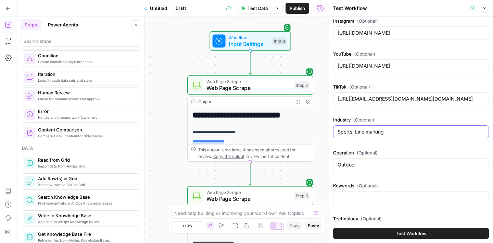
scroll to position [270, 0]
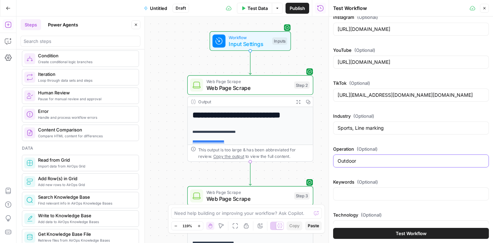
click at [358, 162] on input "Outdoor" at bounding box center [411, 160] width 147 height 7
paste input "GPS and GLONAS"
click at [366, 162] on input "Outdoor GPS and GLONAS" at bounding box center [411, 160] width 147 height 7
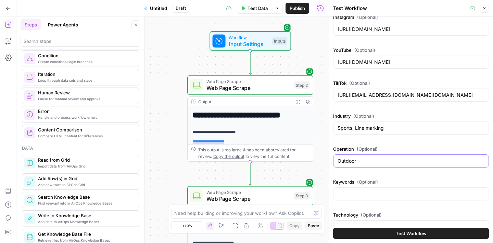
type input "Outdoor"
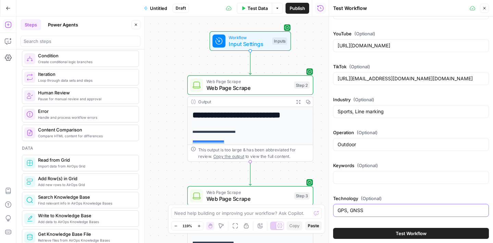
click at [364, 208] on input "GPS, GNSS" at bounding box center [411, 210] width 147 height 7
paste input "and GLONA"
type input "GPS and GLONAS"
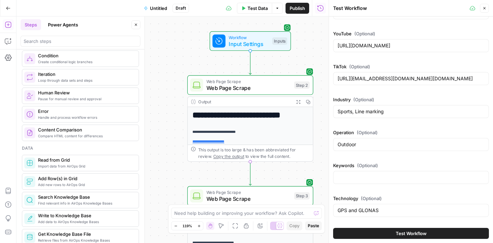
click at [416, 197] on label "Technology (Optional)" at bounding box center [411, 198] width 156 height 7
click at [416, 207] on input "GPS and GLONAS" at bounding box center [411, 210] width 147 height 7
click at [415, 236] on span "Test Workflow" at bounding box center [411, 233] width 31 height 7
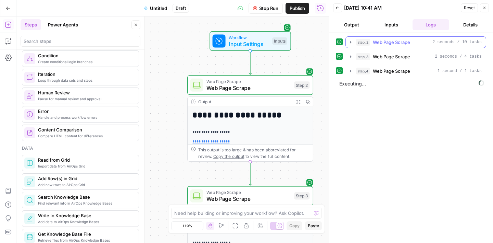
click at [416, 45] on div "step_2 Web Page Scrape 2 seconds / 10 tasks" at bounding box center [419, 42] width 126 height 7
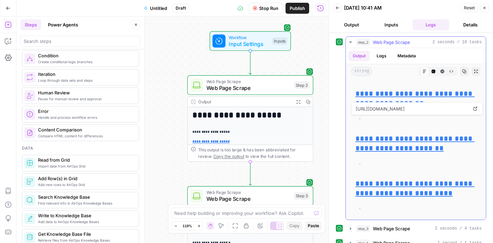
scroll to position [1322, 0]
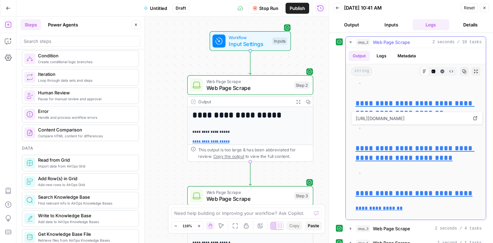
click at [350, 42] on icon "button" at bounding box center [350, 41] width 5 height 5
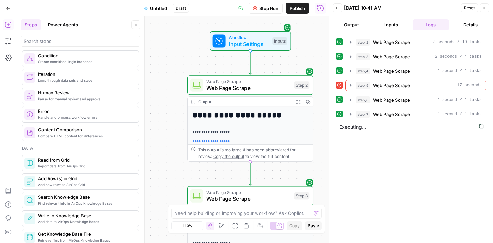
click at [137, 24] on icon "button" at bounding box center [136, 25] width 4 height 4
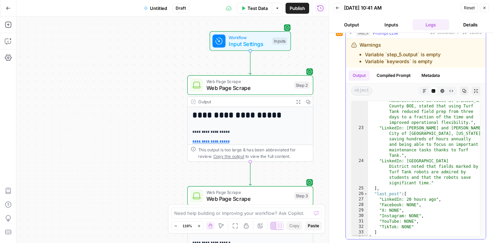
scroll to position [354, 0]
click at [466, 92] on icon "button" at bounding box center [465, 91] width 4 height 4
click at [468, 28] on button "Details" at bounding box center [470, 24] width 37 height 11
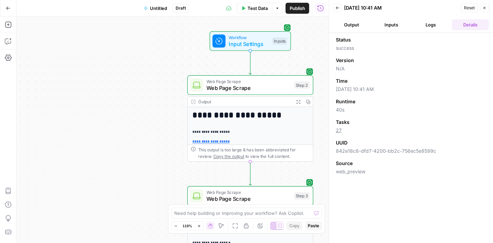
scroll to position [0, 0]
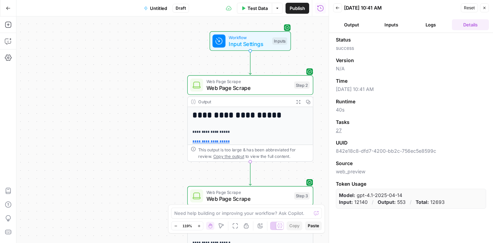
click at [415, 24] on button "Logs" at bounding box center [431, 24] width 37 height 11
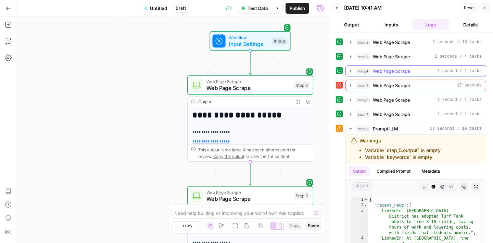
click at [408, 75] on button "step_4 Web Page Scrape 1 second / 1 tasks" at bounding box center [416, 70] width 140 height 11
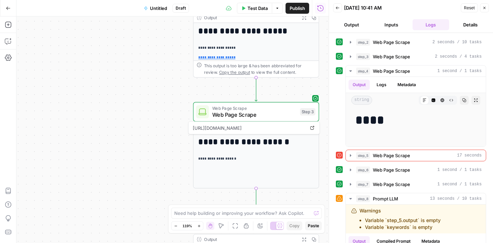
drag, startPoint x: 150, startPoint y: 153, endPoint x: 154, endPoint y: 64, distance: 88.1
click at [154, 65] on div "**********" at bounding box center [172, 129] width 313 height 226
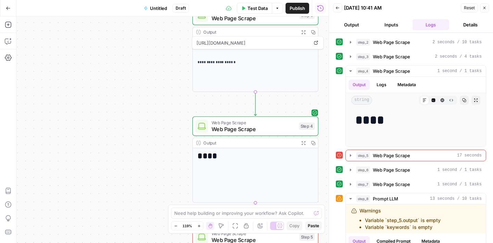
drag, startPoint x: 167, startPoint y: 131, endPoint x: 169, endPoint y: 38, distance: 92.5
click at [169, 38] on div "**********" at bounding box center [172, 129] width 313 height 226
click at [263, 130] on span "Web Page Scrape" at bounding box center [254, 129] width 84 height 8
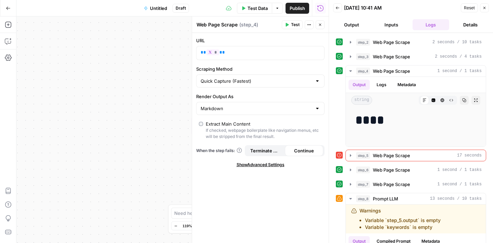
click at [317, 27] on button "Close" at bounding box center [320, 24] width 9 height 9
